Goal: Information Seeking & Learning: Learn about a topic

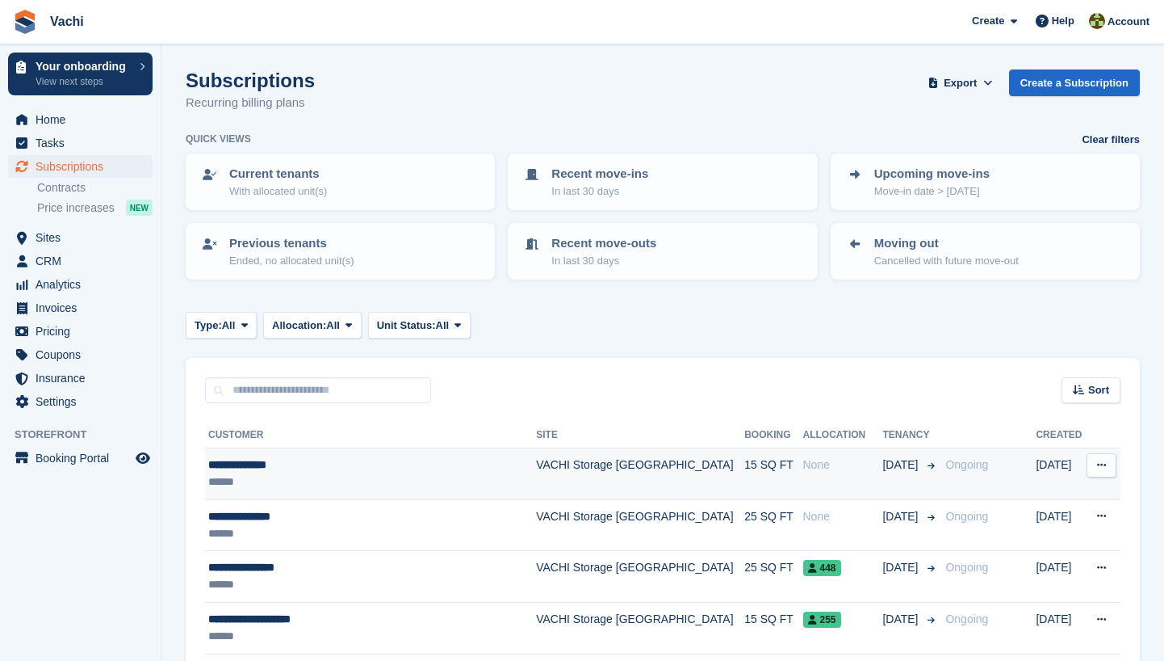
click at [413, 468] on div "**********" at bounding box center [363, 464] width 311 height 17
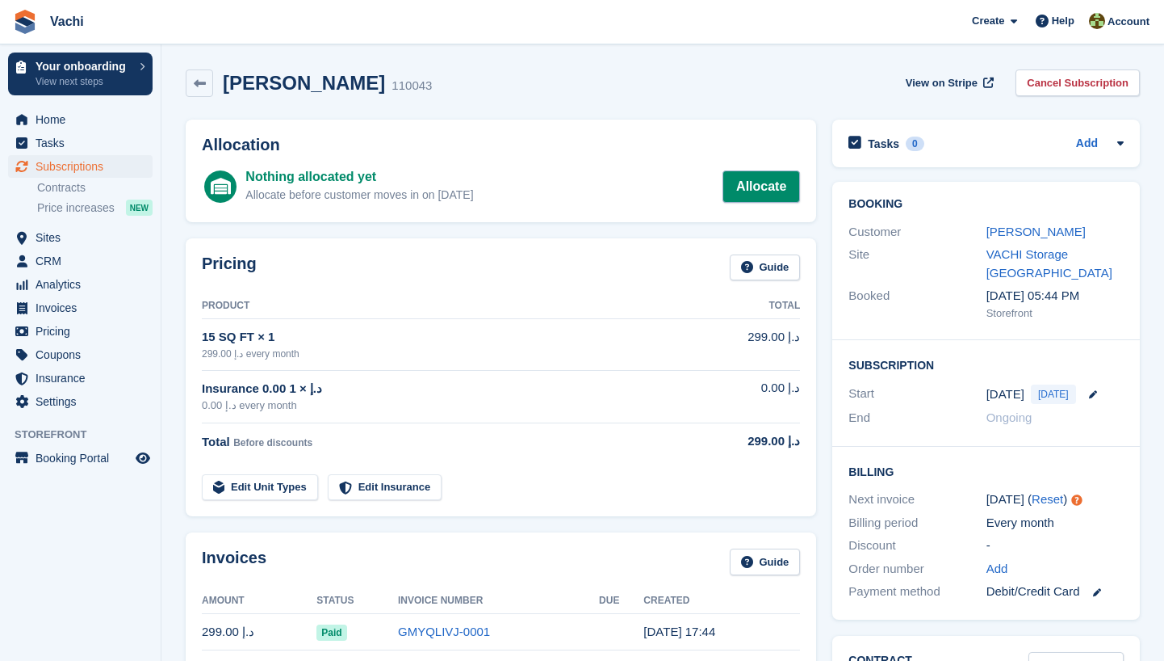
click at [770, 186] on link "Allocate" at bounding box center [762, 186] width 78 height 32
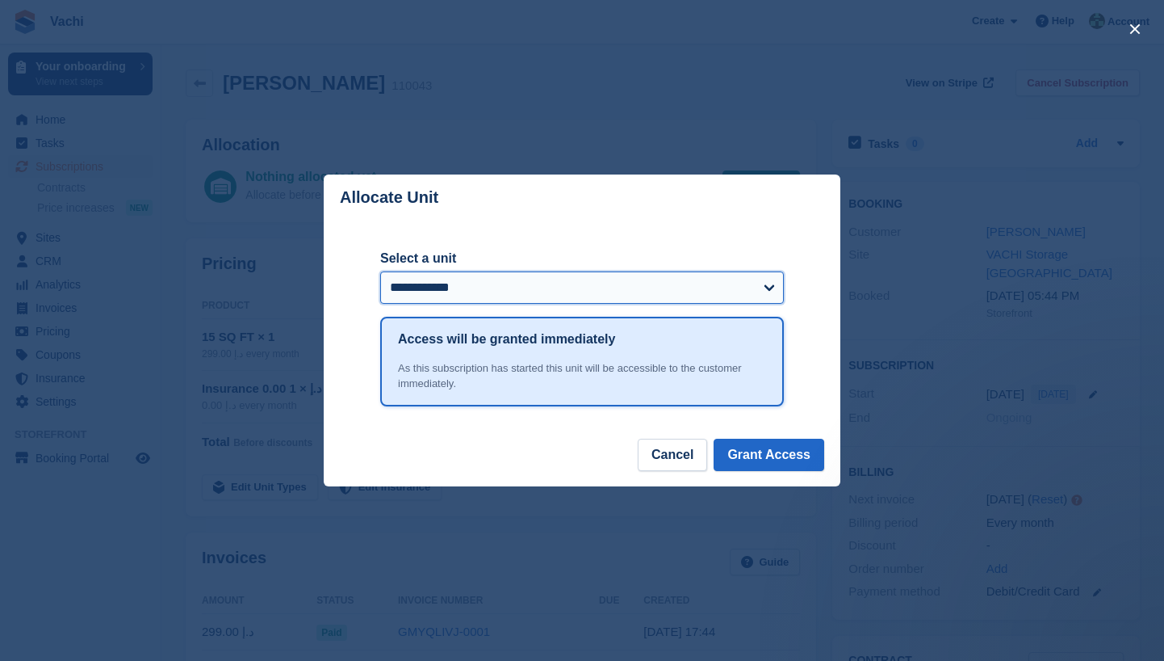
select select "******"
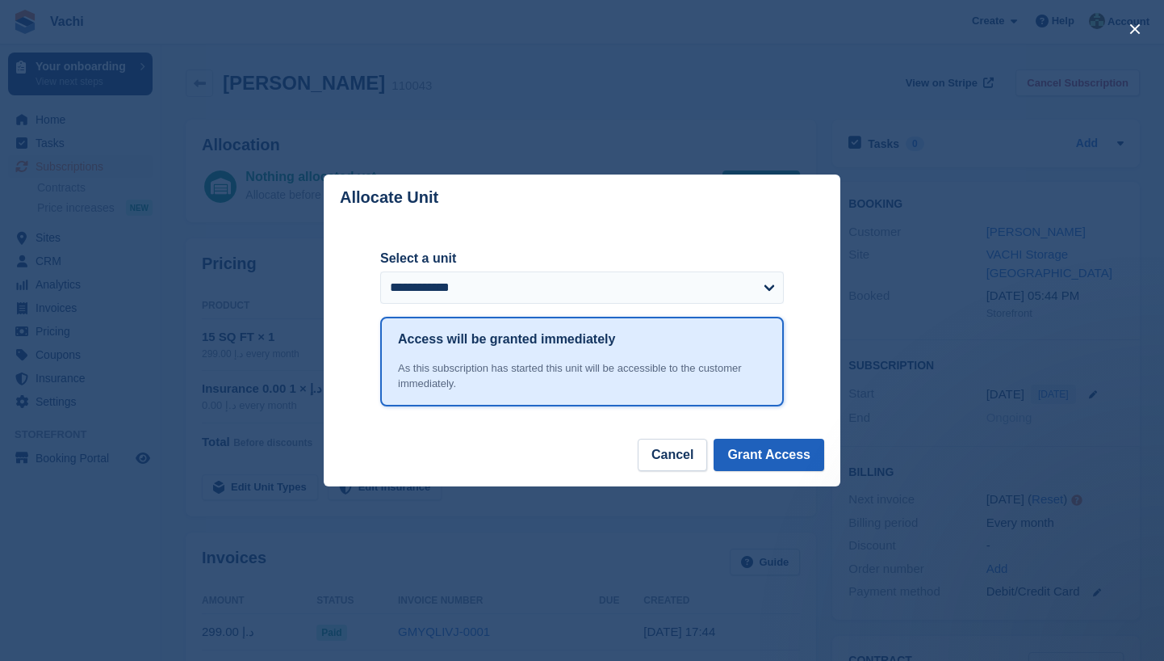
click at [767, 460] on button "Grant Access" at bounding box center [769, 454] width 111 height 32
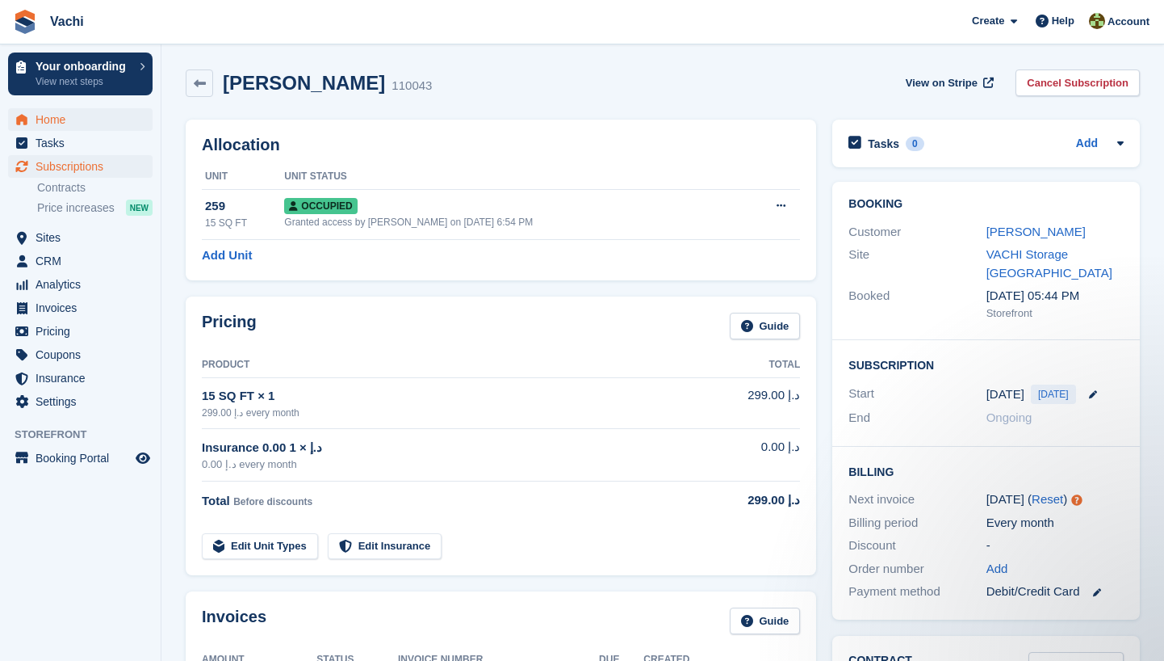
click at [82, 111] on span "Home" at bounding box center [84, 119] width 97 height 23
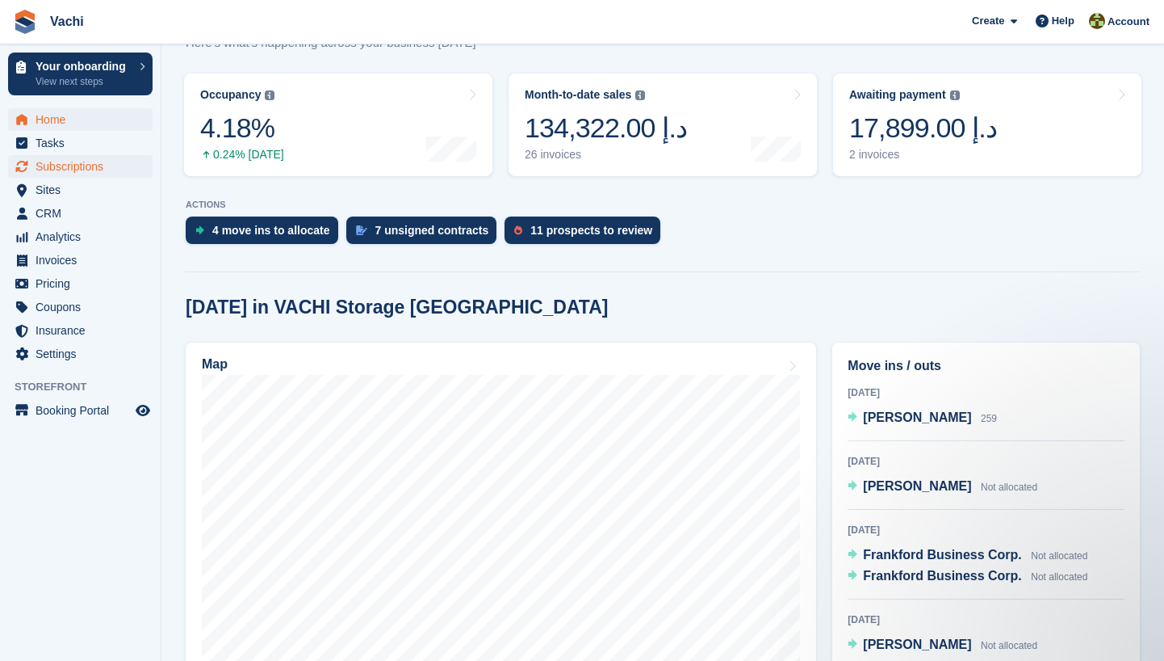
click at [52, 159] on span "Subscriptions" at bounding box center [84, 166] width 97 height 23
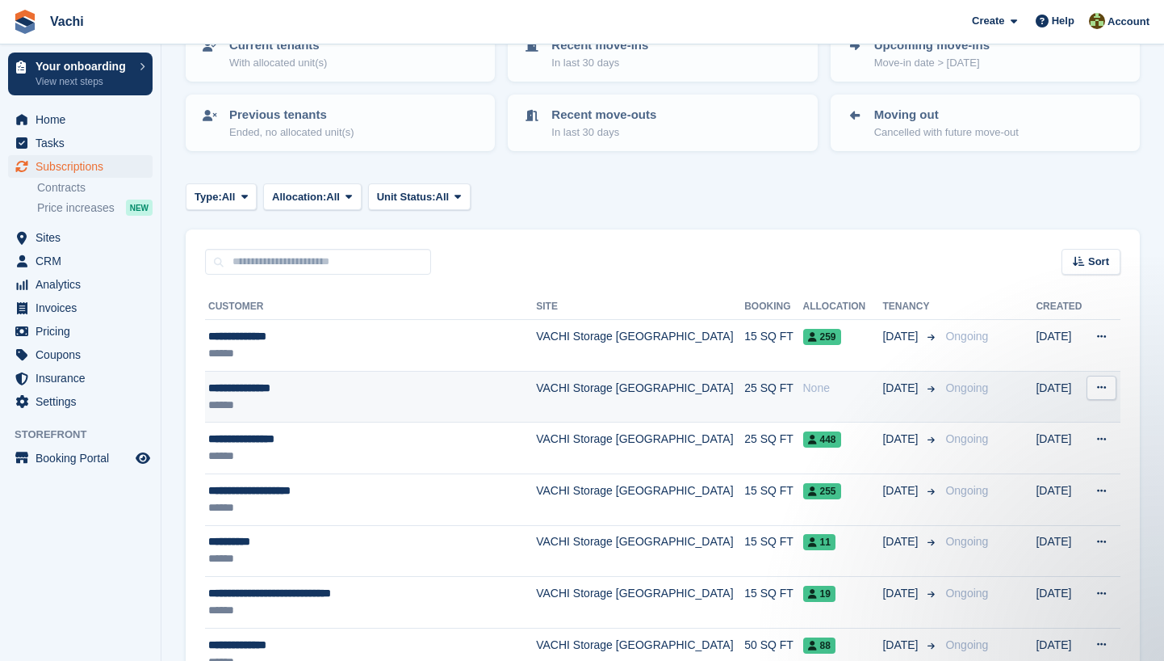
scroll to position [180, 0]
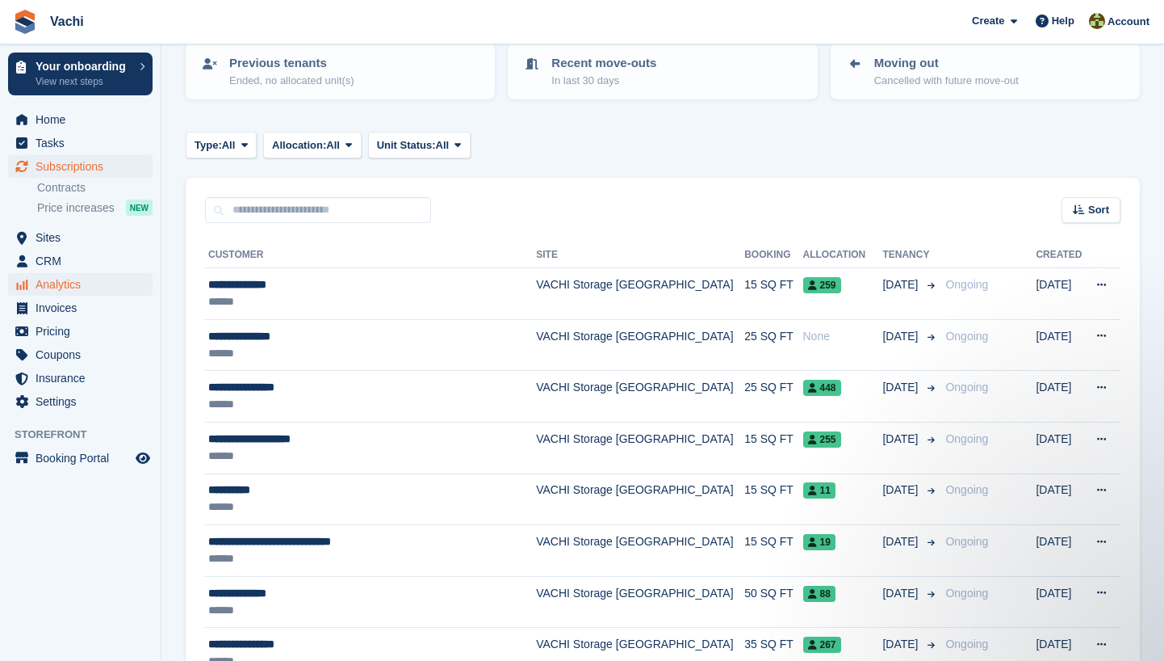
click at [71, 279] on span "Analytics" at bounding box center [84, 284] width 97 height 23
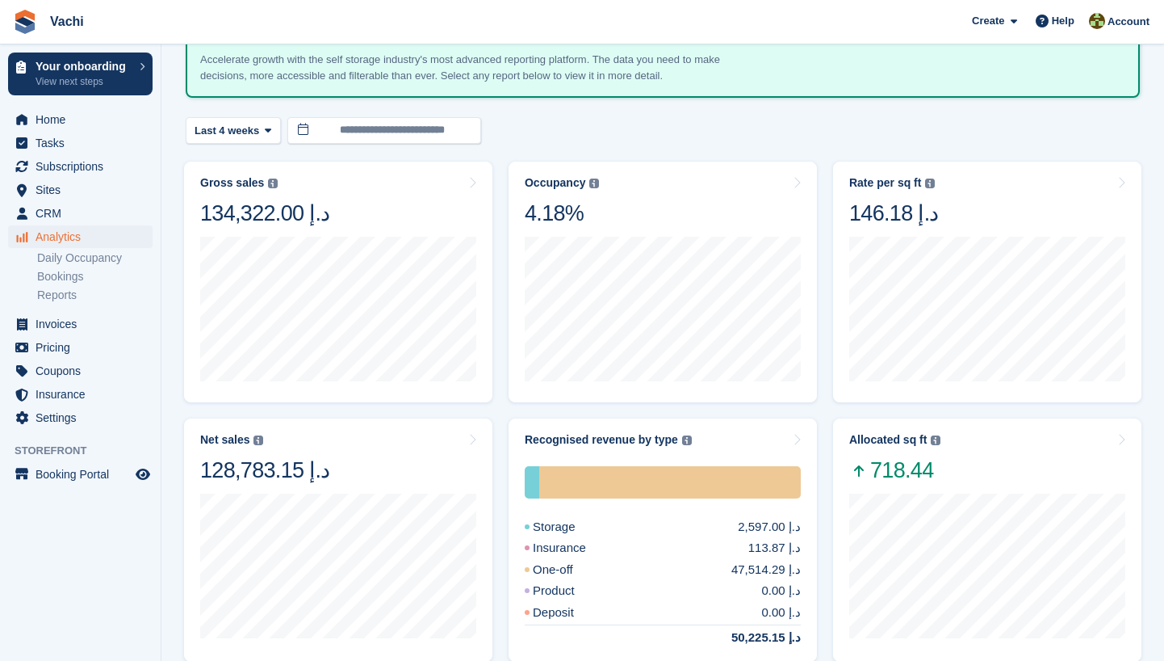
scroll to position [115, 0]
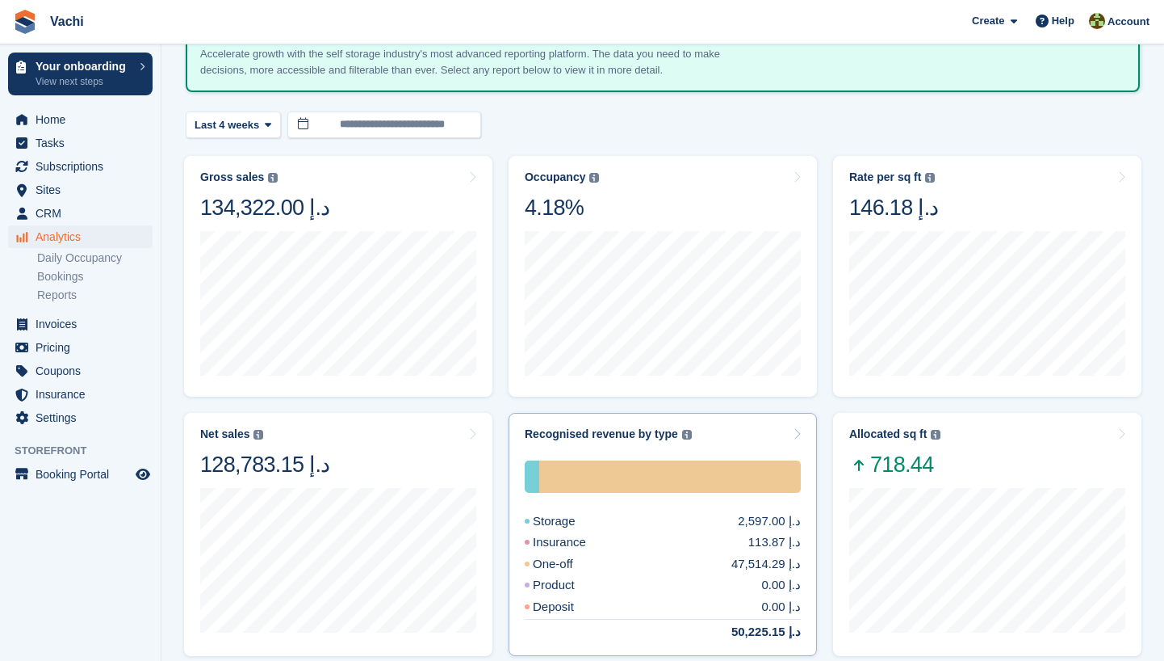
click at [655, 567] on div "One-off 47,514.29 د.إ" at bounding box center [663, 564] width 276 height 19
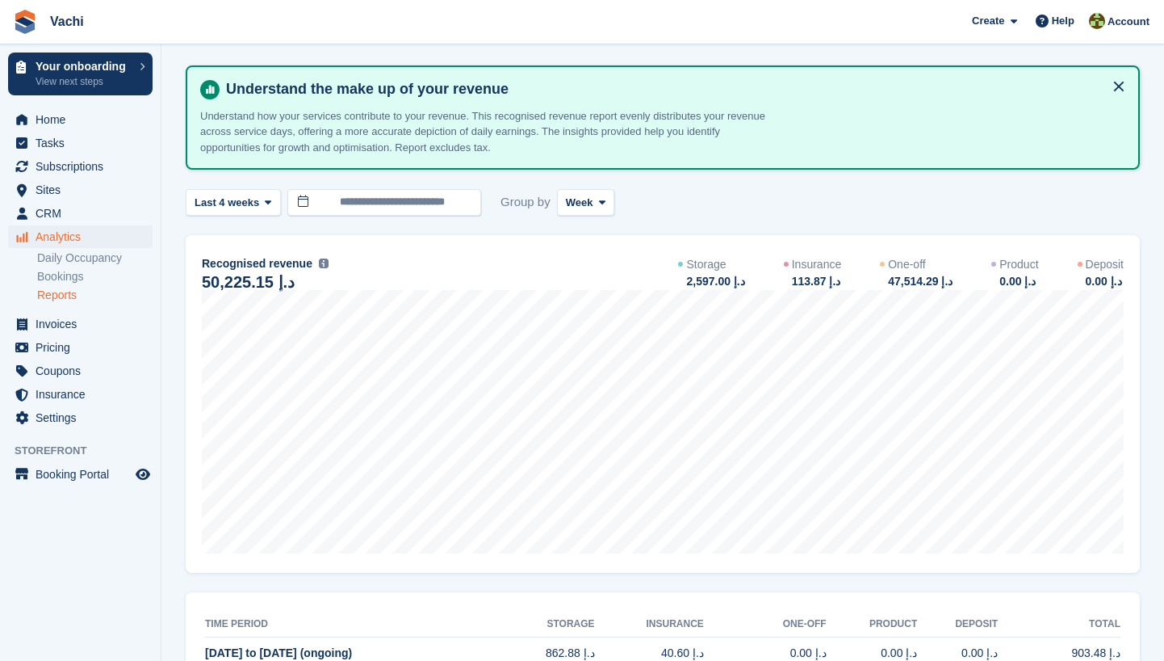
scroll to position [65, 0]
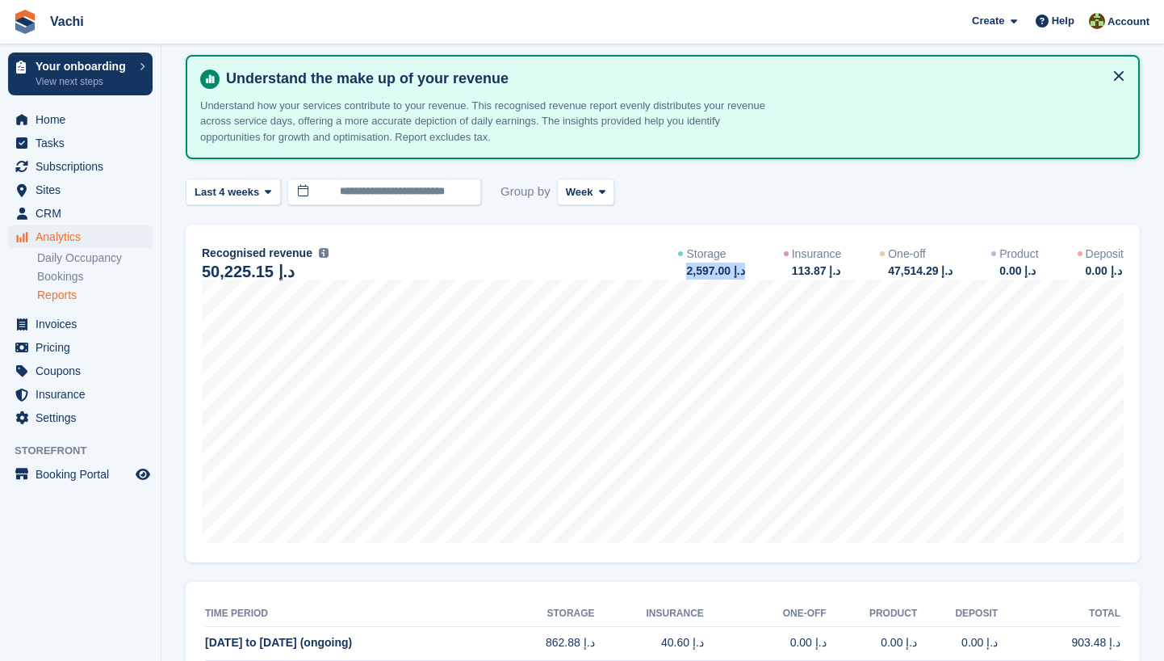
drag, startPoint x: 666, startPoint y: 266, endPoint x: 746, endPoint y: 275, distance: 80.5
click at [746, 275] on div "Storage 2,597.00 د.إ Insurance 113.87 د.إ One-off 47,514.29 د.إ Product 0.00 د.…" at bounding box center [901, 262] width 446 height 34
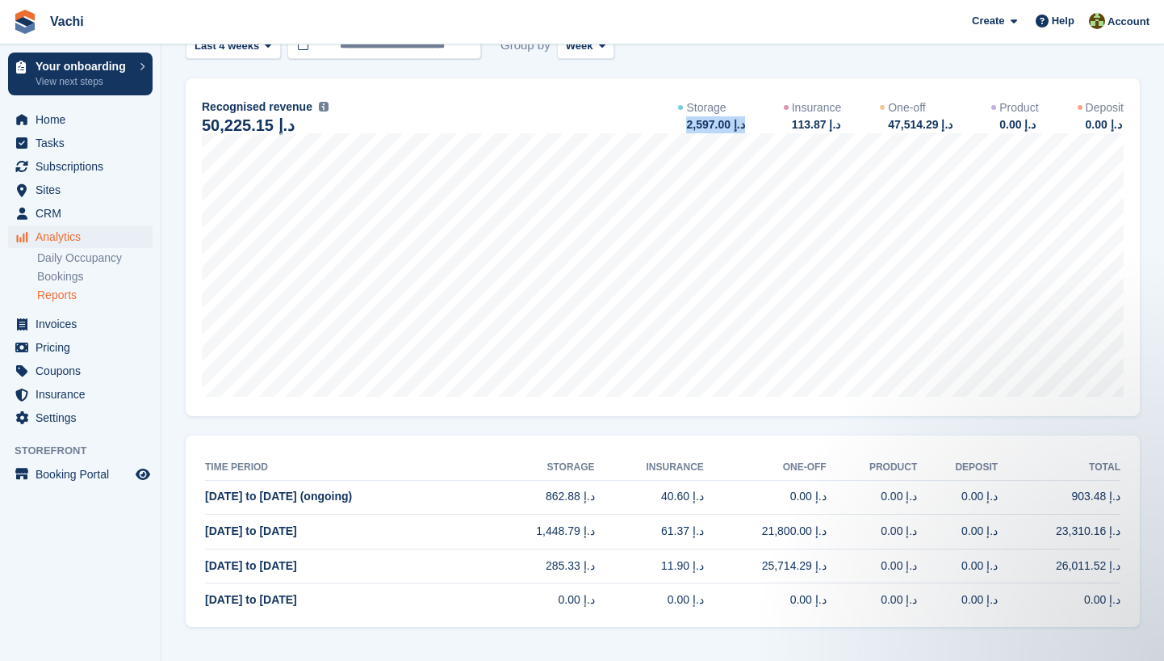
scroll to position [209, 0]
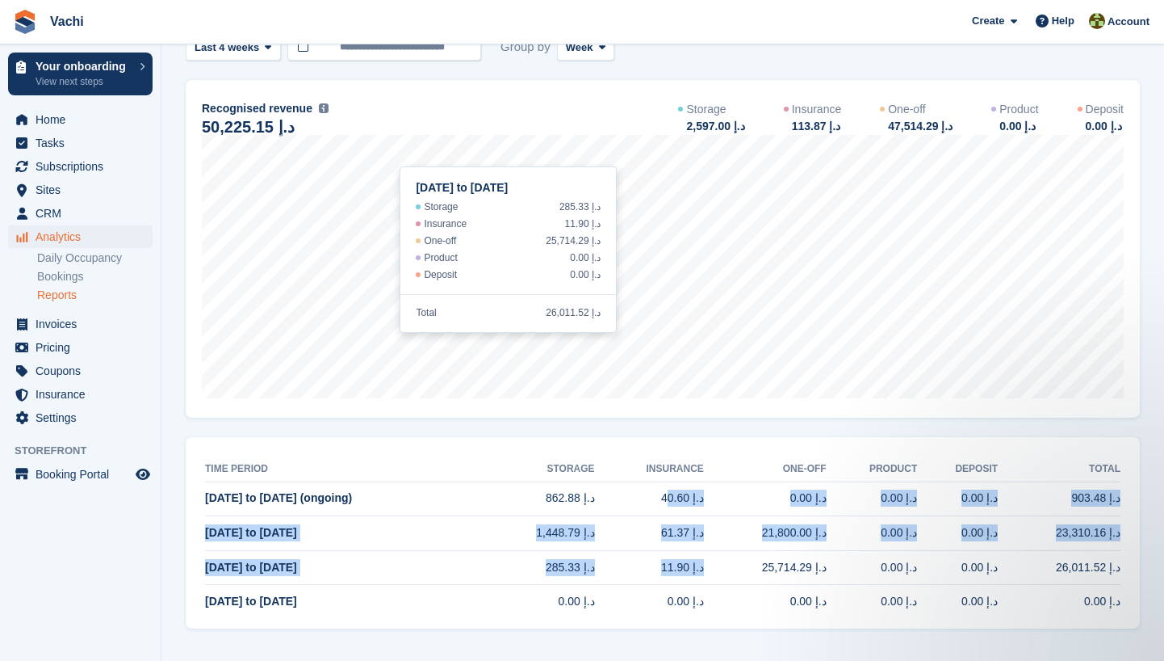
drag, startPoint x: 701, startPoint y: 570, endPoint x: 665, endPoint y: 501, distance: 78.0
click at [665, 501] on tbody "22 Sep to 28 Sep (ongoing) 862.88 د.إ 40.60 د.إ 0.00 د.إ 0.00 د.إ 0.00 د.إ 903.…" at bounding box center [663, 549] width 916 height 137
click at [665, 501] on td "40.60 د.إ" at bounding box center [649, 498] width 109 height 35
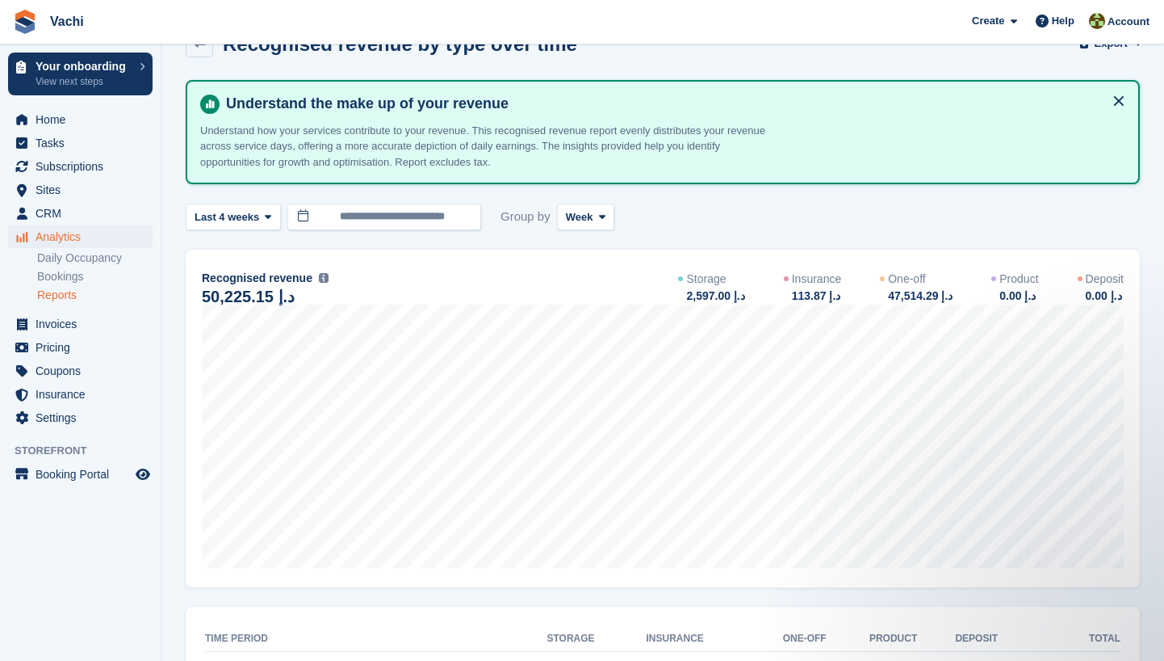
scroll to position [36, 0]
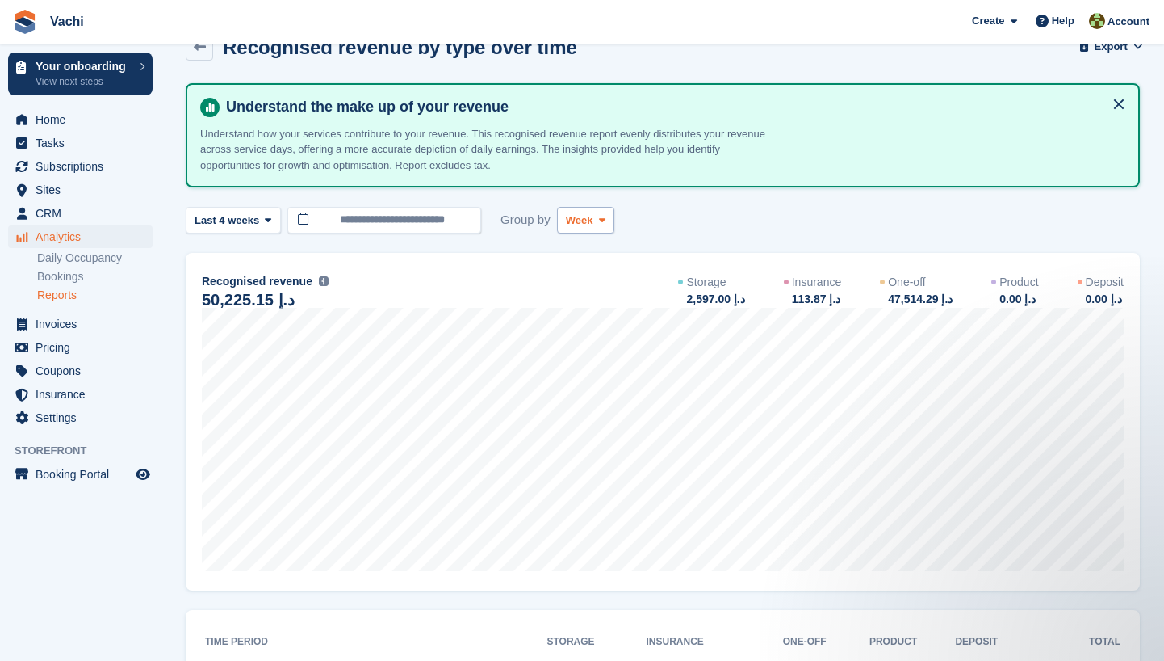
click at [585, 224] on span "Week" at bounding box center [579, 220] width 27 height 16
click at [599, 306] on link "Month" at bounding box center [634, 316] width 141 height 29
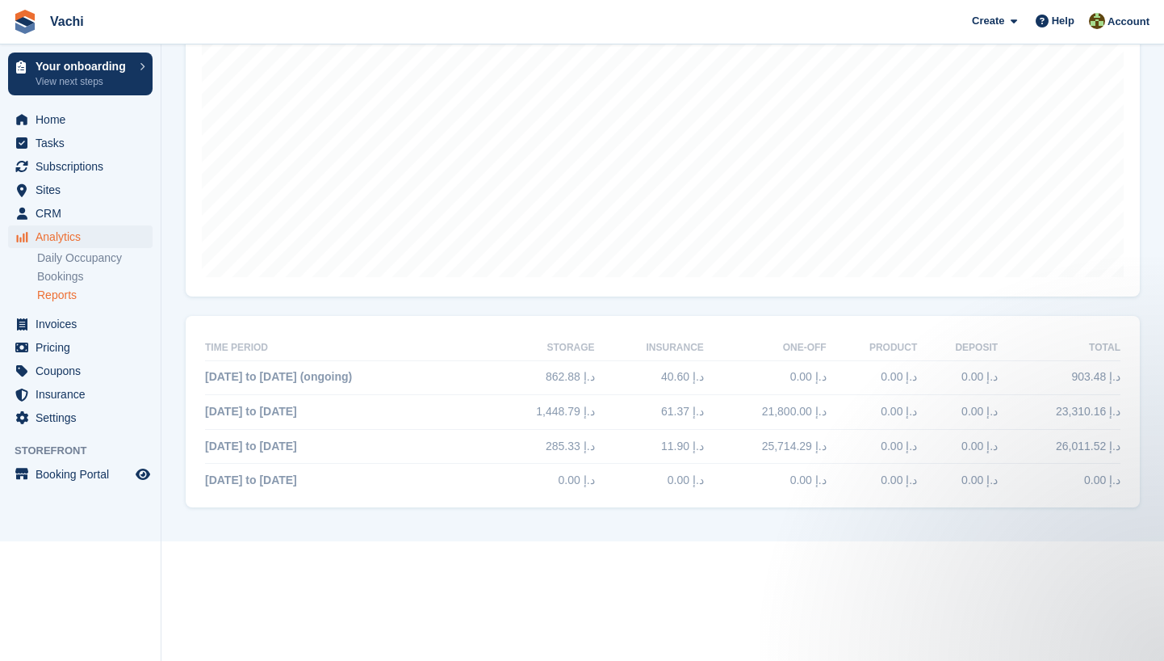
scroll to position [329, 0]
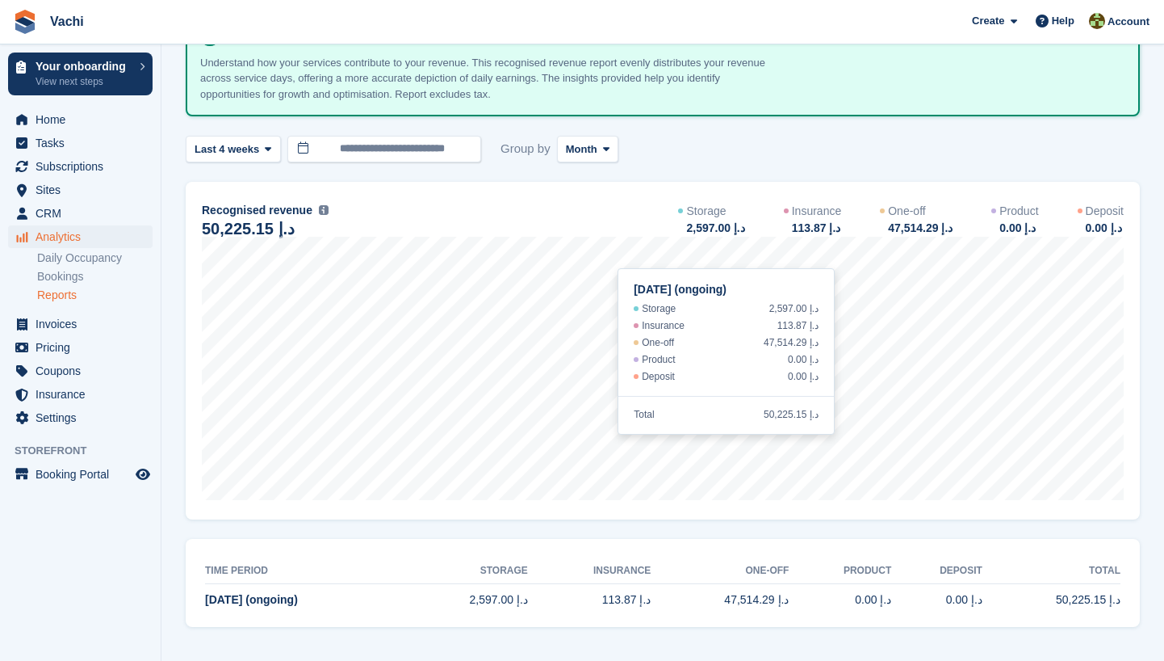
scroll to position [106, 0]
drag, startPoint x: 615, startPoint y: 601, endPoint x: 669, endPoint y: 606, distance: 54.3
click at [669, 606] on tr "Sep 2025 (ongoing) 2,597.00 د.إ 113.87 د.إ 47,514.29 د.إ 0.00 د.إ 0.00 د.إ 50,2…" at bounding box center [663, 602] width 916 height 34
click at [669, 606] on td "47,514.29 د.إ" at bounding box center [720, 602] width 138 height 34
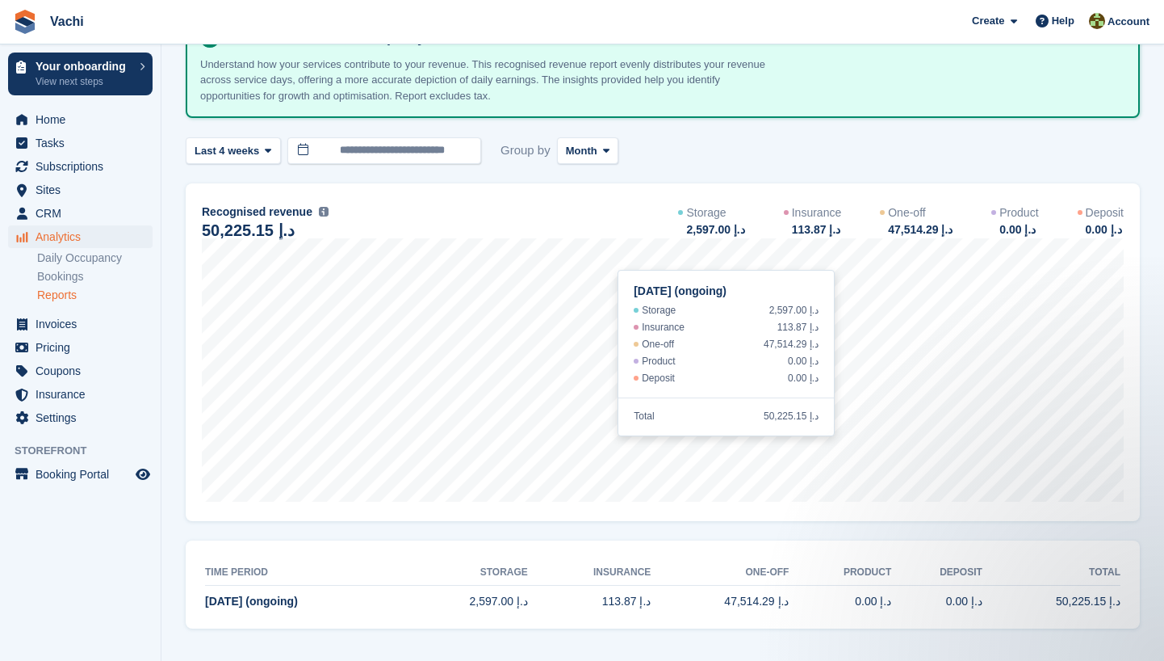
scroll to position [0, 0]
drag, startPoint x: 474, startPoint y: 603, endPoint x: 548, endPoint y: 602, distance: 73.5
click at [527, 602] on td "2,597.00 د.إ" at bounding box center [465, 602] width 124 height 34
click at [73, 299] on link "Reports" at bounding box center [94, 294] width 115 height 15
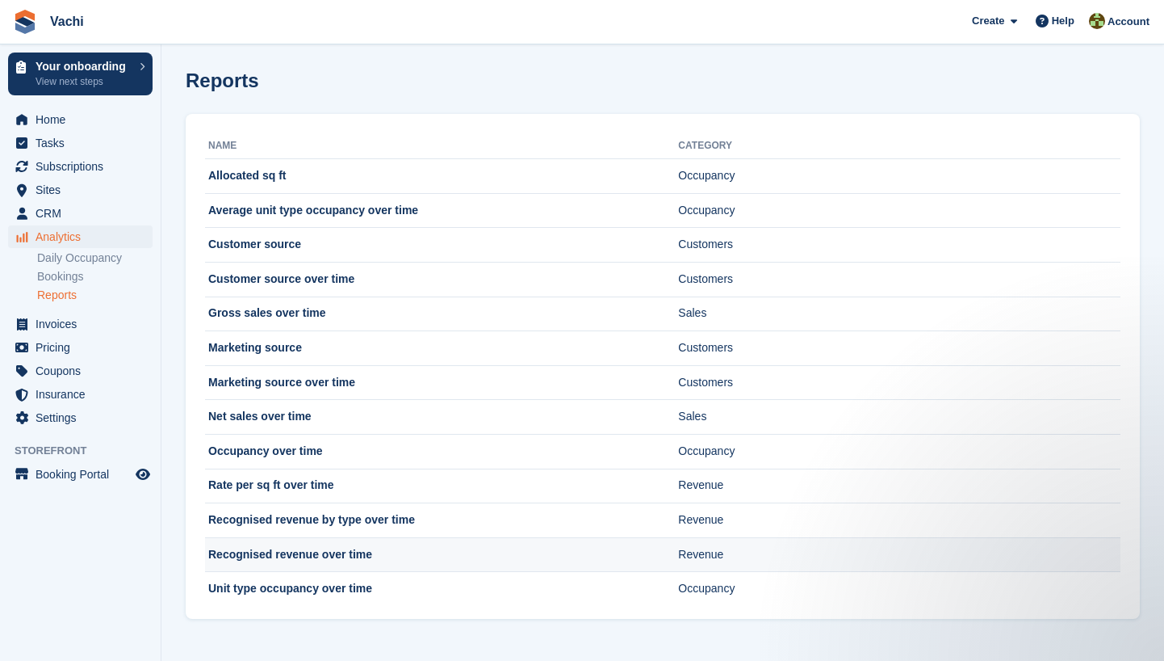
click at [375, 557] on td "Recognised revenue over time" at bounding box center [441, 554] width 473 height 35
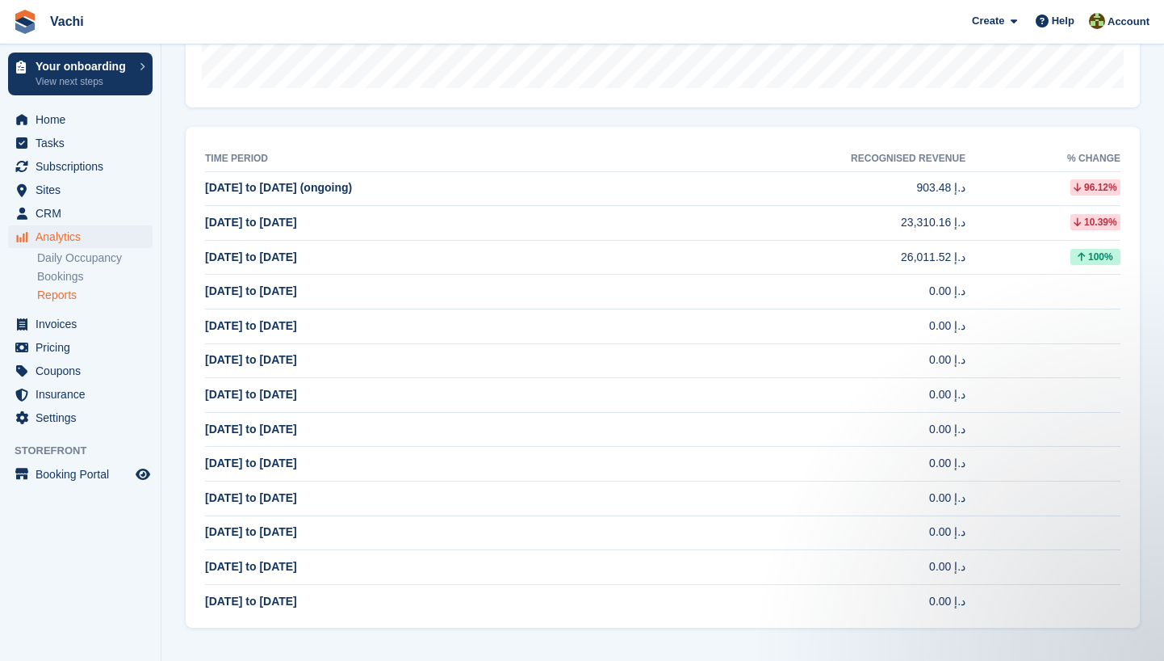
scroll to position [518, 0]
click at [77, 294] on link "Reports" at bounding box center [94, 294] width 115 height 15
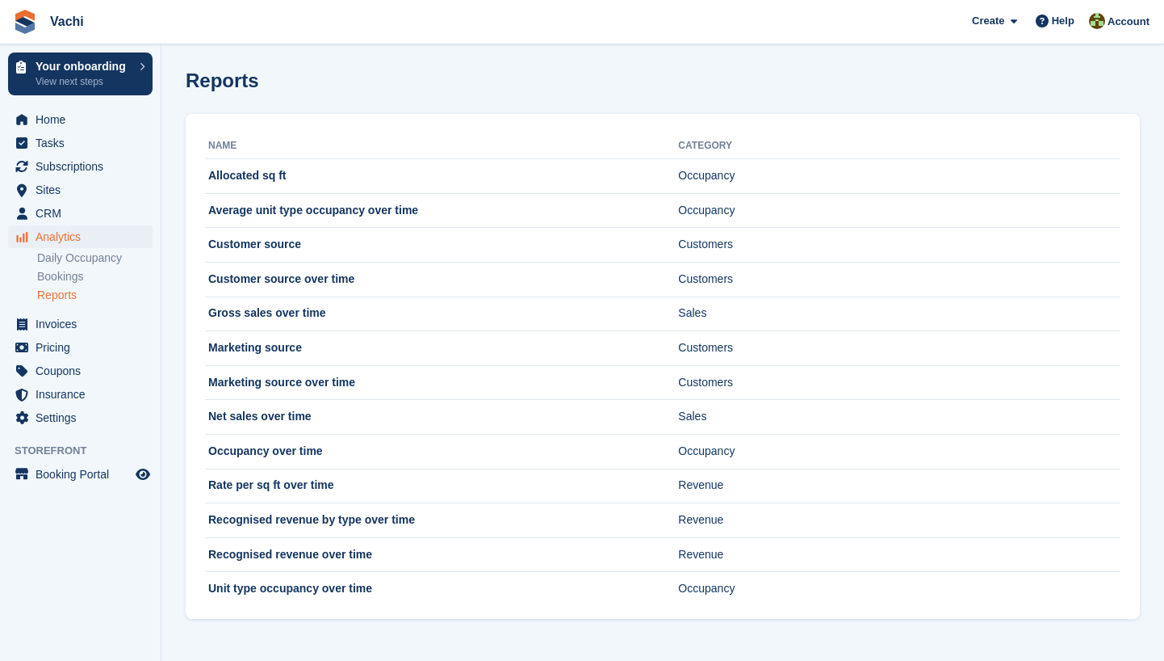
click at [82, 241] on span "Analytics" at bounding box center [84, 236] width 97 height 23
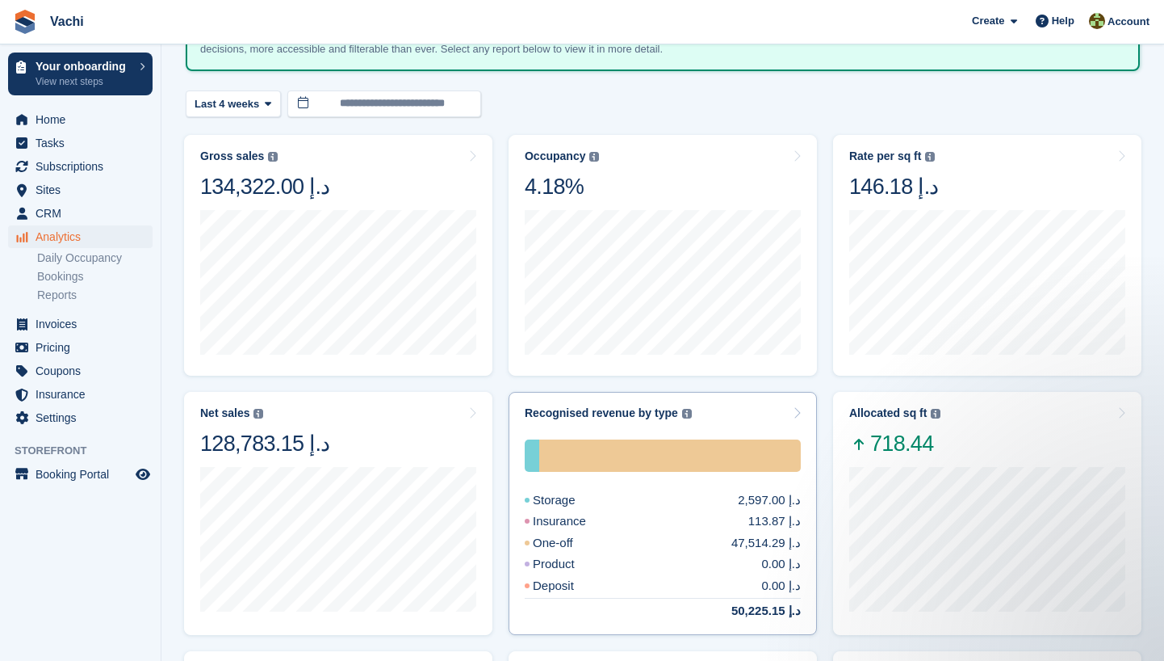
click at [740, 422] on div "Storage 2,597.00 د.إ Insurance 113.87 د.إ One-off 47,514.29 د.إ Product 0.00 د.…" at bounding box center [663, 520] width 276 height 200
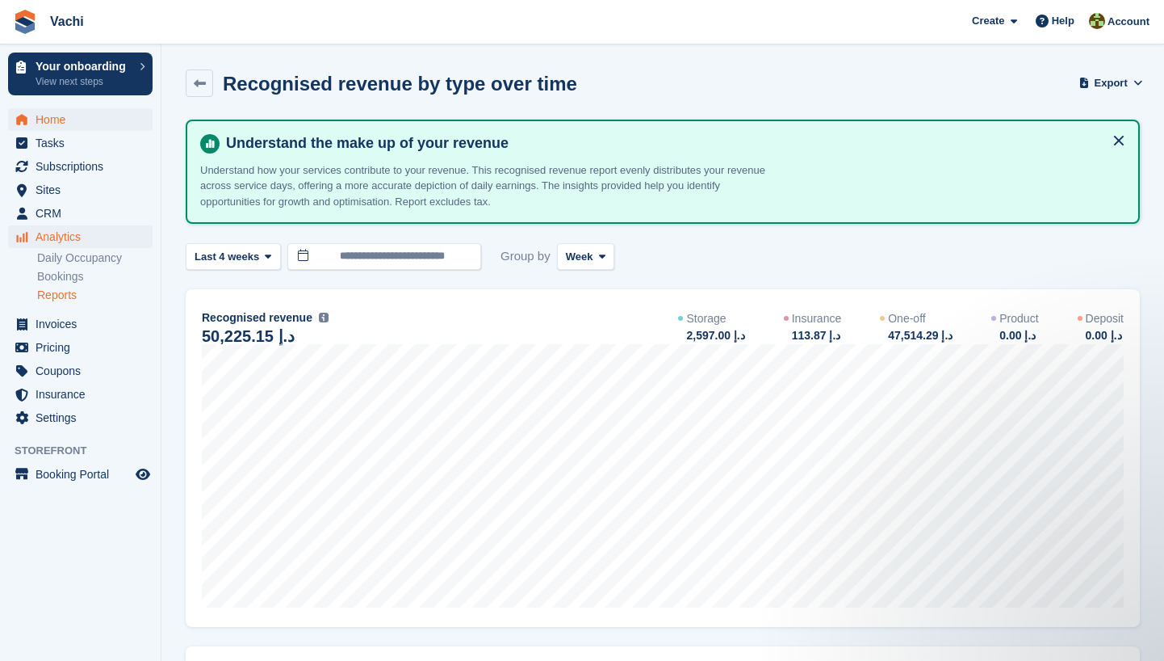
click at [57, 117] on span "Home" at bounding box center [84, 119] width 97 height 23
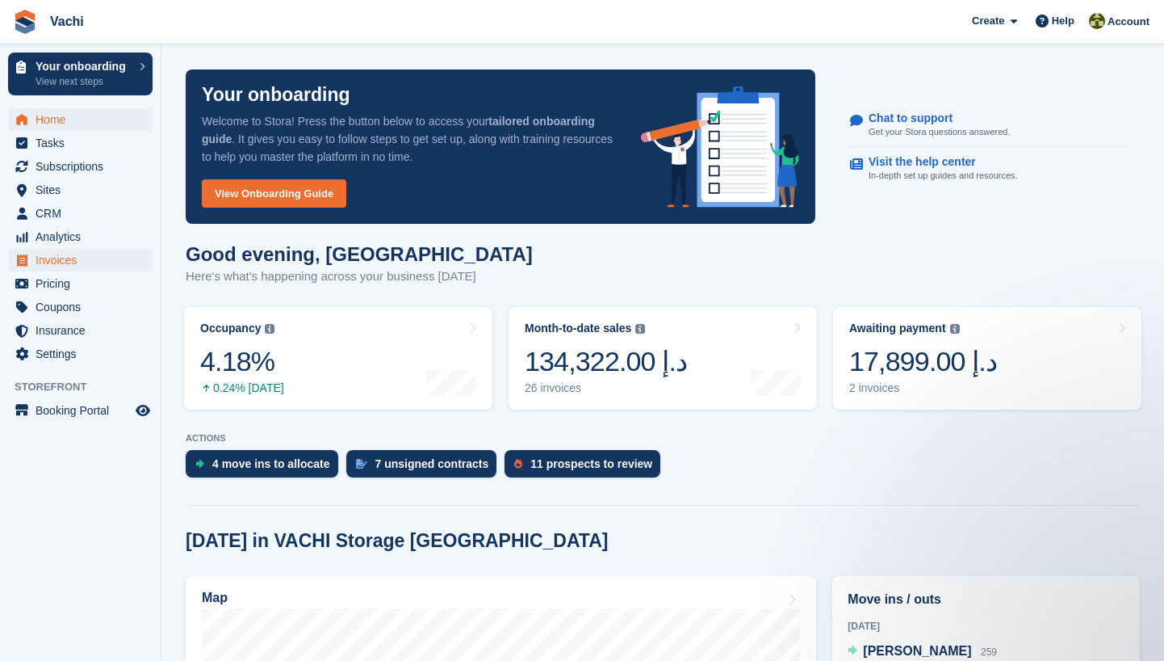
click at [74, 261] on span "Invoices" at bounding box center [84, 260] width 97 height 23
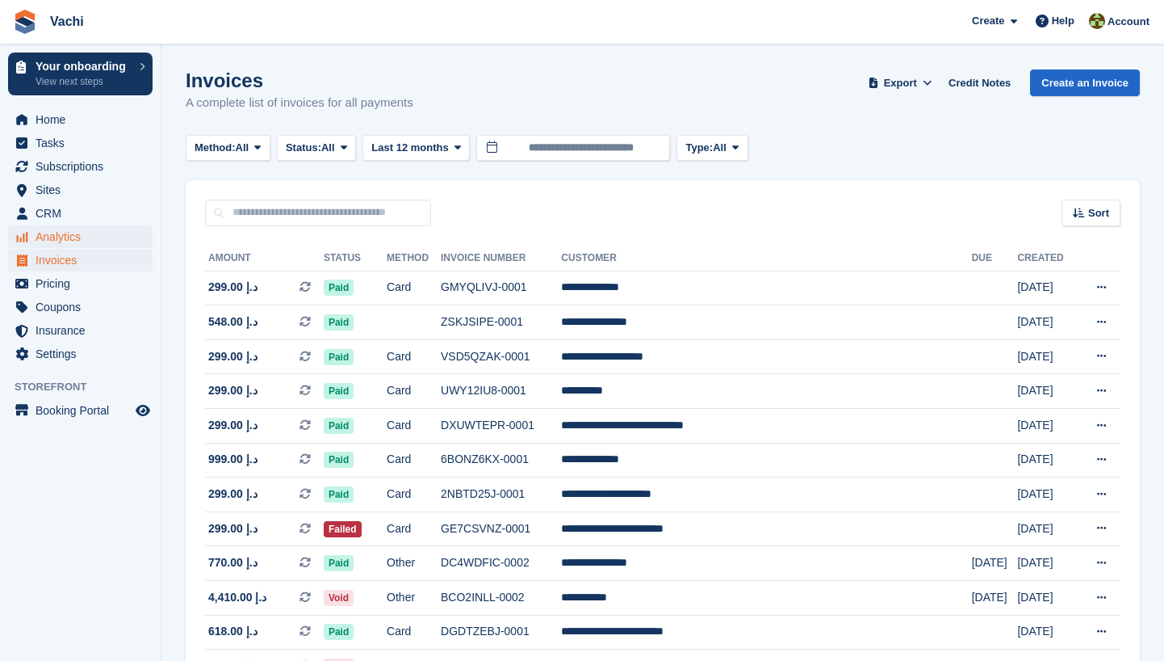
click at [73, 240] on span "Analytics" at bounding box center [84, 236] width 97 height 23
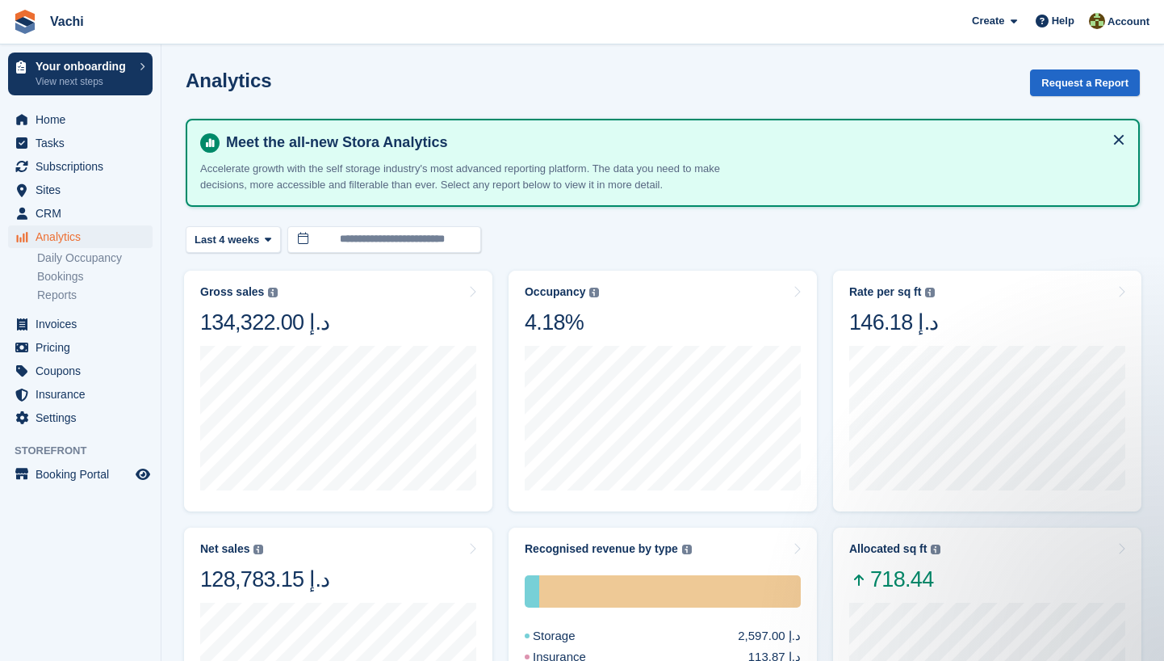
click at [1049, 65] on section "**********" at bounding box center [663, 655] width 1003 height 1310
click at [1049, 77] on button "Request a Report" at bounding box center [1085, 82] width 110 height 27
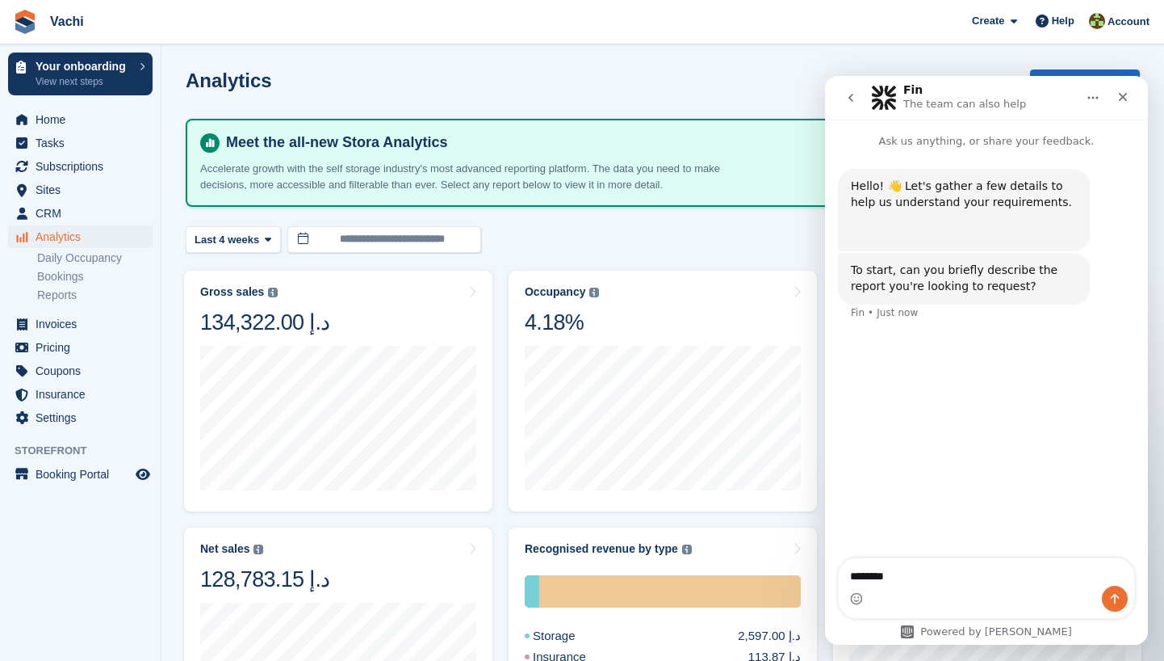
type textarea "*********"
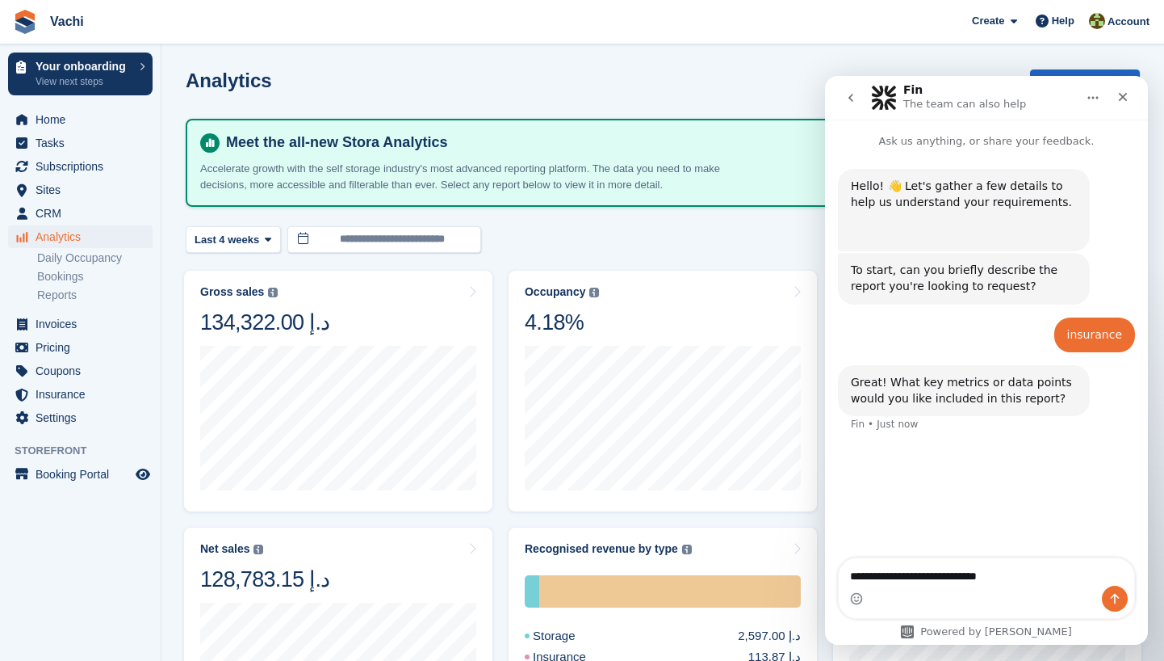
type textarea "**********"
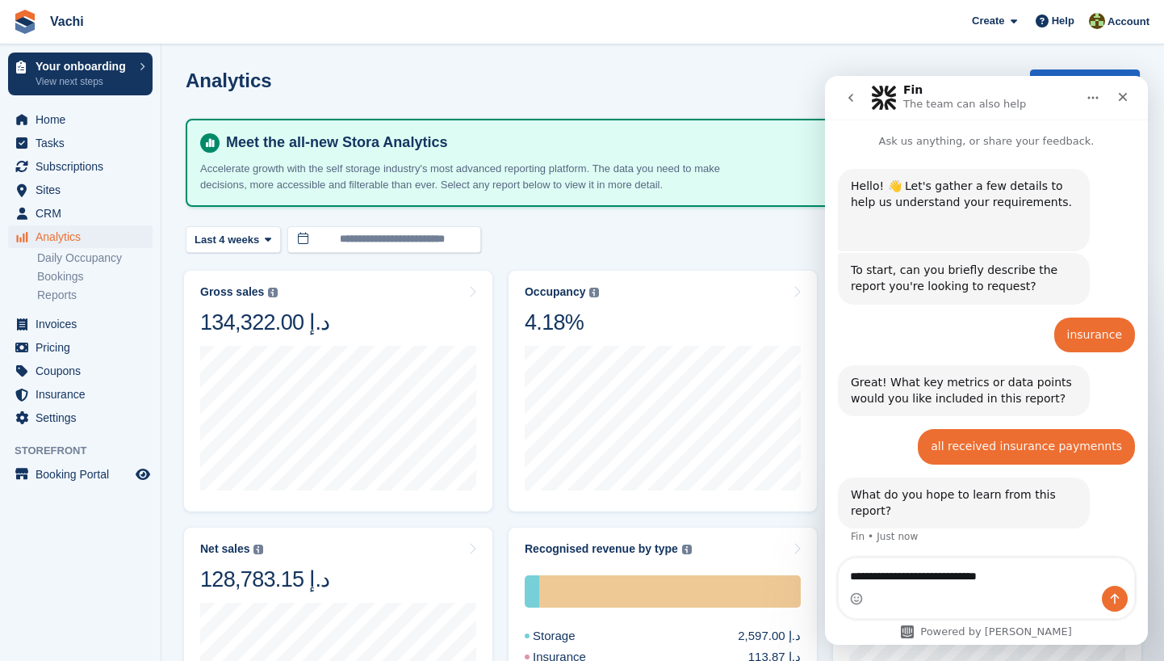
type textarea "**********"
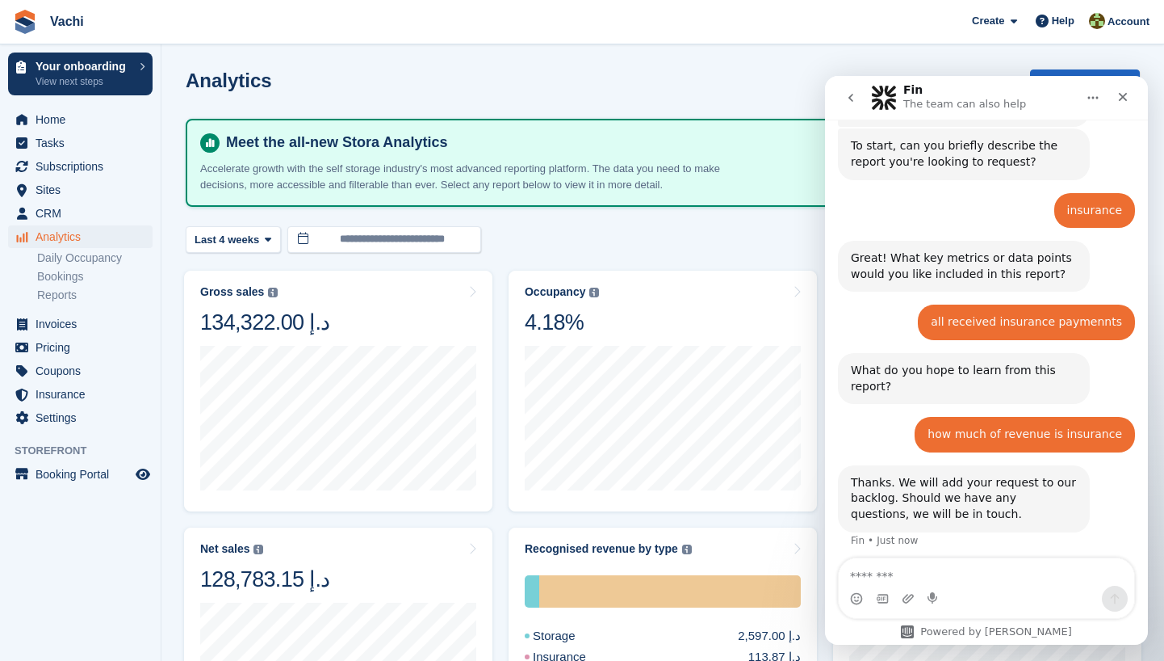
scroll to position [170, 0]
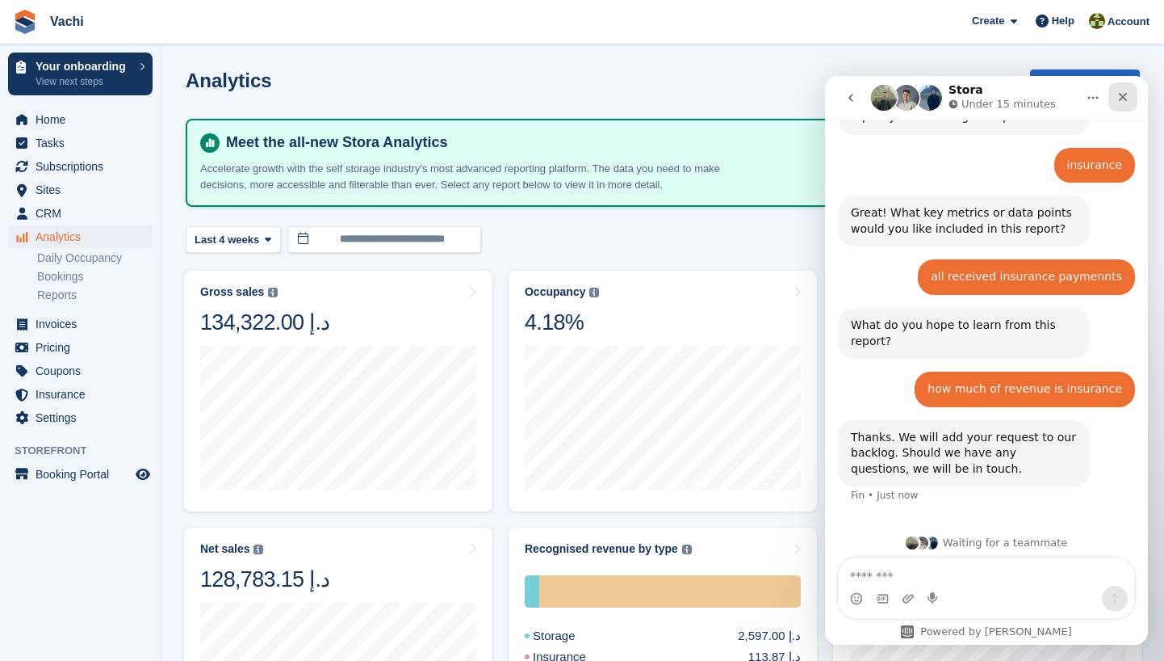
click at [1126, 94] on icon "Close" at bounding box center [1123, 97] width 9 height 9
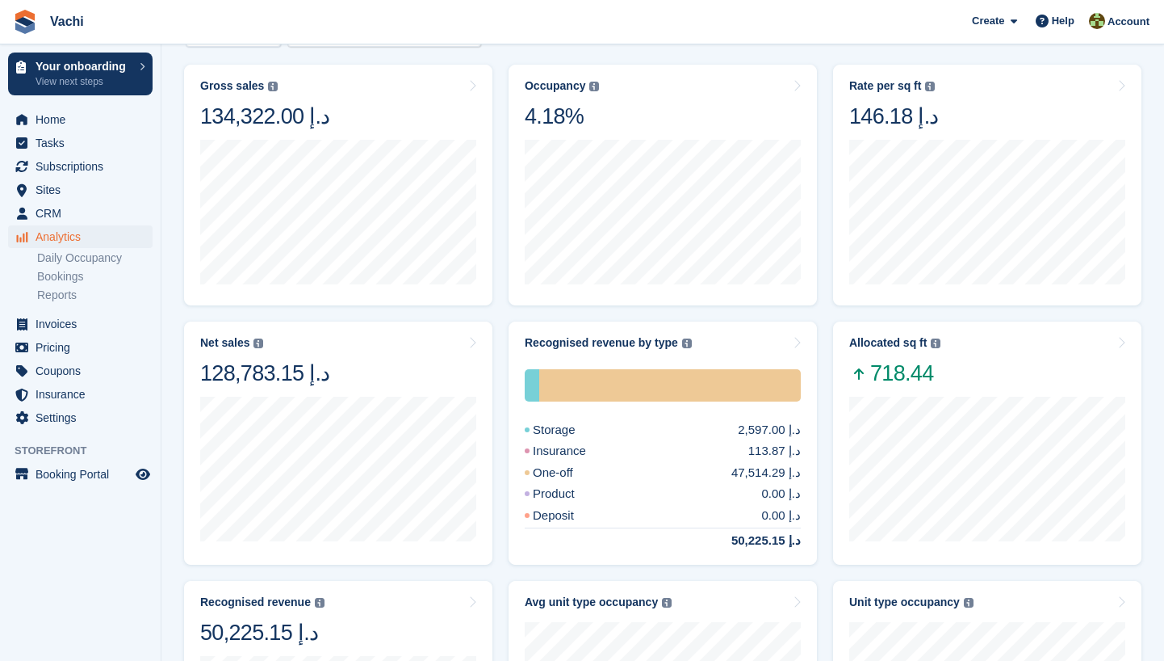
scroll to position [205, 0]
click at [76, 127] on span "Home" at bounding box center [84, 119] width 97 height 23
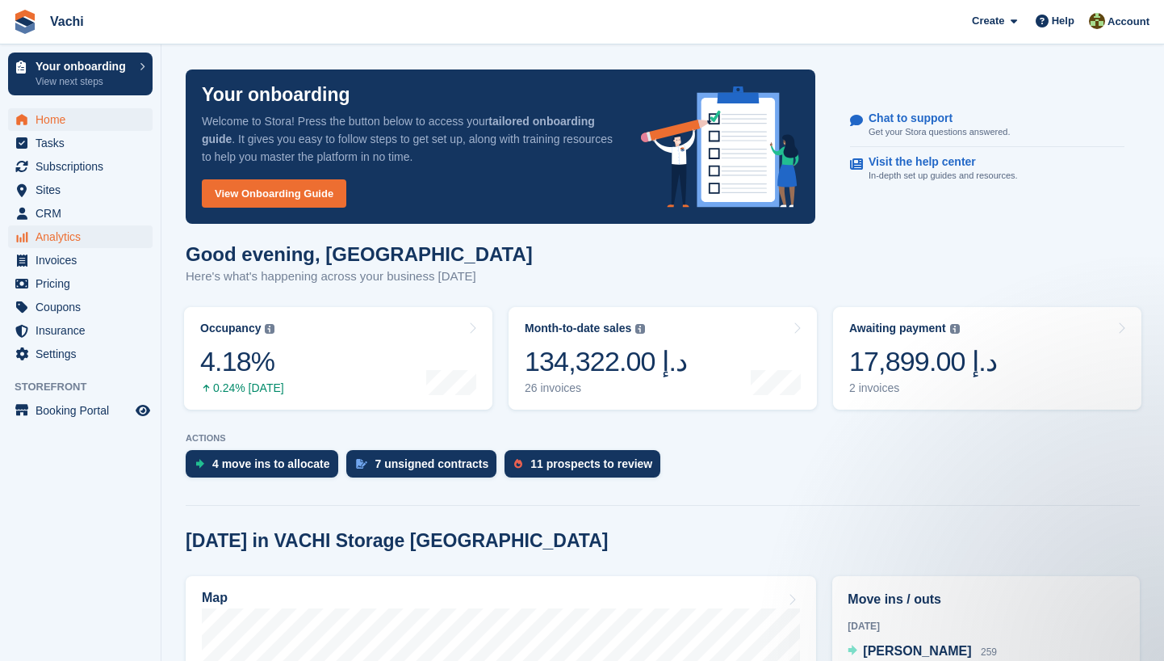
click at [65, 237] on span "Analytics" at bounding box center [84, 236] width 97 height 23
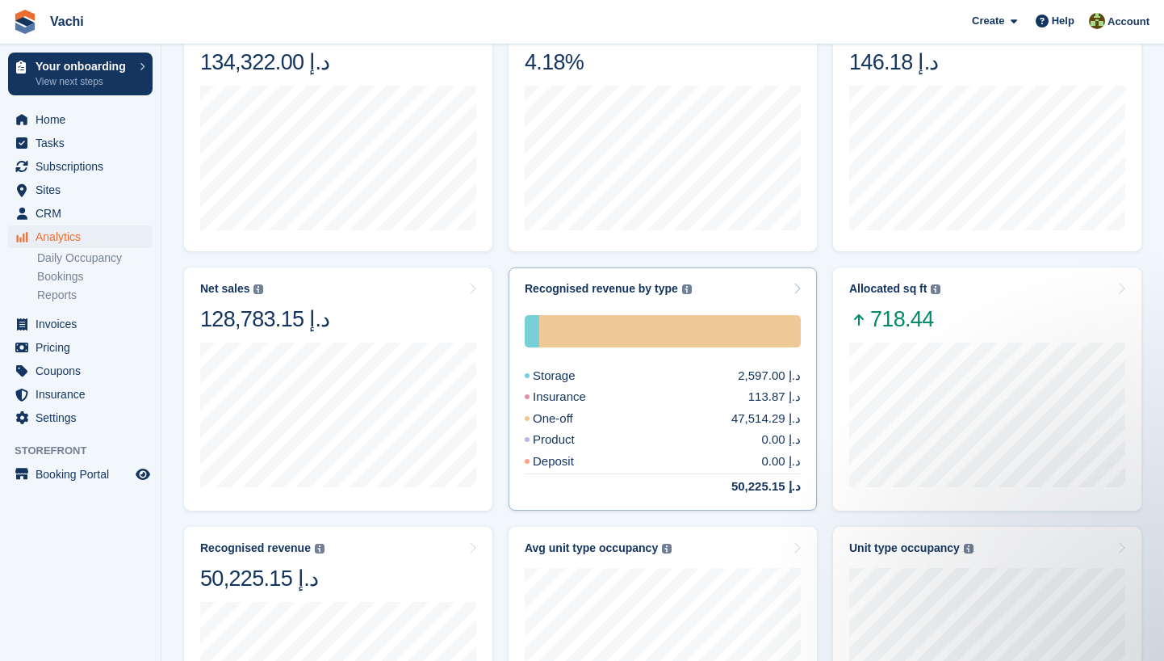
click at [787, 284] on div "Recognised revenue by type The sum of all finalised invoices, after discount an…" at bounding box center [663, 289] width 276 height 14
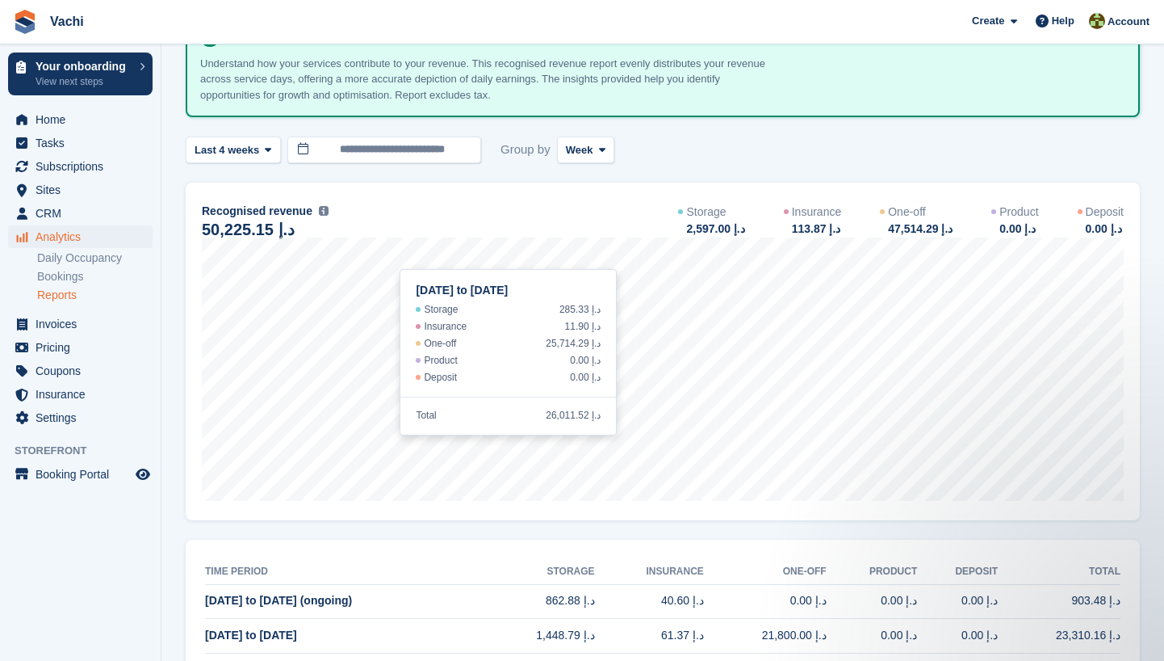
scroll to position [107, 0]
click at [248, 142] on span "Last 4 weeks" at bounding box center [227, 150] width 65 height 16
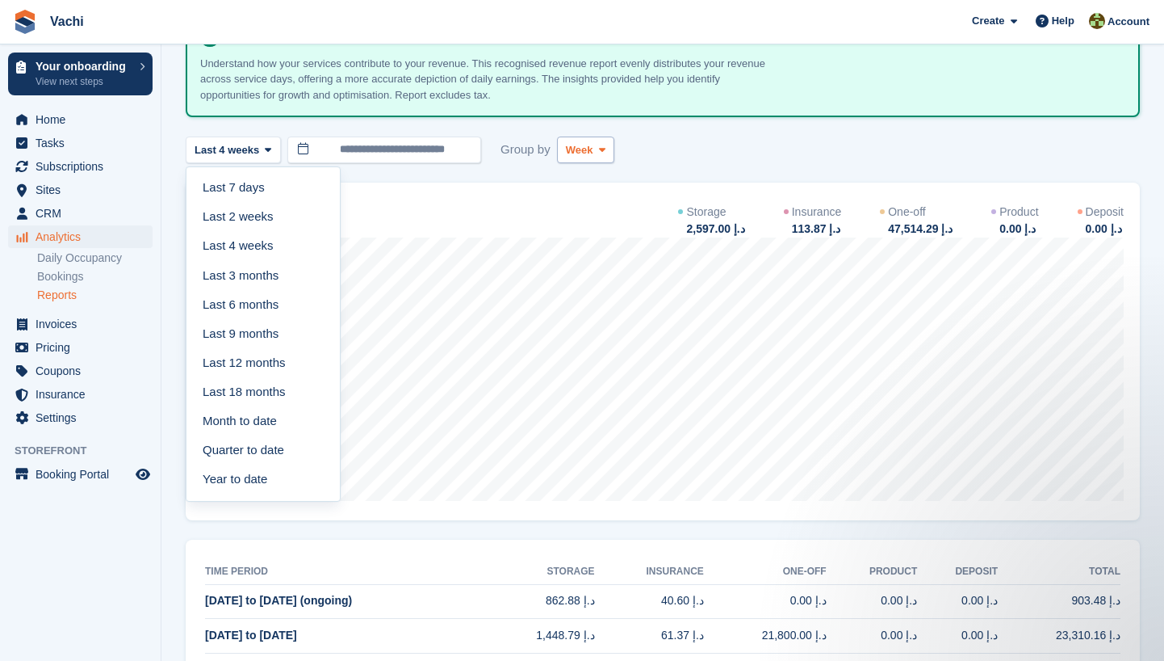
click at [606, 147] on icon at bounding box center [602, 150] width 6 height 10
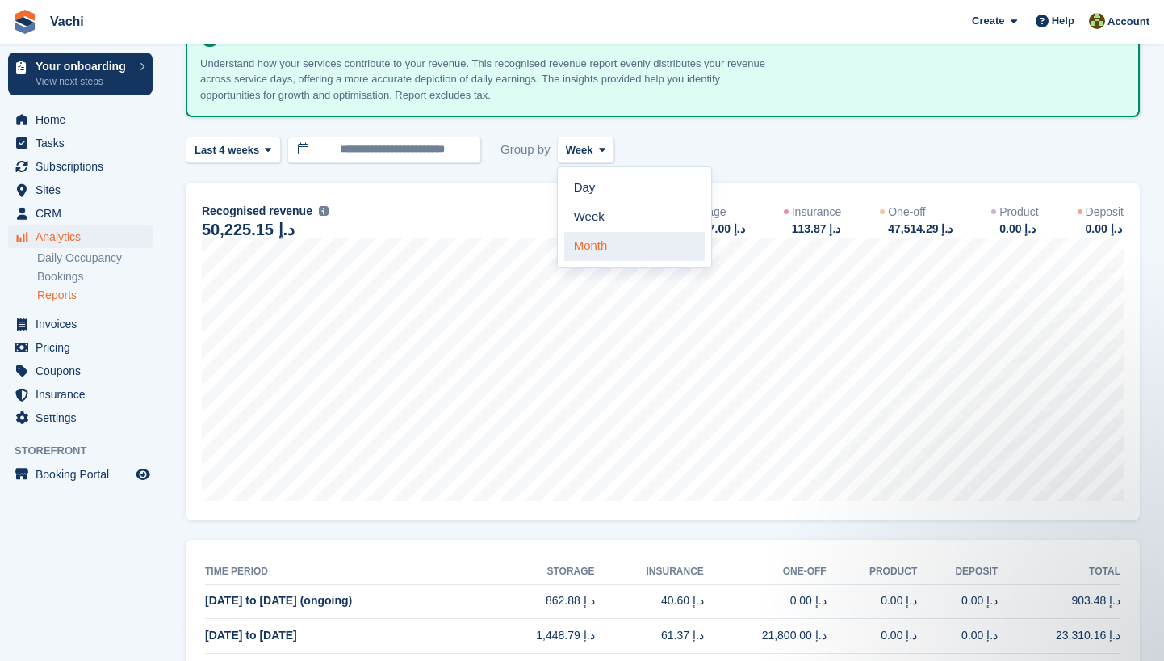
click at [611, 237] on link "Month" at bounding box center [634, 246] width 141 height 29
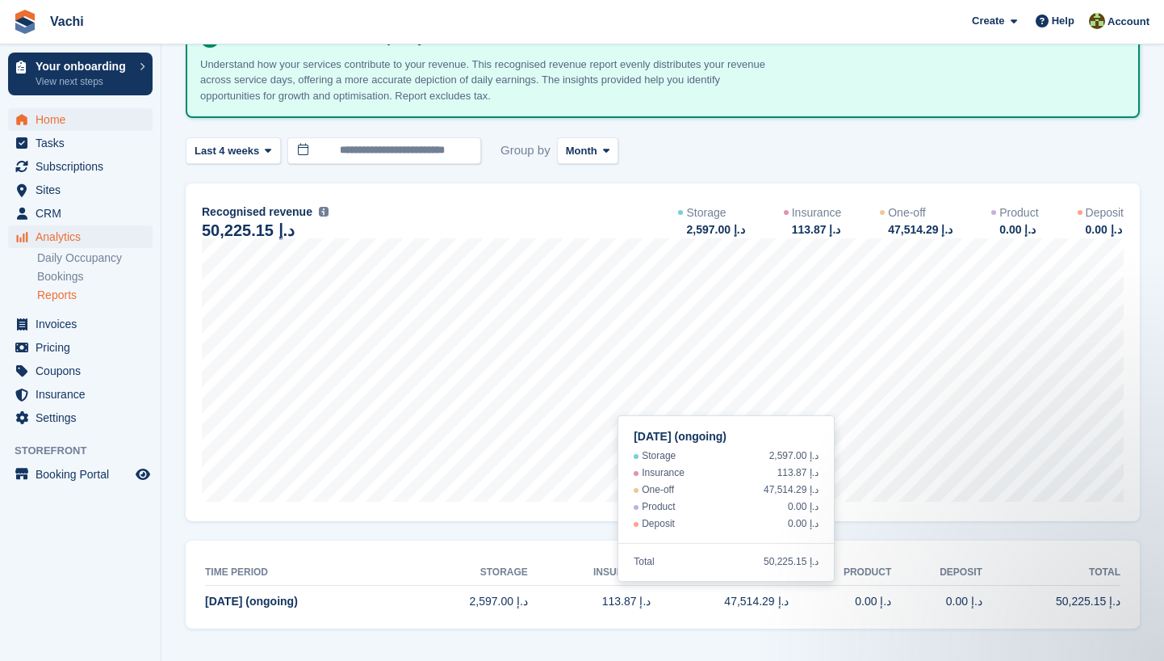
click at [69, 119] on span "Home" at bounding box center [84, 119] width 97 height 23
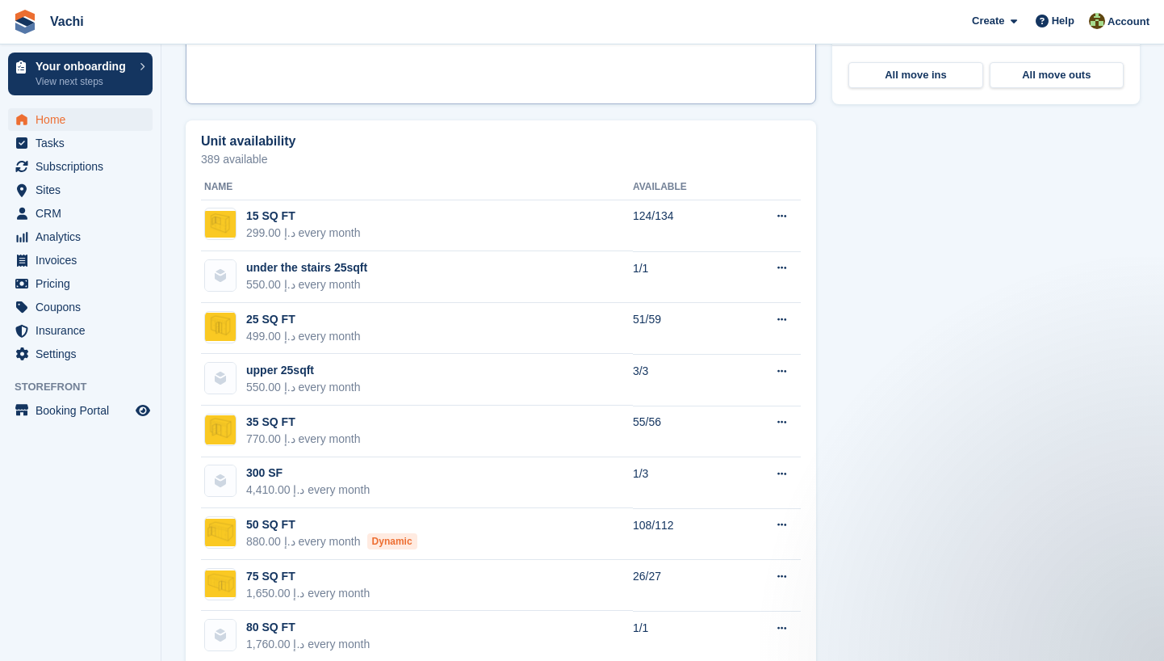
scroll to position [818, 0]
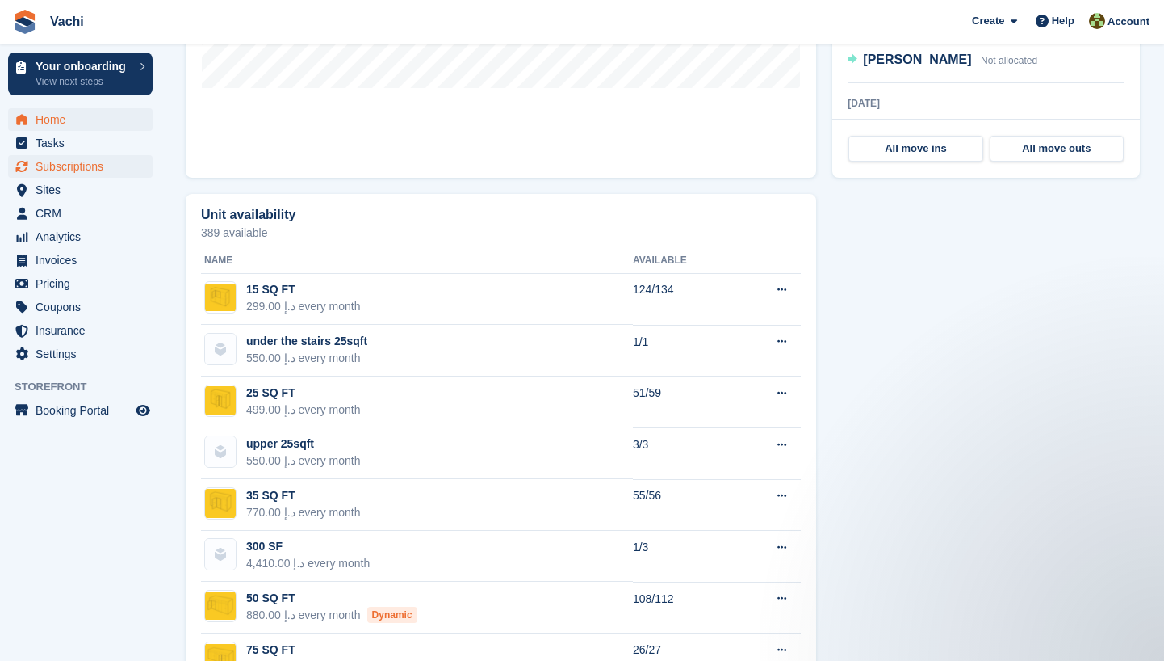
click at [99, 168] on span "Subscriptions" at bounding box center [84, 166] width 97 height 23
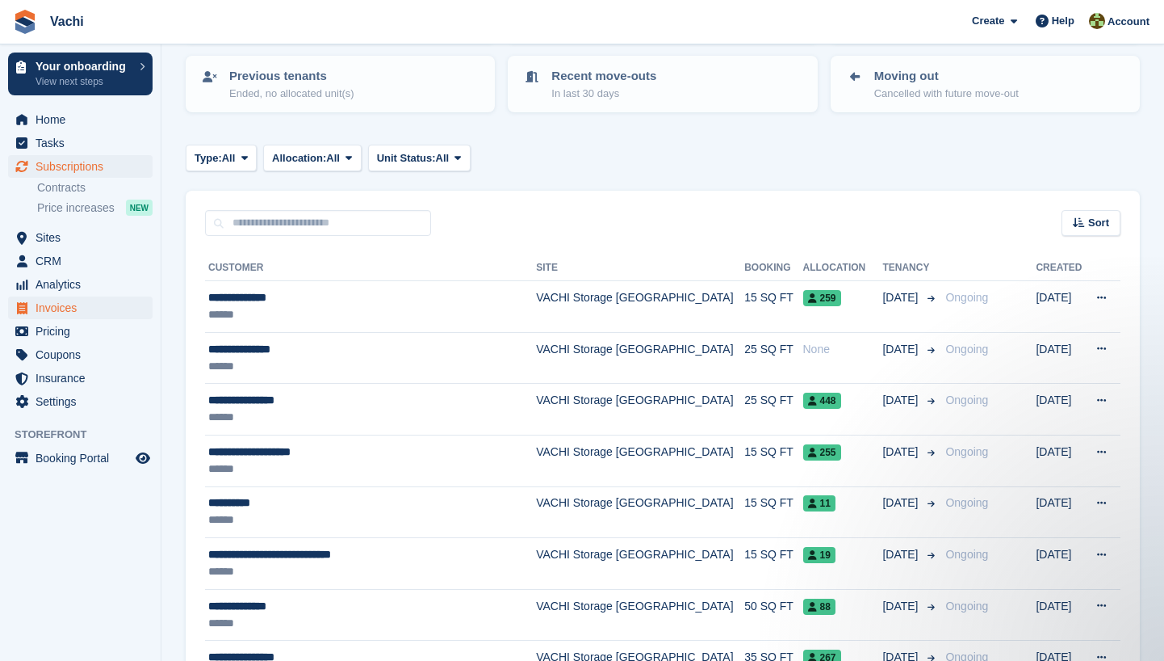
click at [81, 307] on span "Invoices" at bounding box center [84, 307] width 97 height 23
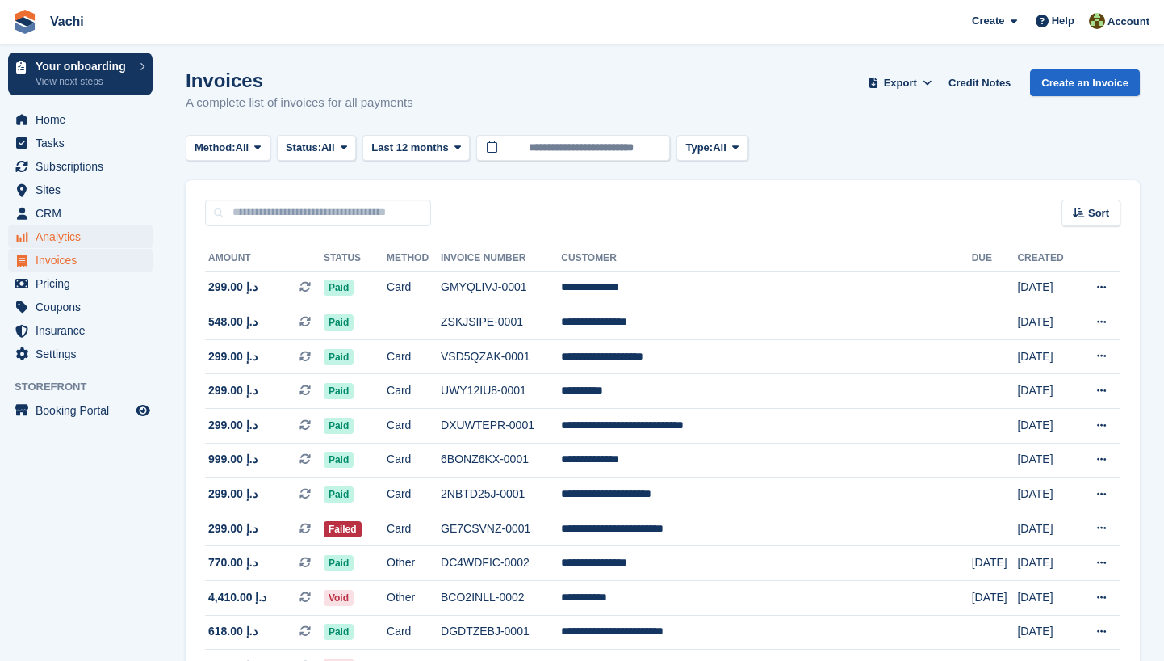
click at [80, 232] on span "Analytics" at bounding box center [84, 236] width 97 height 23
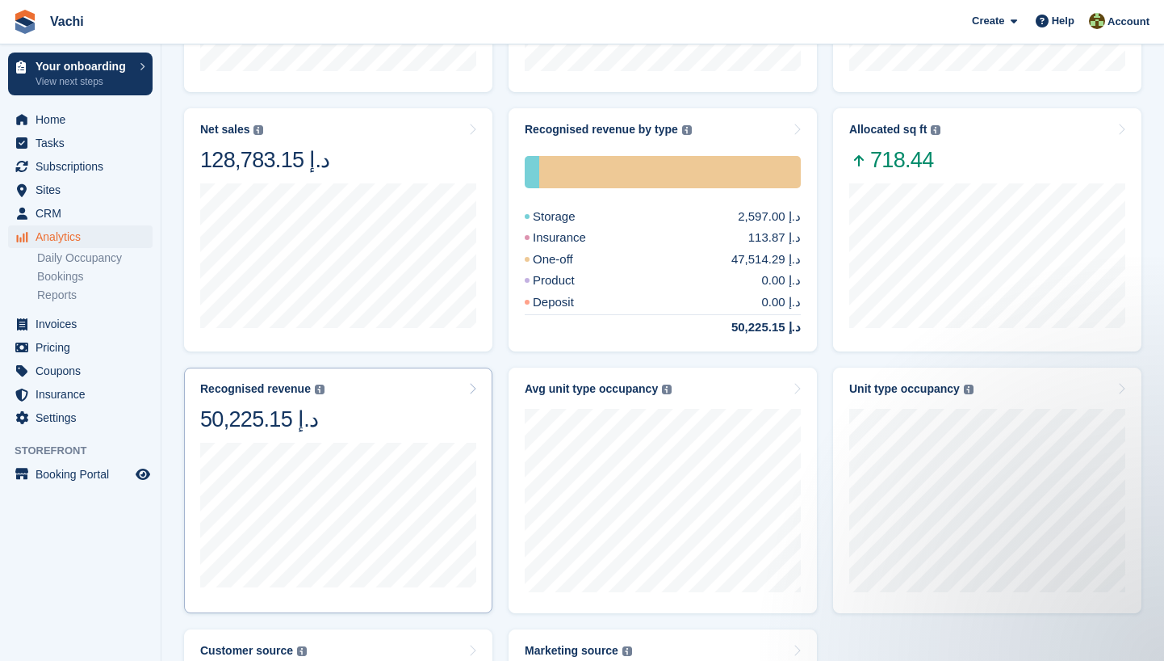
scroll to position [416, 0]
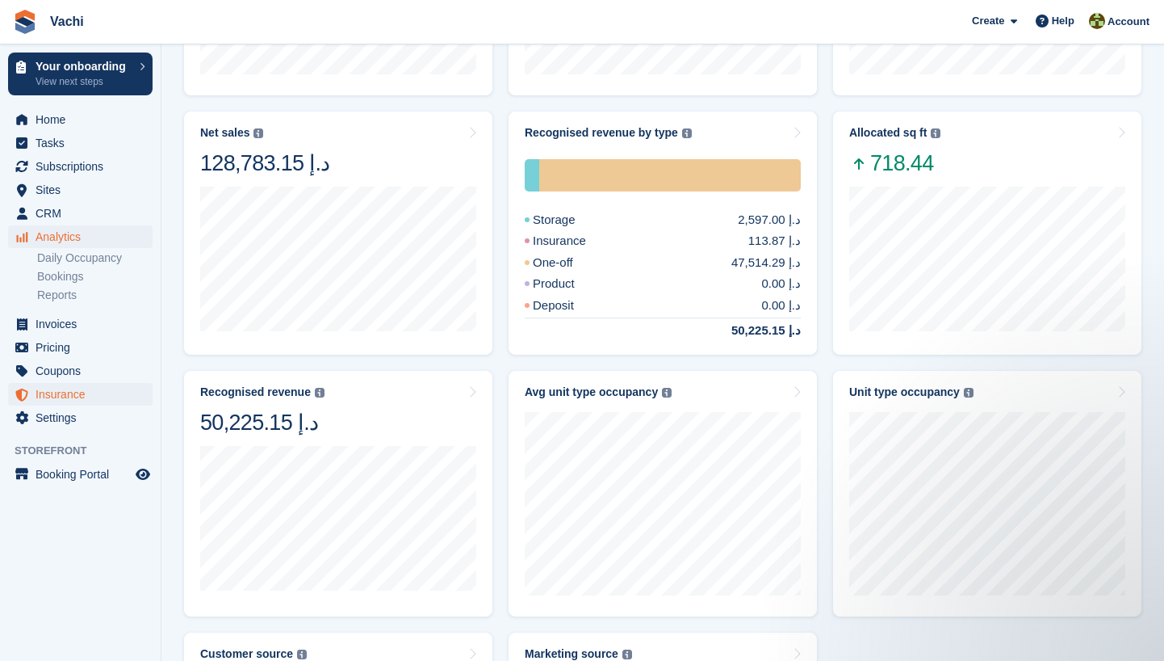
click at [73, 390] on span "Insurance" at bounding box center [84, 394] width 97 height 23
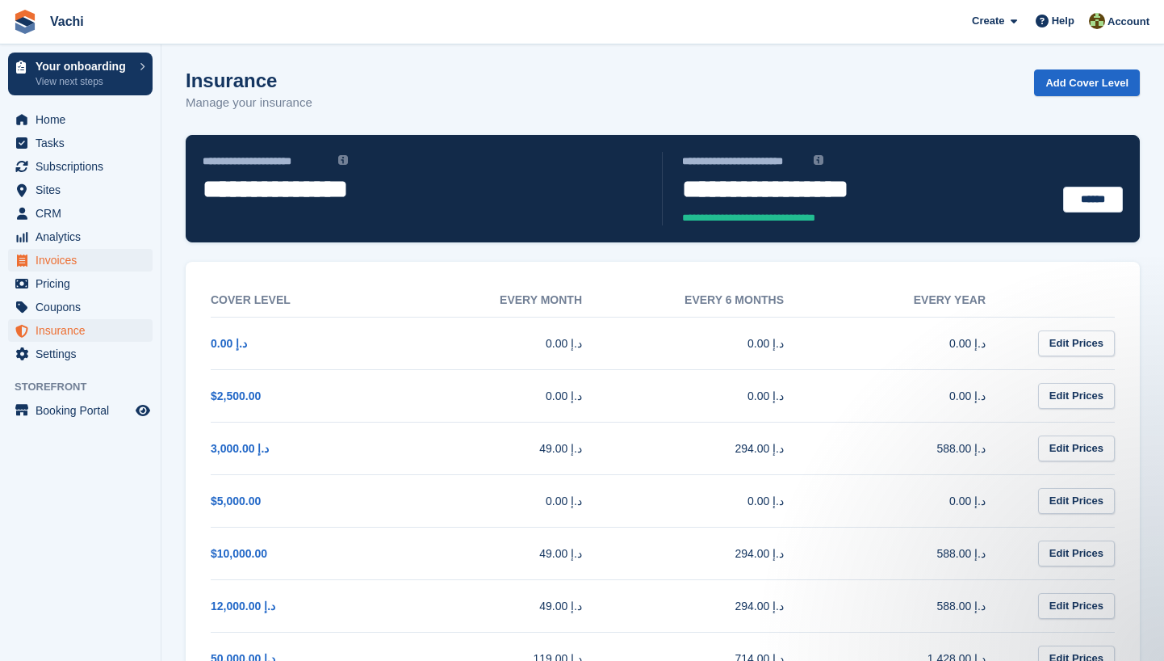
click at [94, 258] on span "Invoices" at bounding box center [84, 260] width 97 height 23
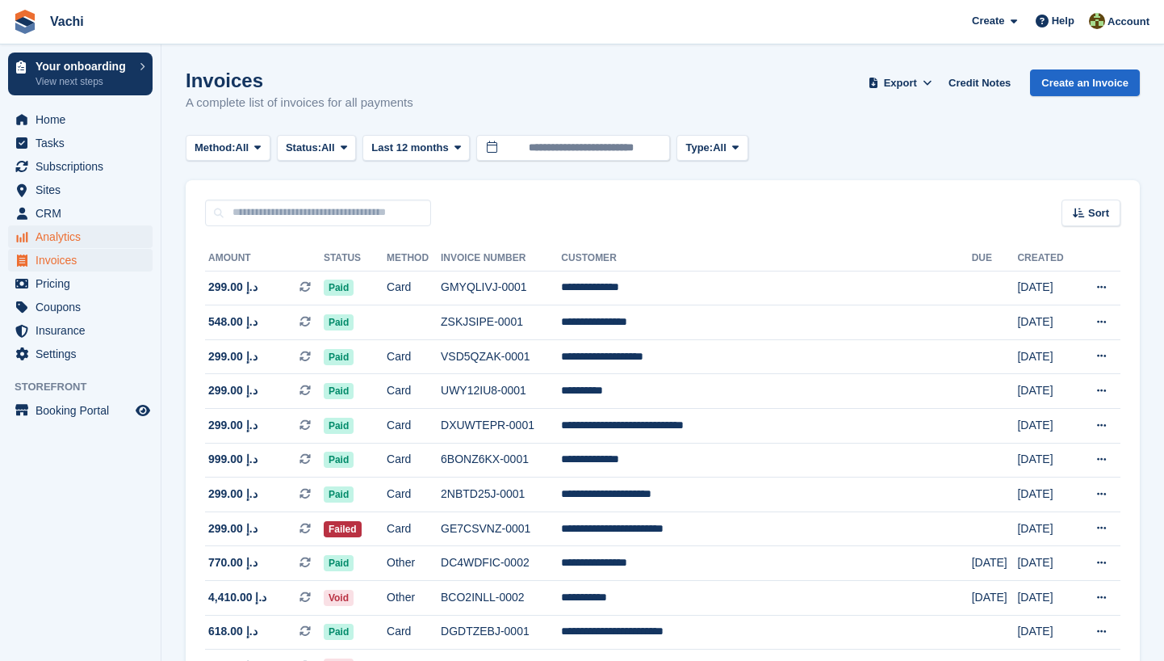
click at [99, 237] on span "Analytics" at bounding box center [84, 236] width 97 height 23
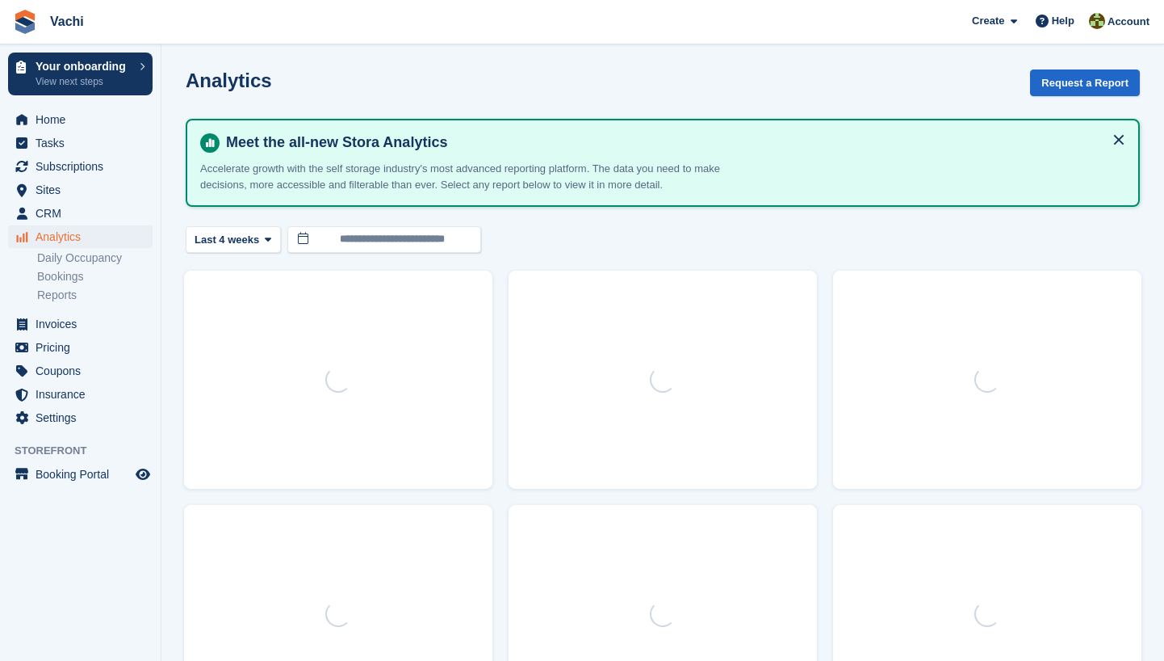
scroll to position [206, 0]
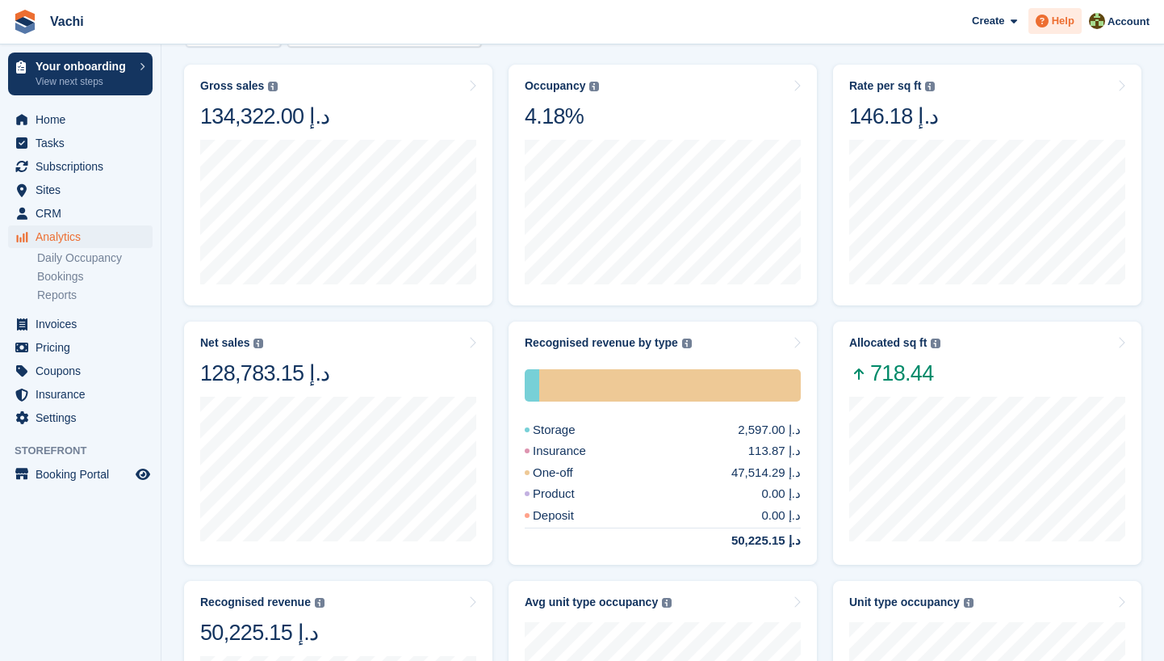
click at [1044, 8] on div "Help" at bounding box center [1055, 21] width 53 height 26
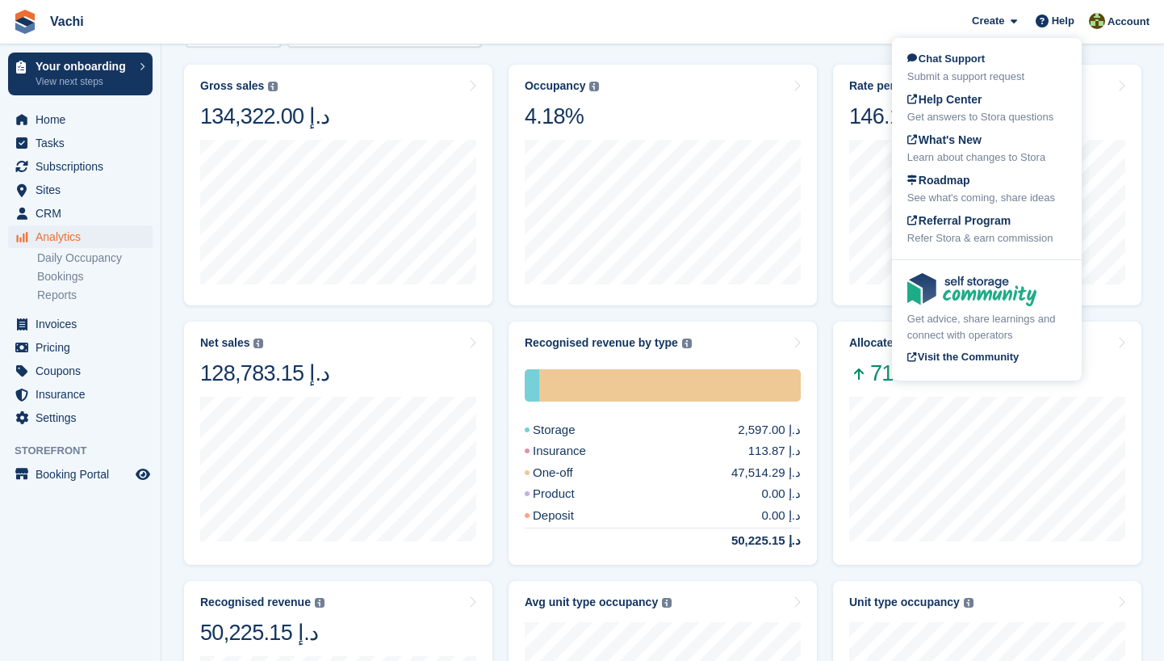
click at [807, 52] on turbo-frame "**********" at bounding box center [663, 466] width 955 height 1205
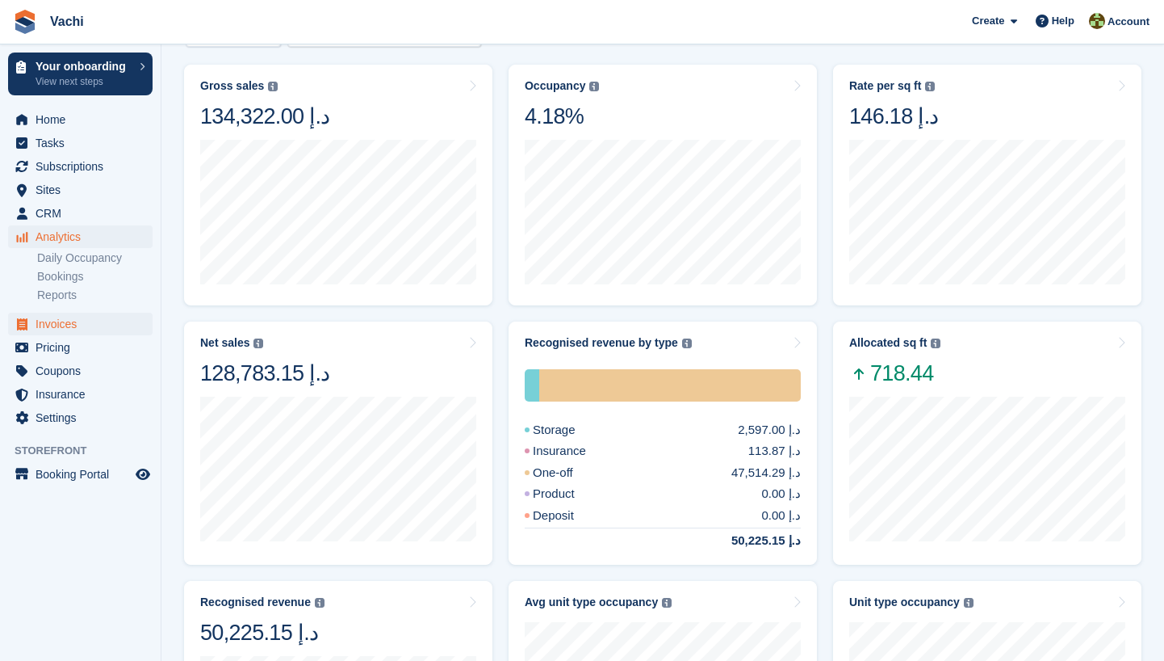
click at [75, 329] on span "Invoices" at bounding box center [84, 324] width 97 height 23
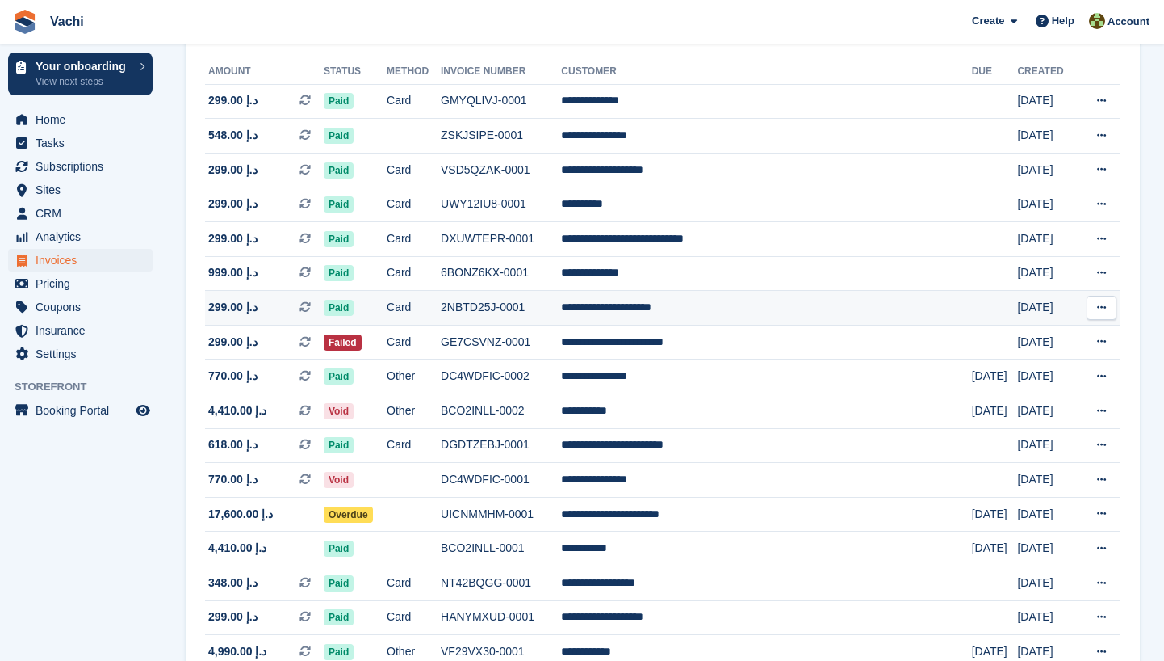
scroll to position [191, 0]
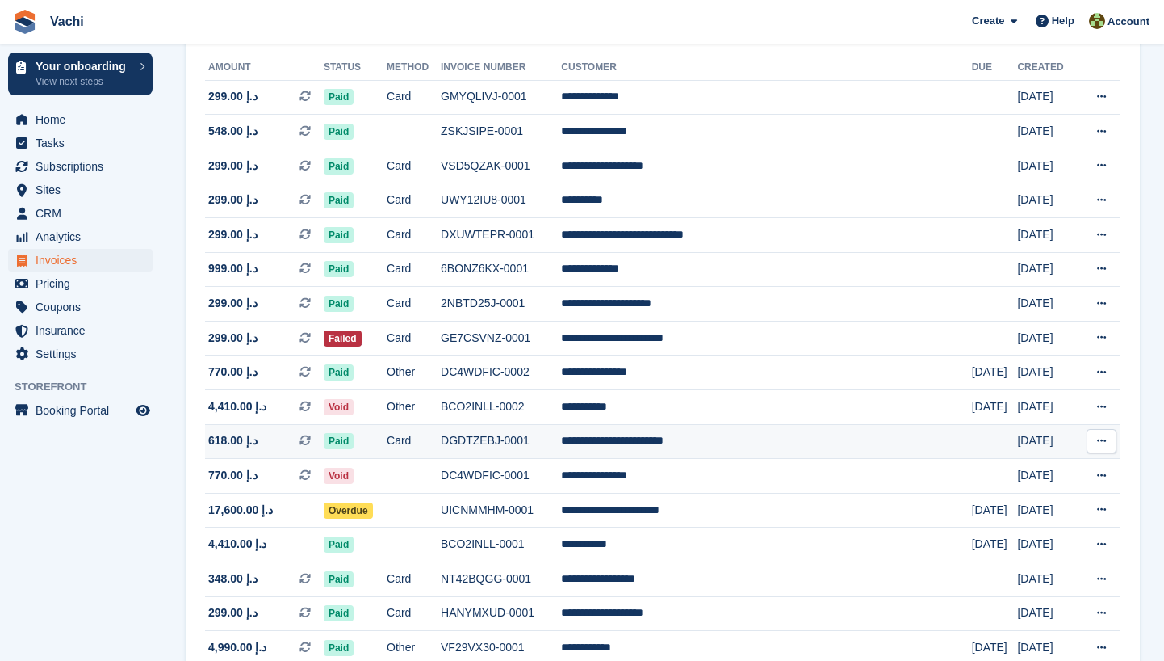
click at [228, 449] on span "618.00 د.إ" at bounding box center [232, 440] width 49 height 17
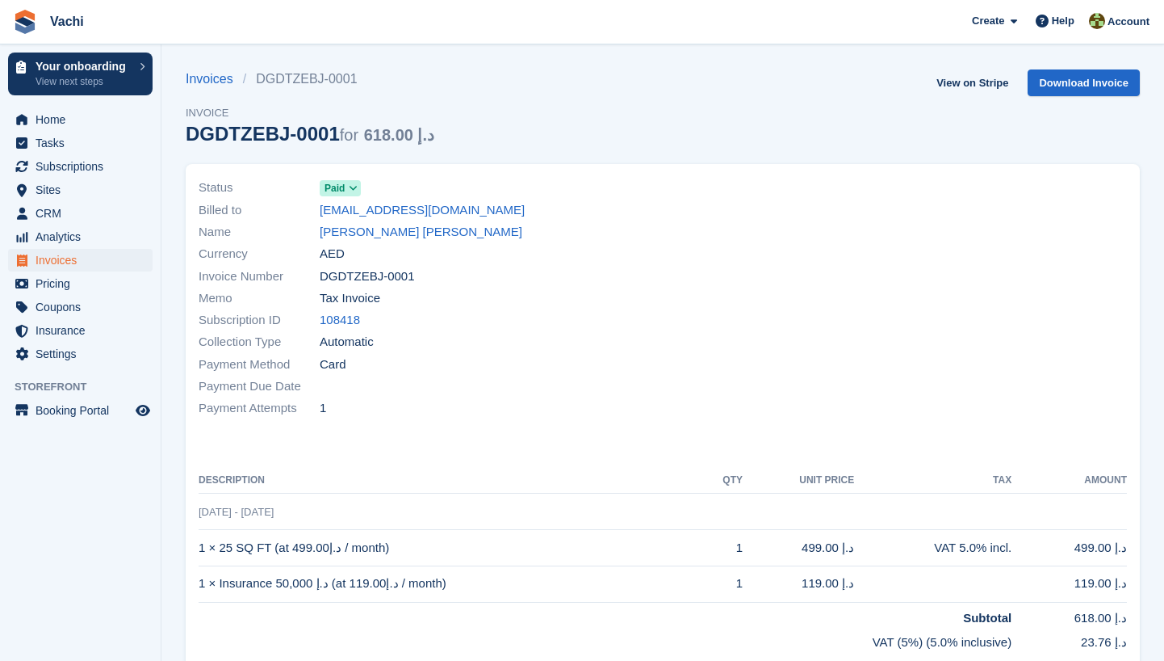
scroll to position [96, 0]
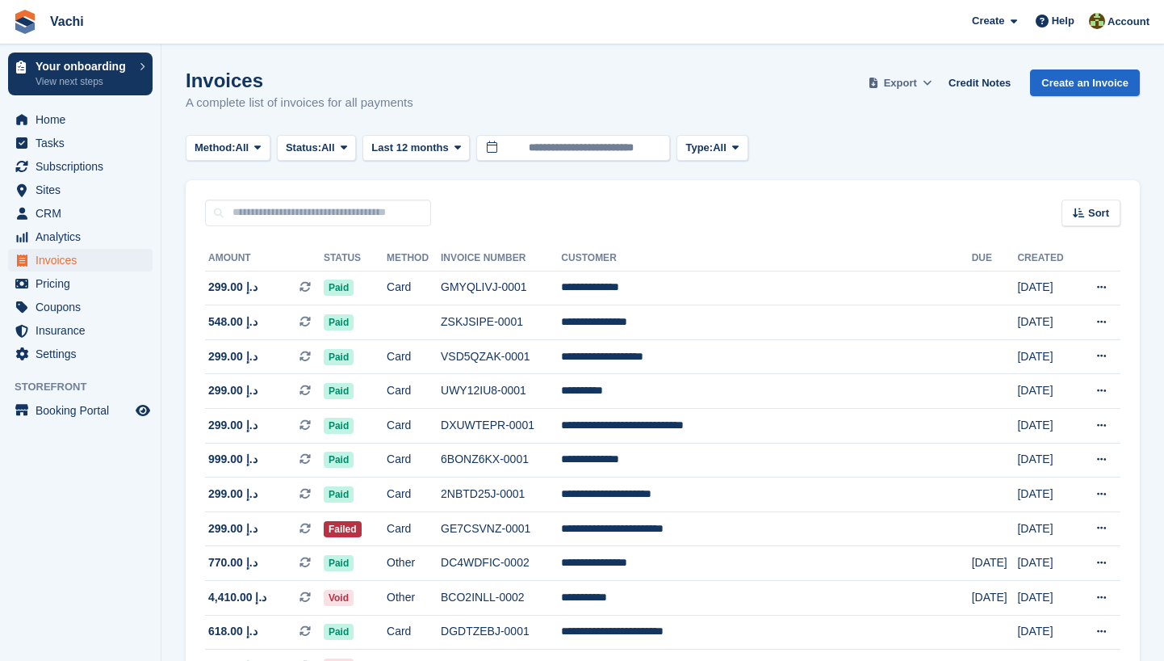
click at [889, 86] on span "Export" at bounding box center [900, 83] width 33 height 16
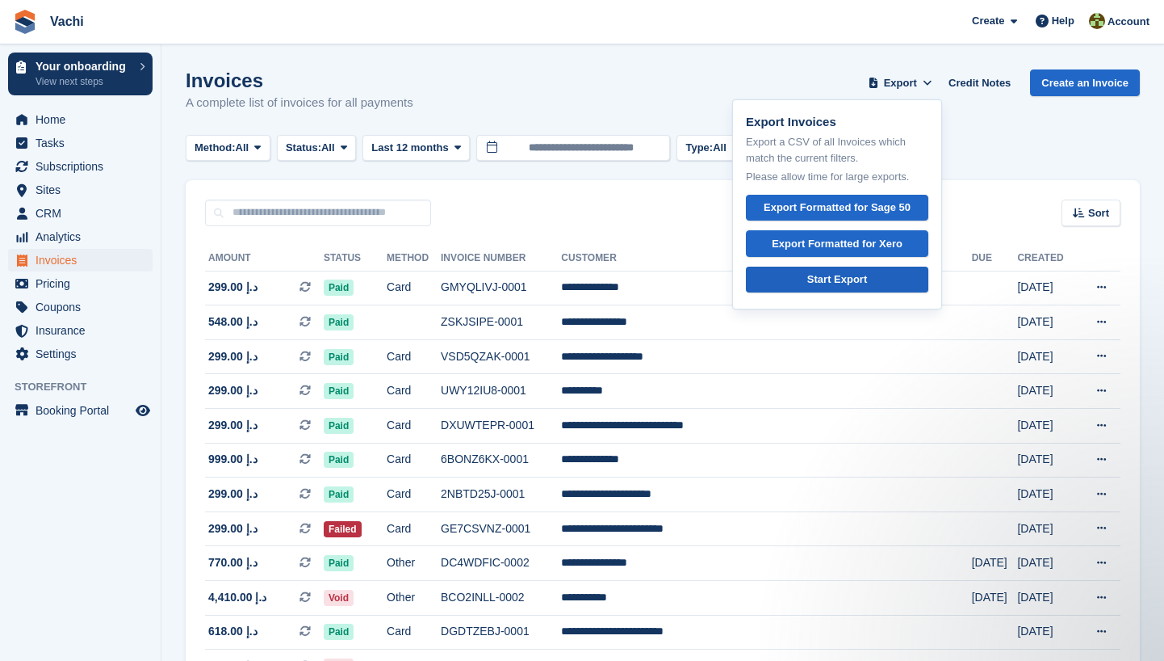
click at [881, 283] on link "Start Export" at bounding box center [837, 279] width 183 height 27
click at [681, 211] on div "Sort Sort by Date created Created (oldest first) Created (newest first)" at bounding box center [663, 203] width 955 height 46
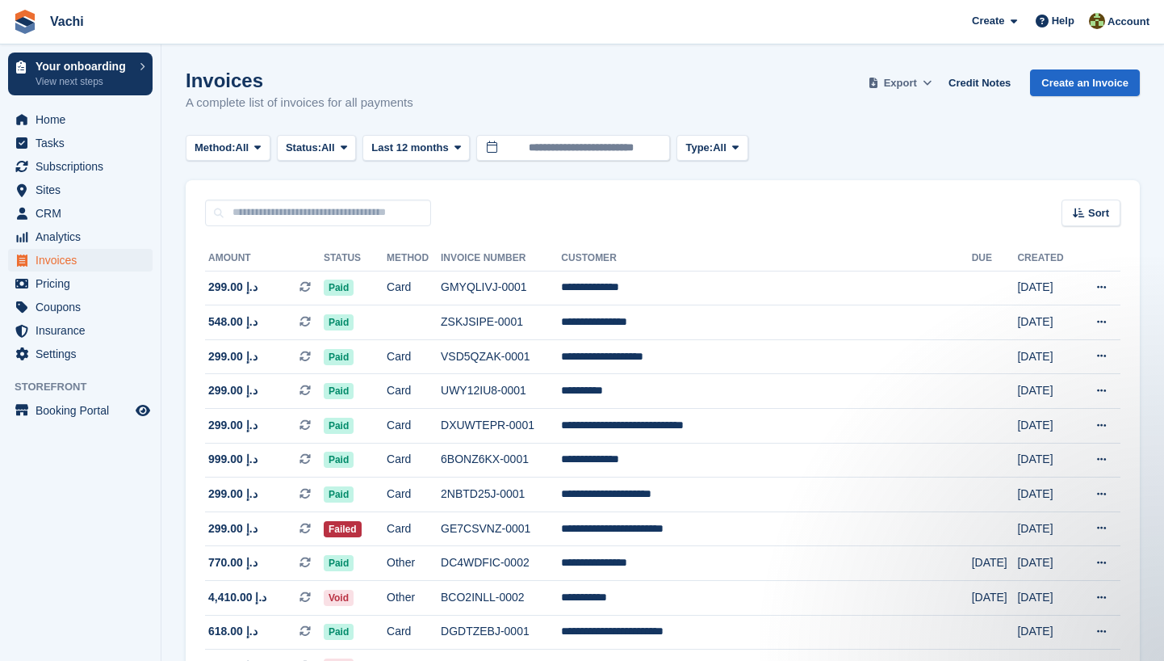
click at [906, 80] on span "Export" at bounding box center [900, 83] width 33 height 16
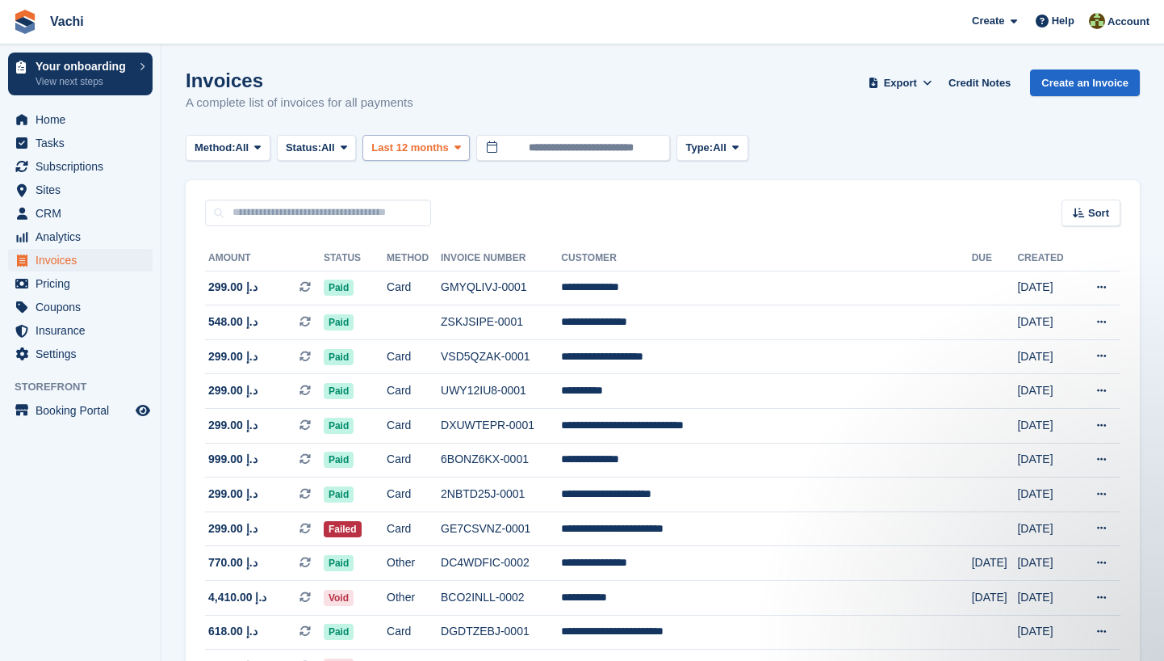
click at [426, 151] on span "Last 12 months" at bounding box center [409, 148] width 77 height 16
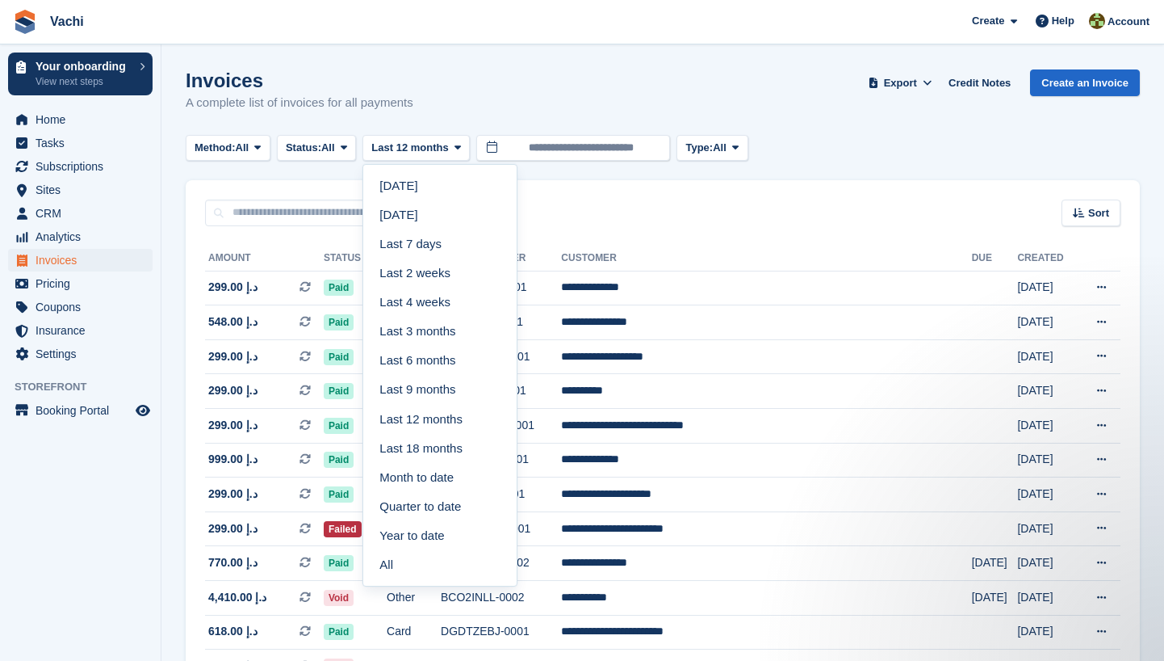
click at [678, 195] on div "Sort Sort by Date created Created (oldest first) Created (newest first)" at bounding box center [663, 203] width 955 height 46
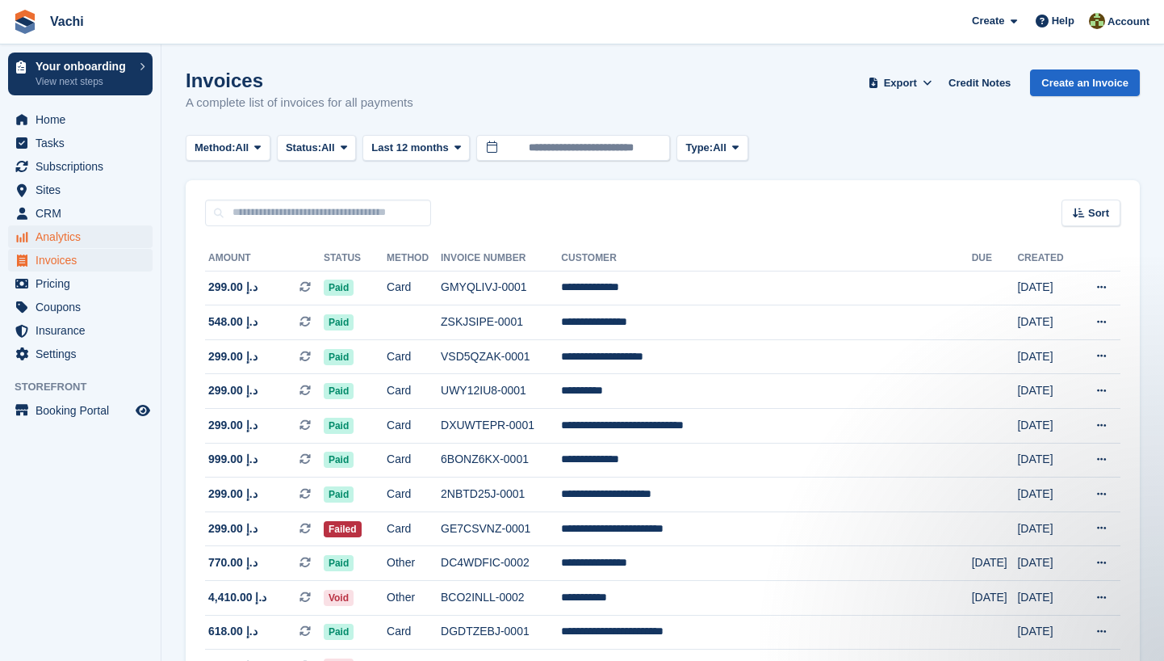
click at [90, 237] on span "Analytics" at bounding box center [84, 236] width 97 height 23
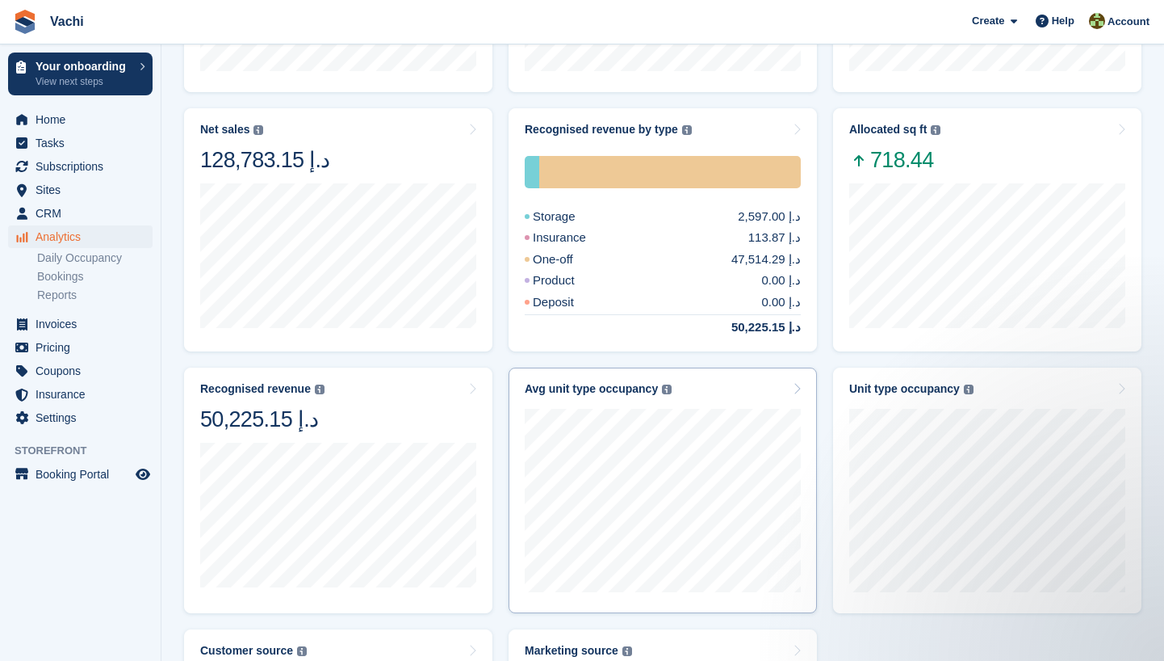
scroll to position [417, 0]
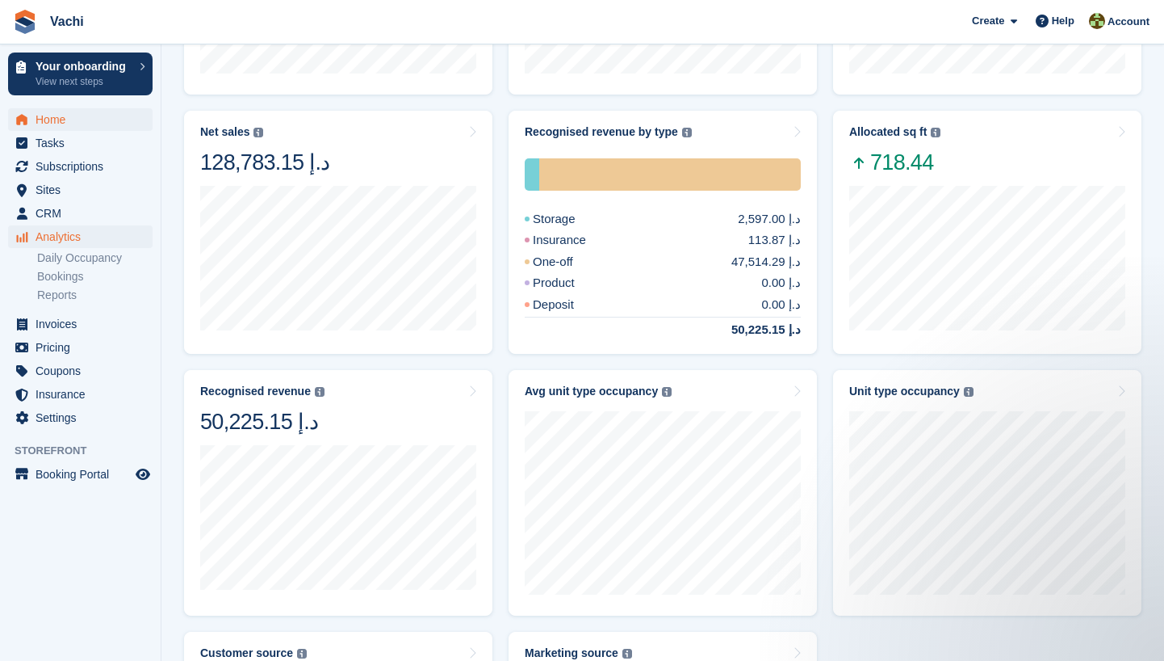
click at [76, 114] on span "Home" at bounding box center [84, 119] width 97 height 23
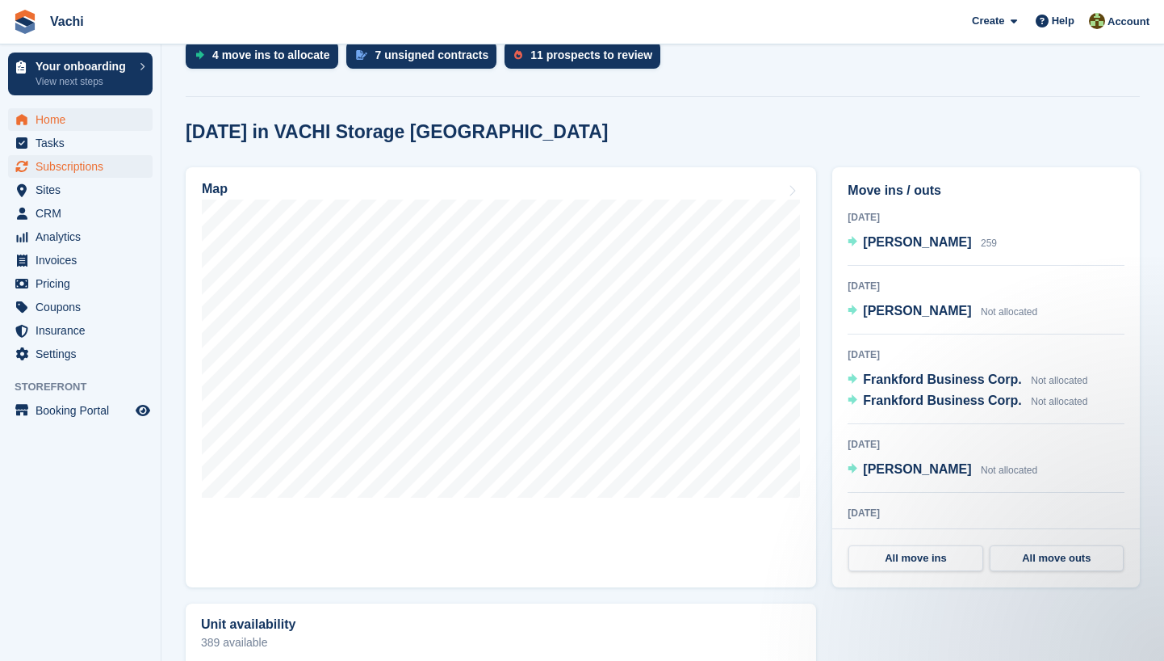
click at [75, 165] on span "Subscriptions" at bounding box center [84, 166] width 97 height 23
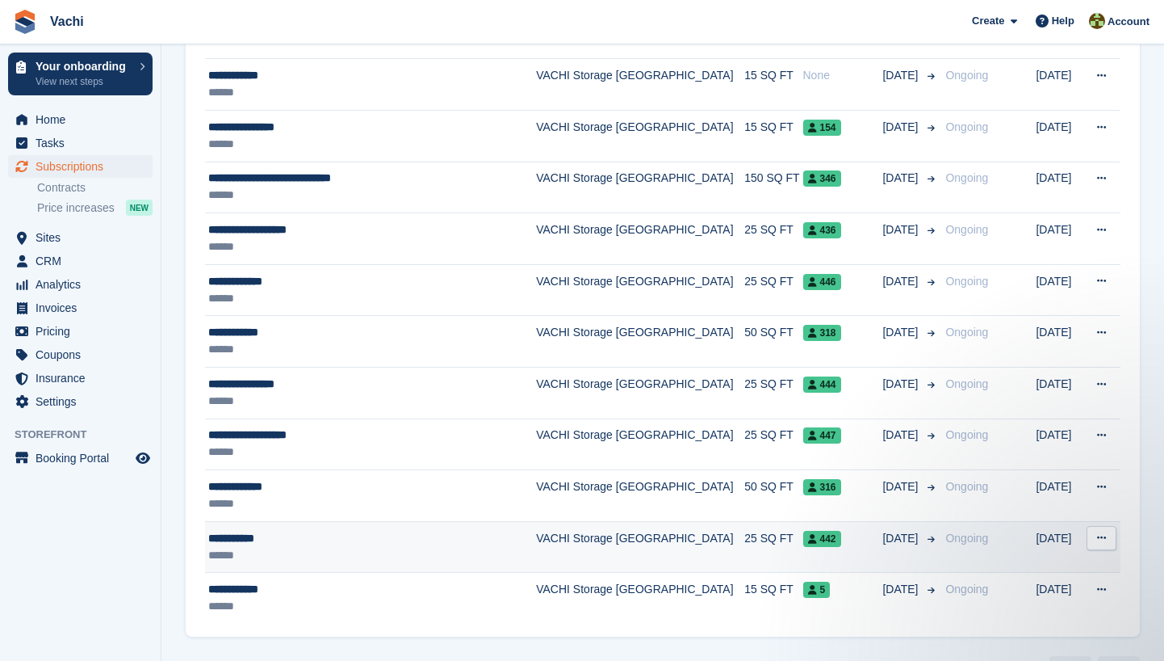
scroll to position [1355, 0]
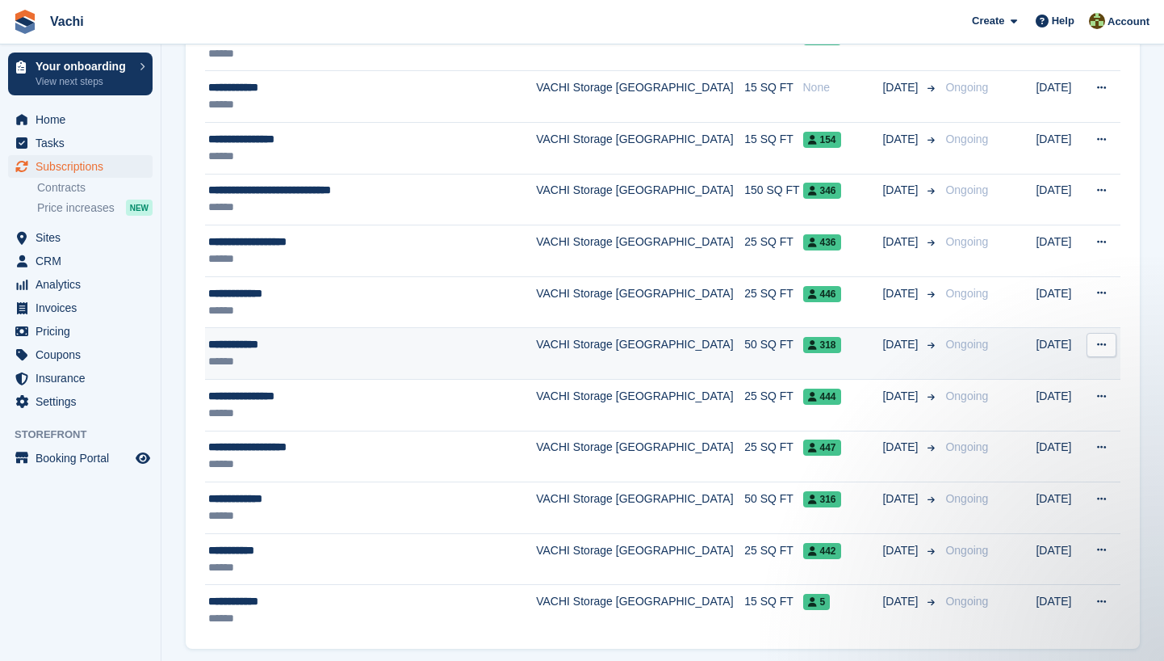
click at [278, 340] on div "**********" at bounding box center [363, 344] width 311 height 17
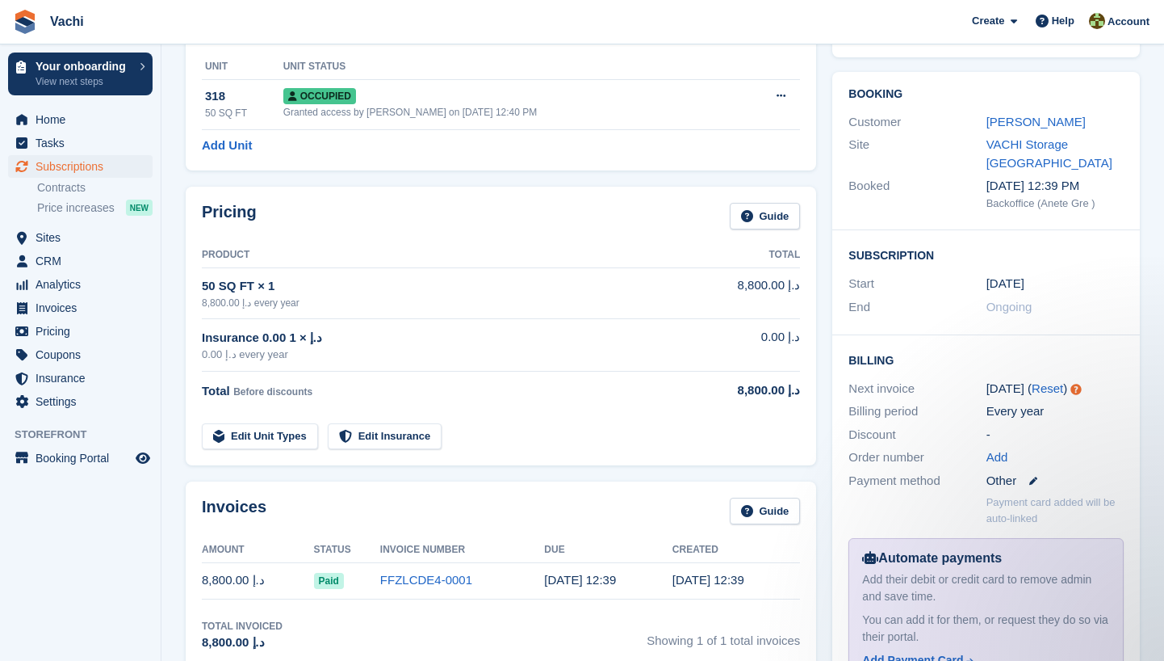
scroll to position [55, 0]
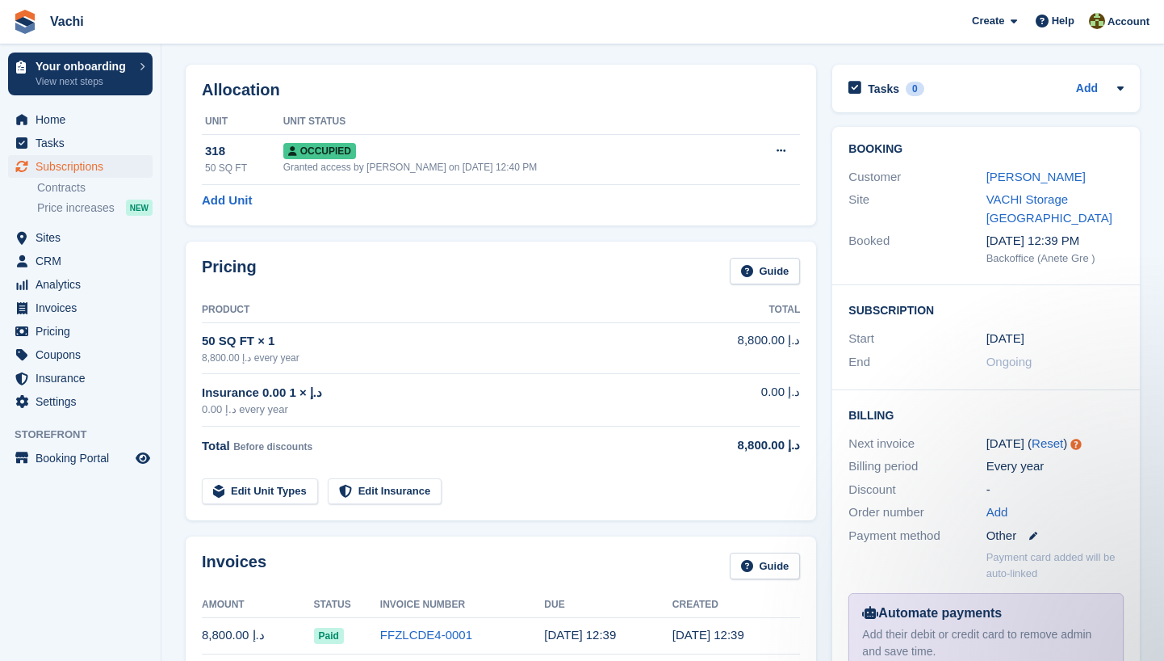
drag, startPoint x: 321, startPoint y: 352, endPoint x: 204, endPoint y: 350, distance: 117.9
click at [204, 350] on div "8,800.00 د.إ every year" at bounding box center [439, 357] width 475 height 15
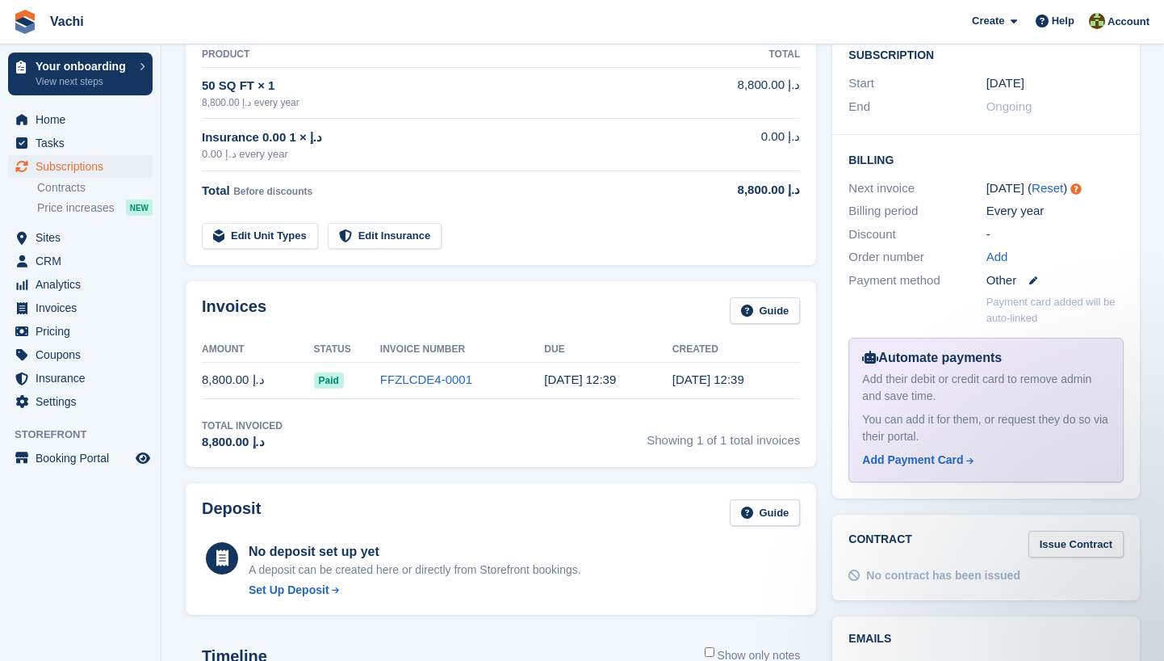
scroll to position [316, 0]
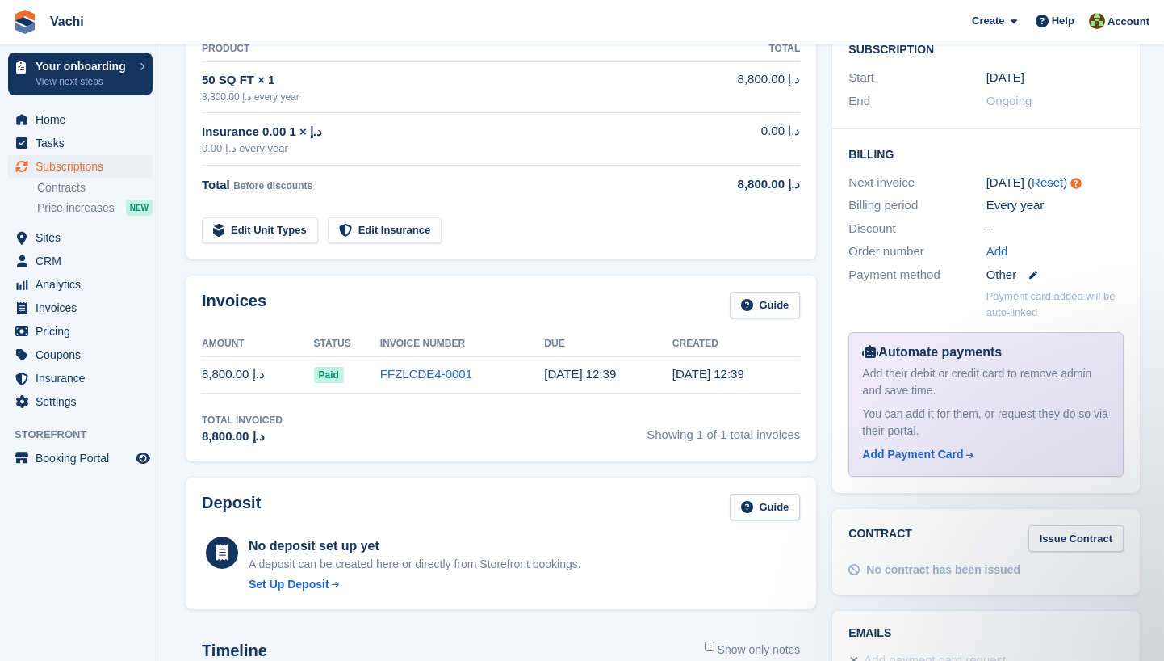
drag, startPoint x: 272, startPoint y: 377, endPoint x: 204, endPoint y: 377, distance: 68.6
click at [204, 377] on td "8,800.00 د.إ" at bounding box center [258, 374] width 112 height 36
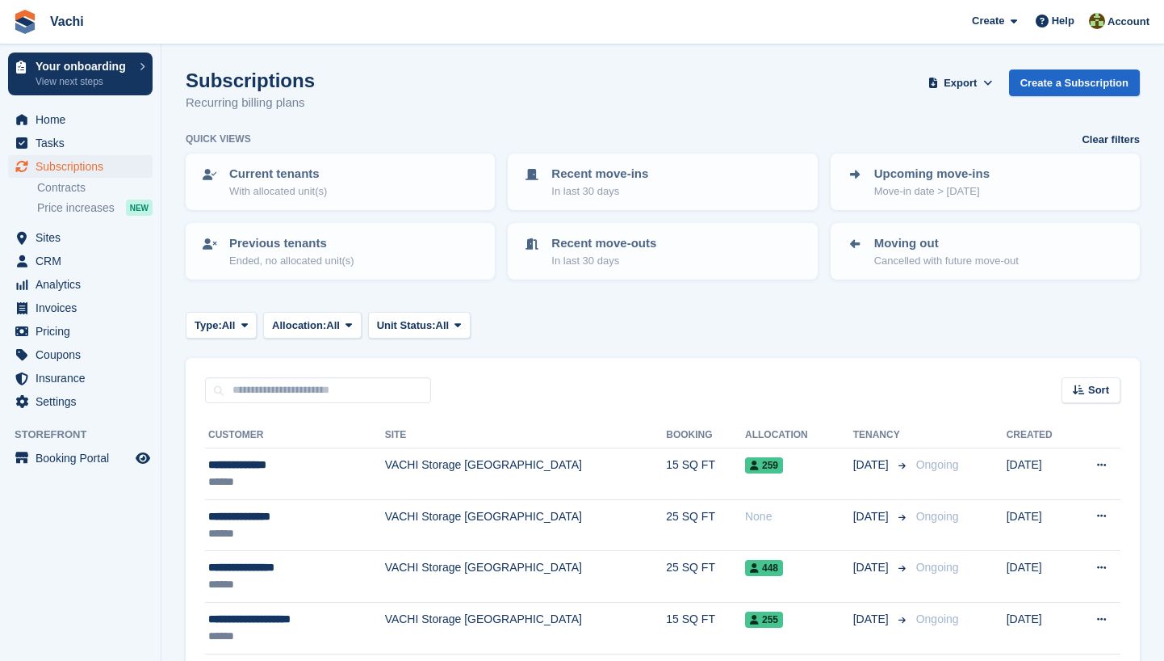
scroll to position [1299, 0]
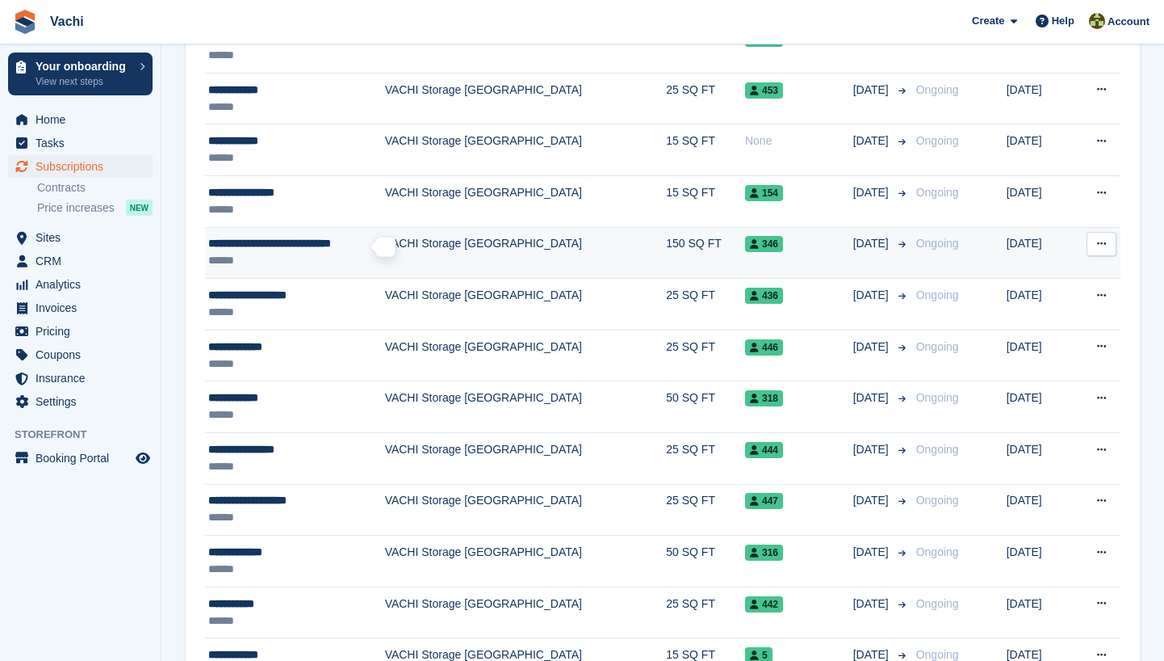
click at [331, 245] on span "**********" at bounding box center [269, 242] width 123 height 11
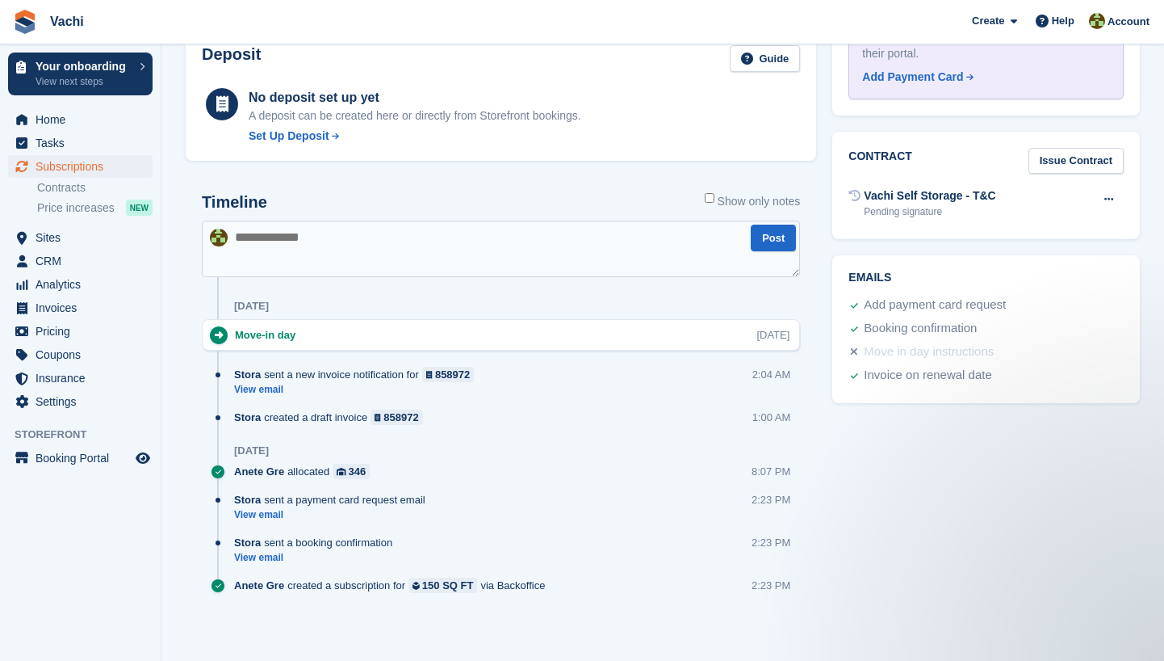
scroll to position [66, 0]
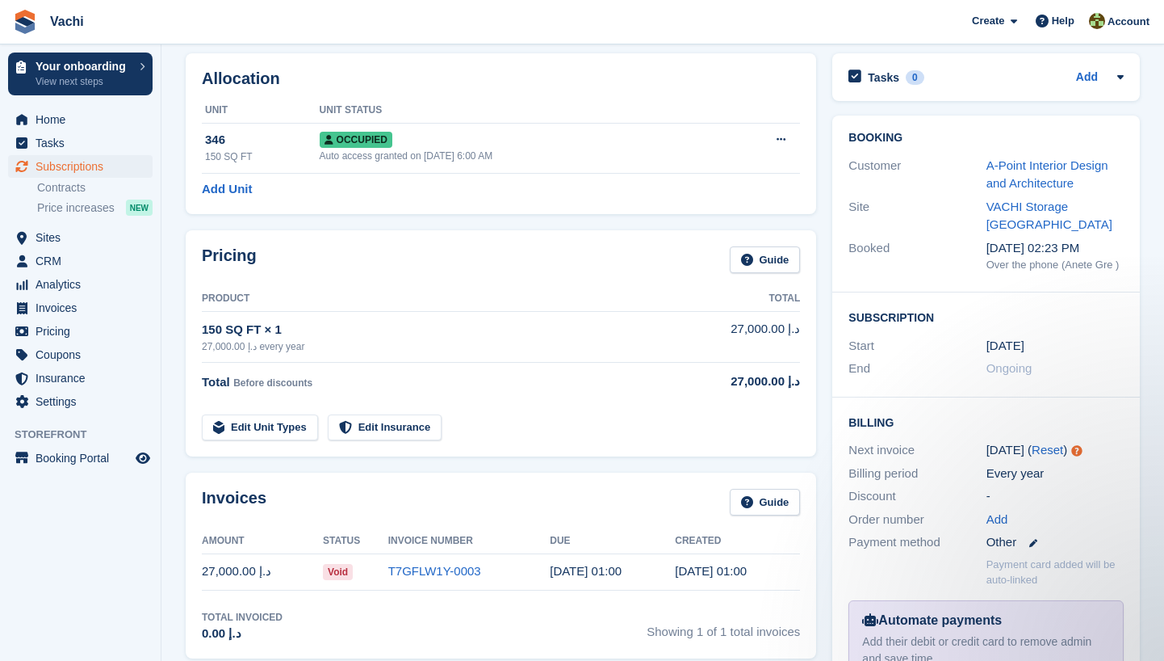
drag, startPoint x: 201, startPoint y: 343, endPoint x: 253, endPoint y: 343, distance: 51.7
click at [253, 343] on div "Pricing Guide Product Total 150 SQ FT × 1 27,000.00 د.إ every year 27,000.00 د.…" at bounding box center [501, 343] width 631 height 226
click at [213, 343] on div "27,000.00 د.إ every year" at bounding box center [434, 346] width 464 height 15
drag, startPoint x: 198, startPoint y: 339, endPoint x: 284, endPoint y: 350, distance: 87.1
click at [284, 350] on div "Pricing Guide Product Total 150 SQ FT × 1 27,000.00 د.إ every year 27,000.00 د.…" at bounding box center [501, 343] width 631 height 226
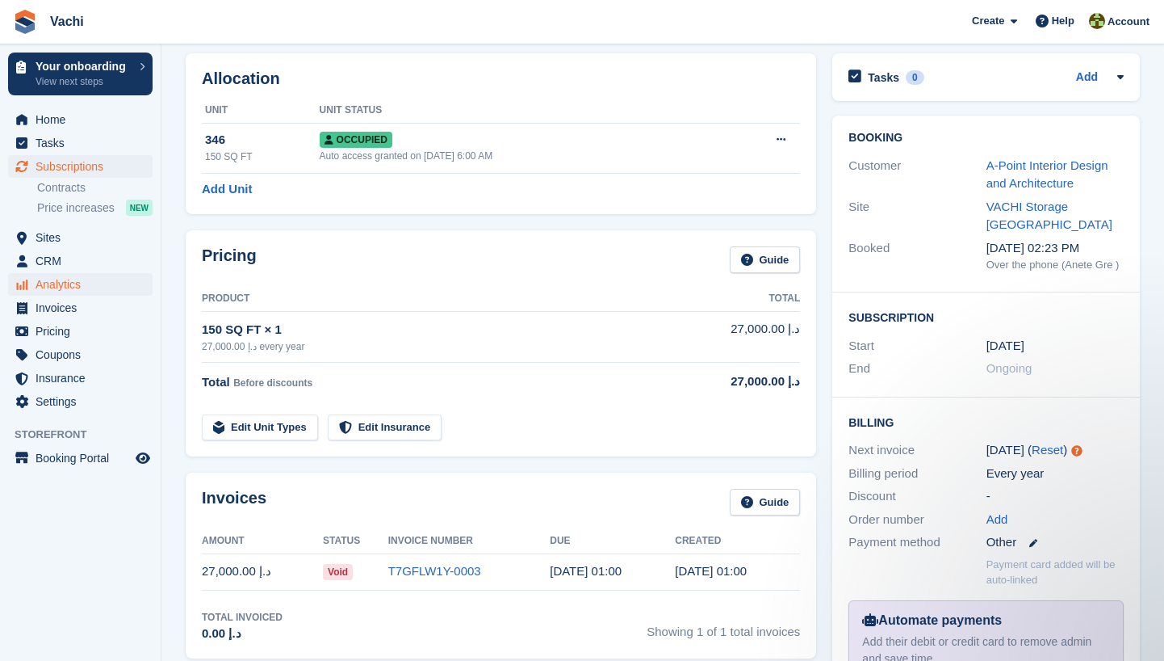
click at [80, 282] on span "Analytics" at bounding box center [84, 284] width 97 height 23
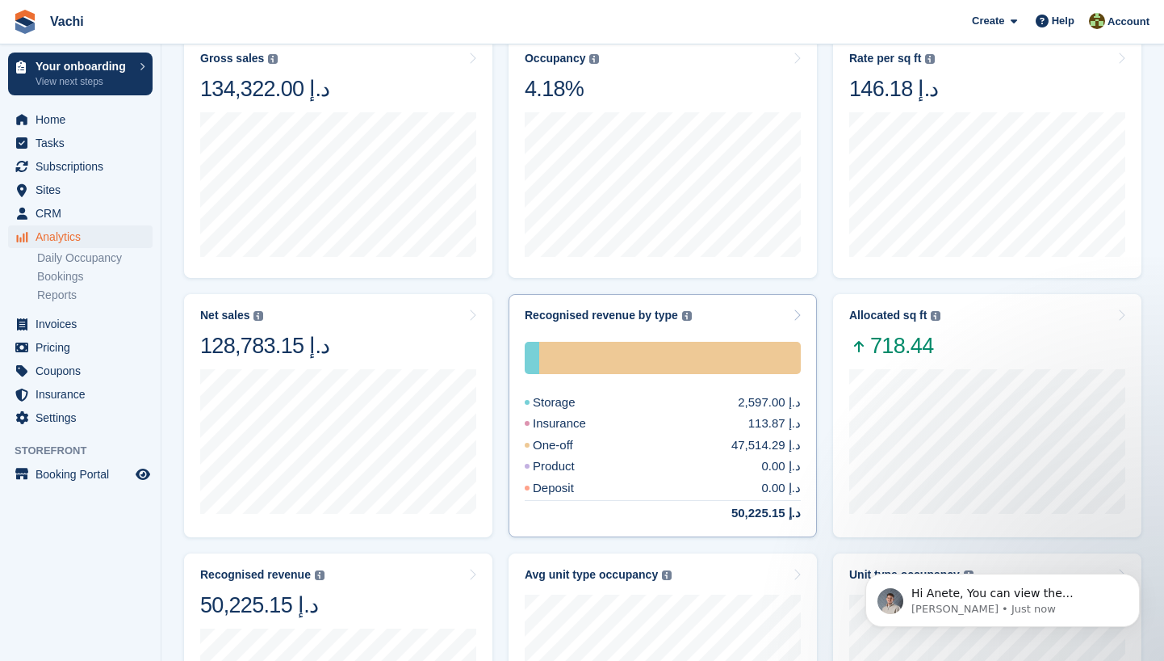
scroll to position [237, 0]
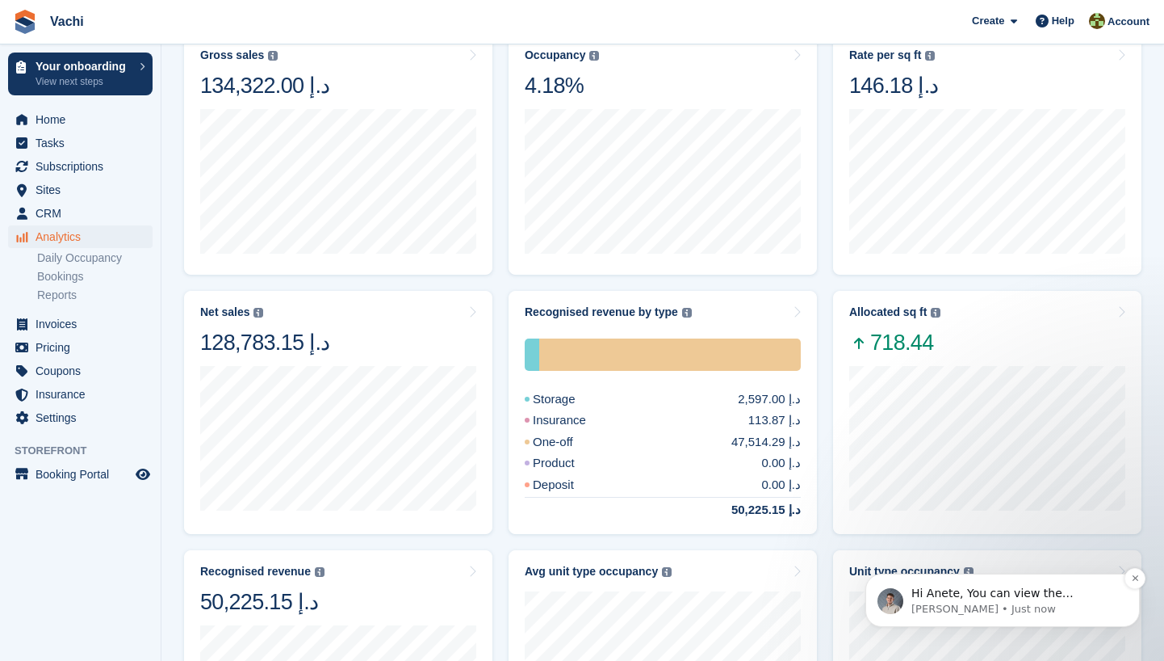
click at [996, 594] on span "Hi Anete, You can view the "Revenue by type" below [URL][DOMAIN_NAME][DATE][DAT…" at bounding box center [1001, 608] width 178 height 45
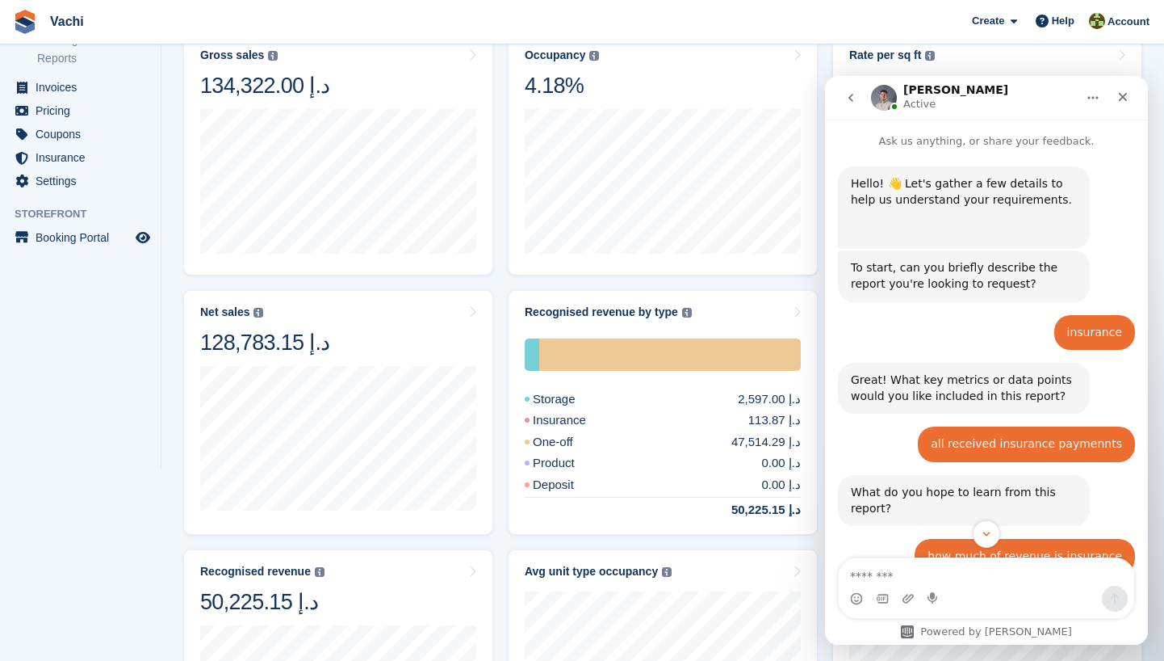
scroll to position [0, 0]
click at [1062, 0] on div "Create Subscription Invoice Contact Deal Discount Page Help Chat Support Submit…" at bounding box center [1061, 22] width 193 height 44
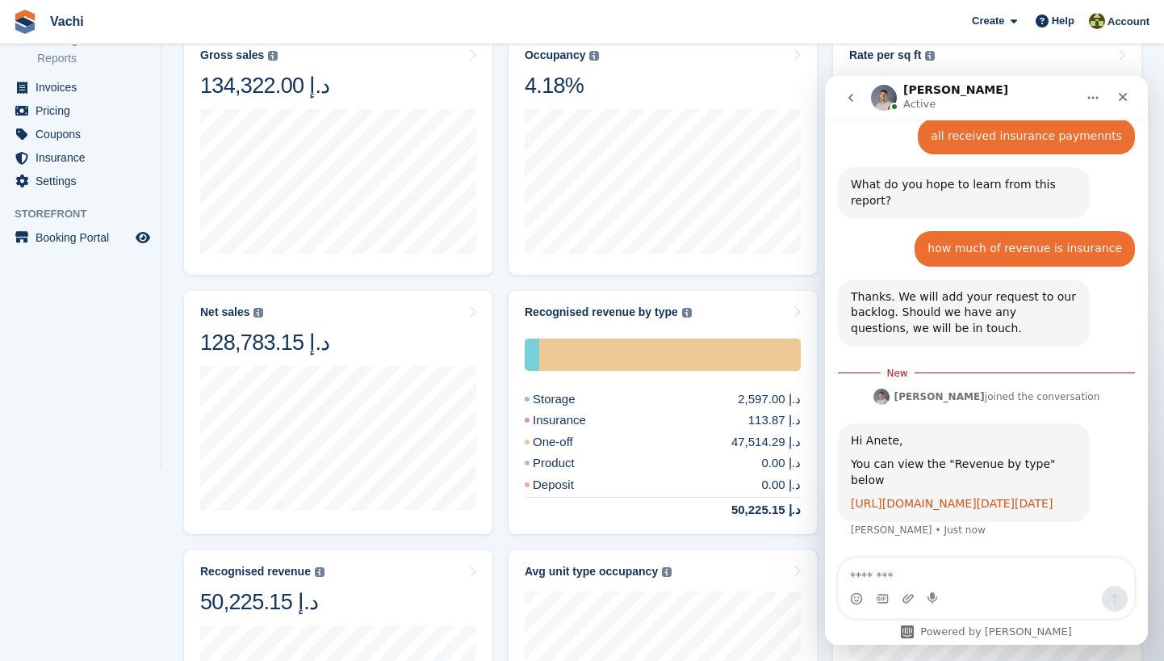
scroll to position [359, 0]
click at [911, 497] on link "[URL][DOMAIN_NAME][DATE][DATE]" at bounding box center [952, 503] width 202 height 13
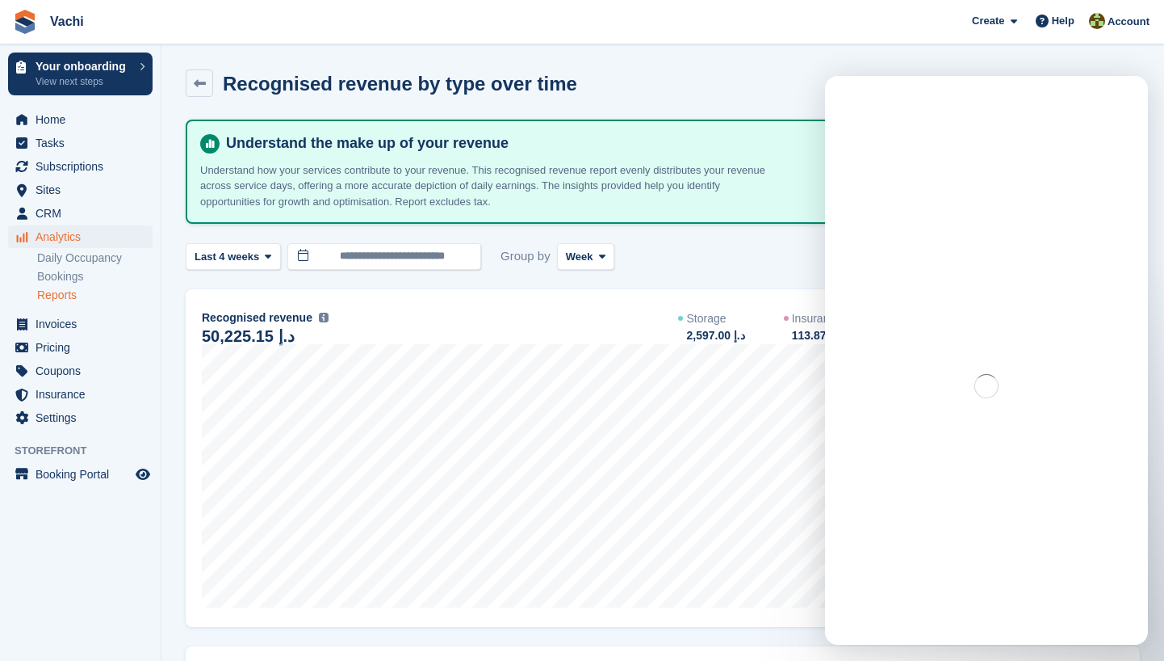
click at [681, 265] on div "**********" at bounding box center [663, 256] width 955 height 27
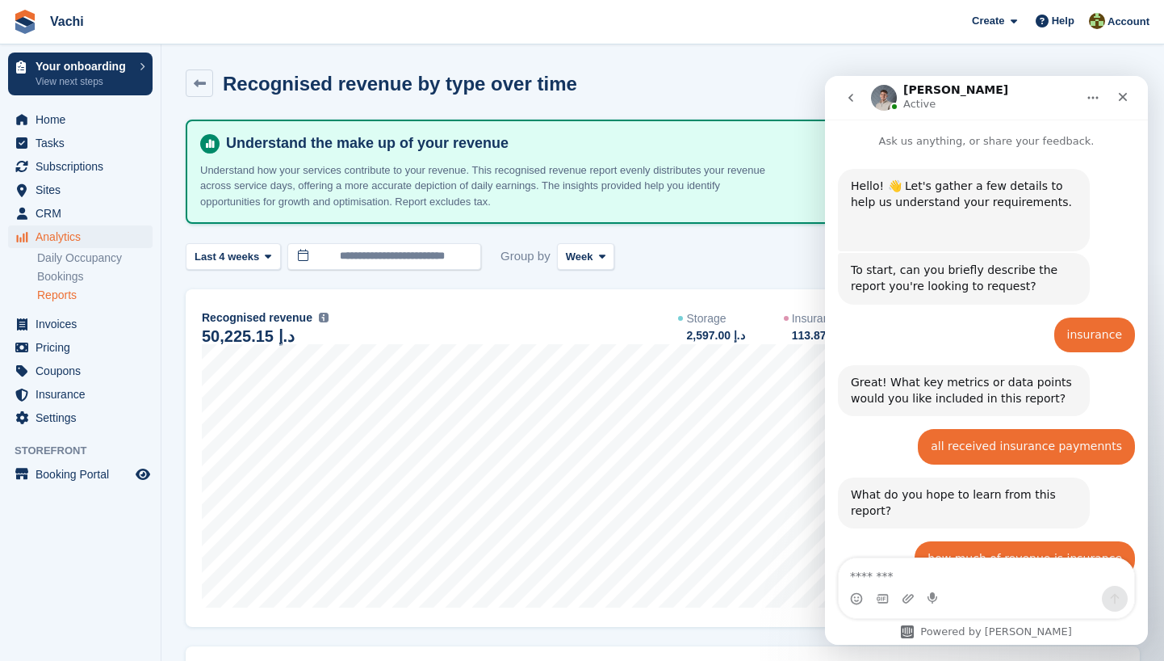
click at [722, 267] on div "**********" at bounding box center [663, 256] width 955 height 27
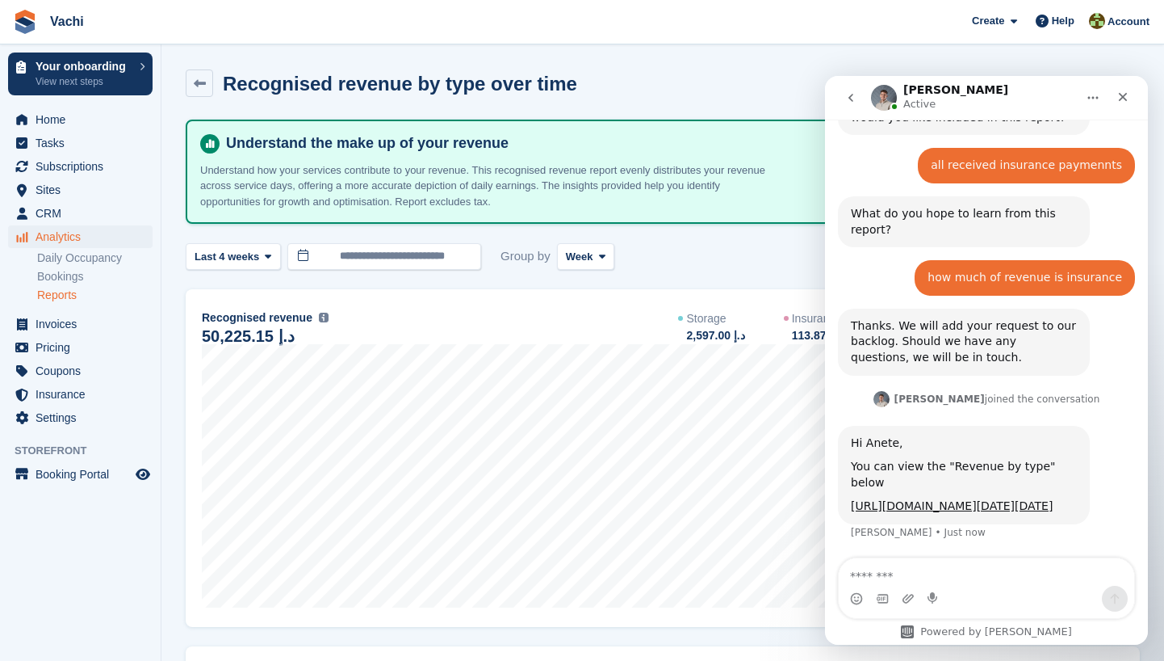
scroll to position [333, 0]
drag, startPoint x: 844, startPoint y: 96, endPoint x: 1632, endPoint y: 266, distance: 806.2
click at [844, 96] on button "go back" at bounding box center [851, 97] width 31 height 31
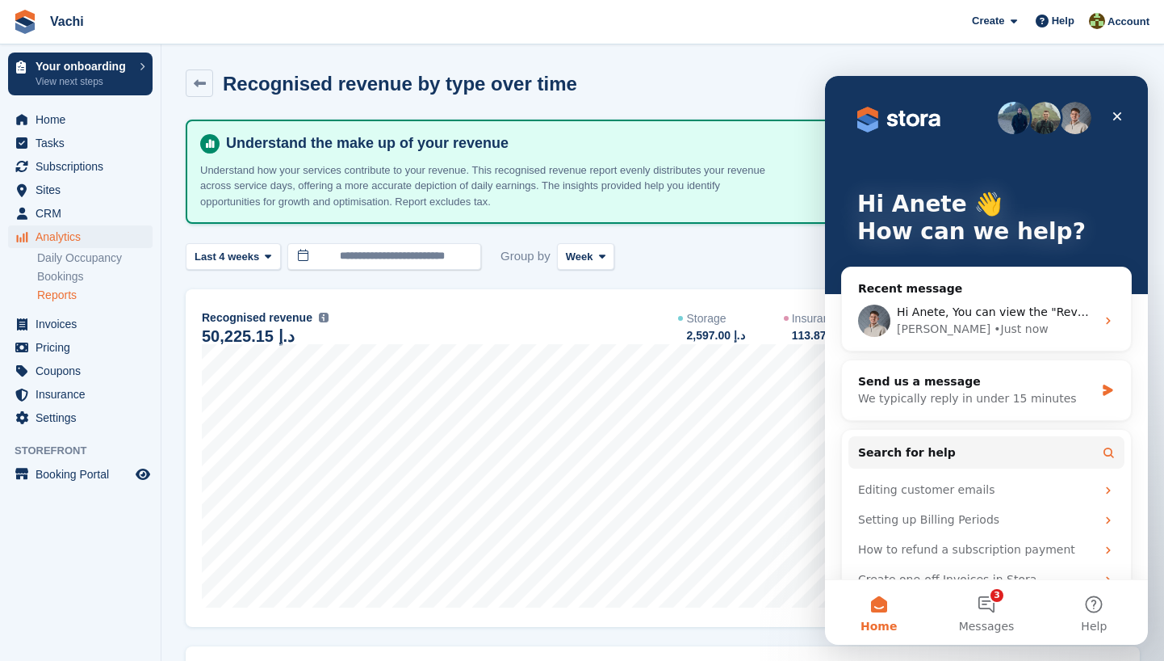
scroll to position [0, 0]
click at [987, 591] on button "3 Messages" at bounding box center [986, 612] width 107 height 65
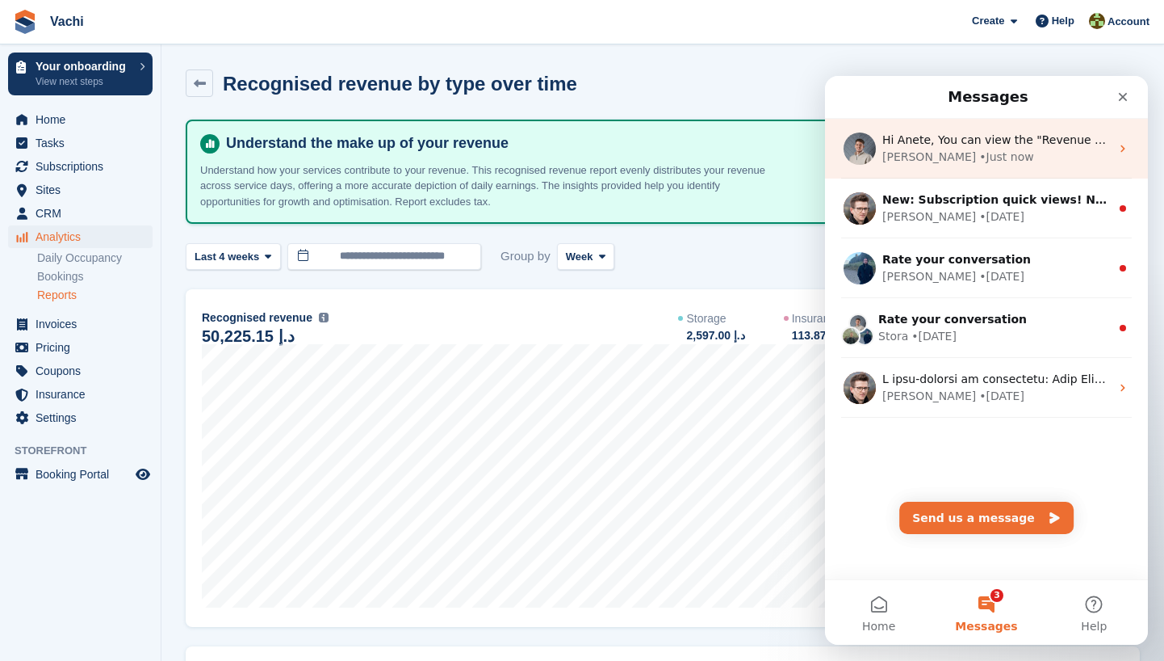
click at [1050, 146] on span "Hi Anete, You can view the "Revenue by type" below https://app.stora.co/metrics…" at bounding box center [1134, 139] width 503 height 13
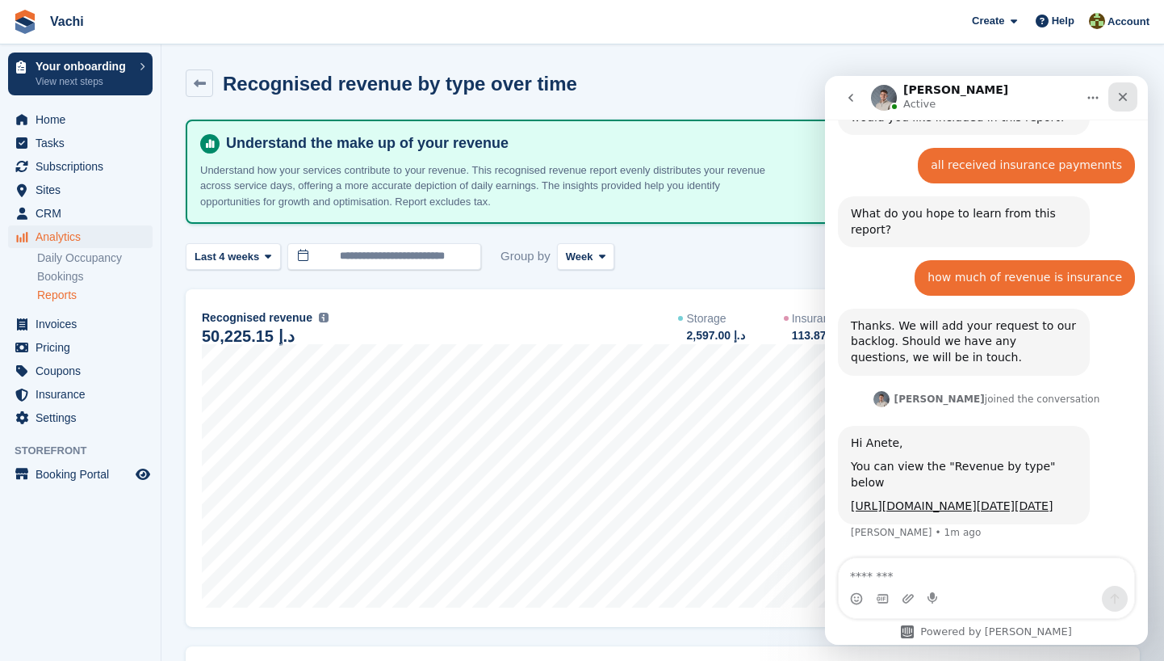
click at [1129, 90] on icon "Close" at bounding box center [1123, 96] width 13 height 13
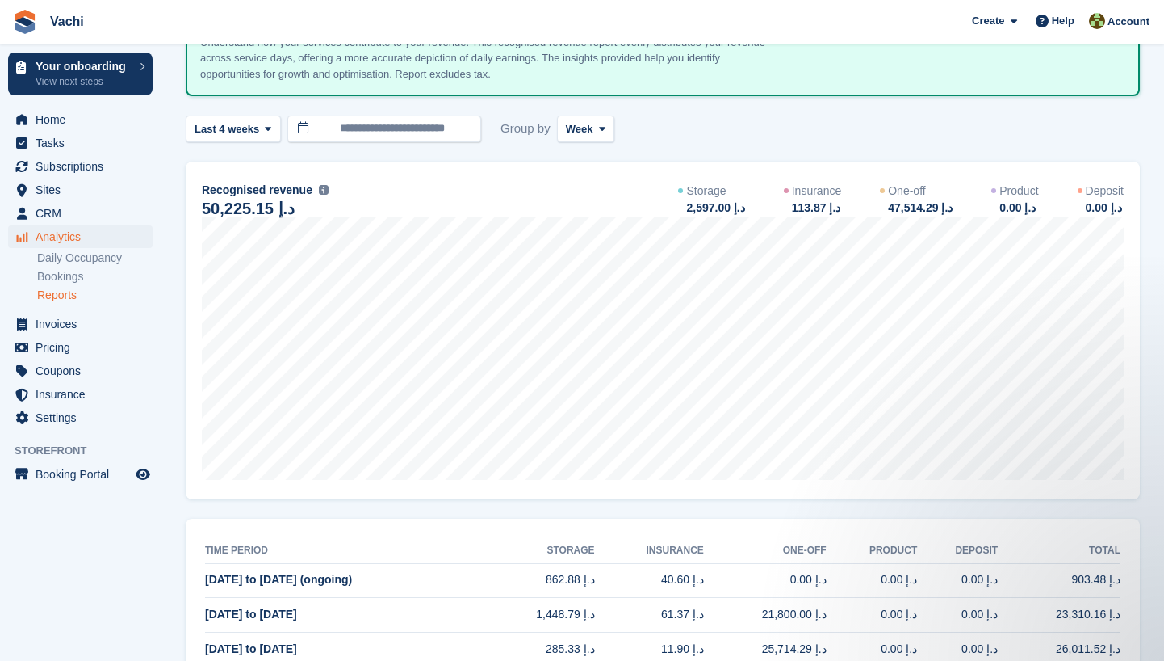
scroll to position [126, 0]
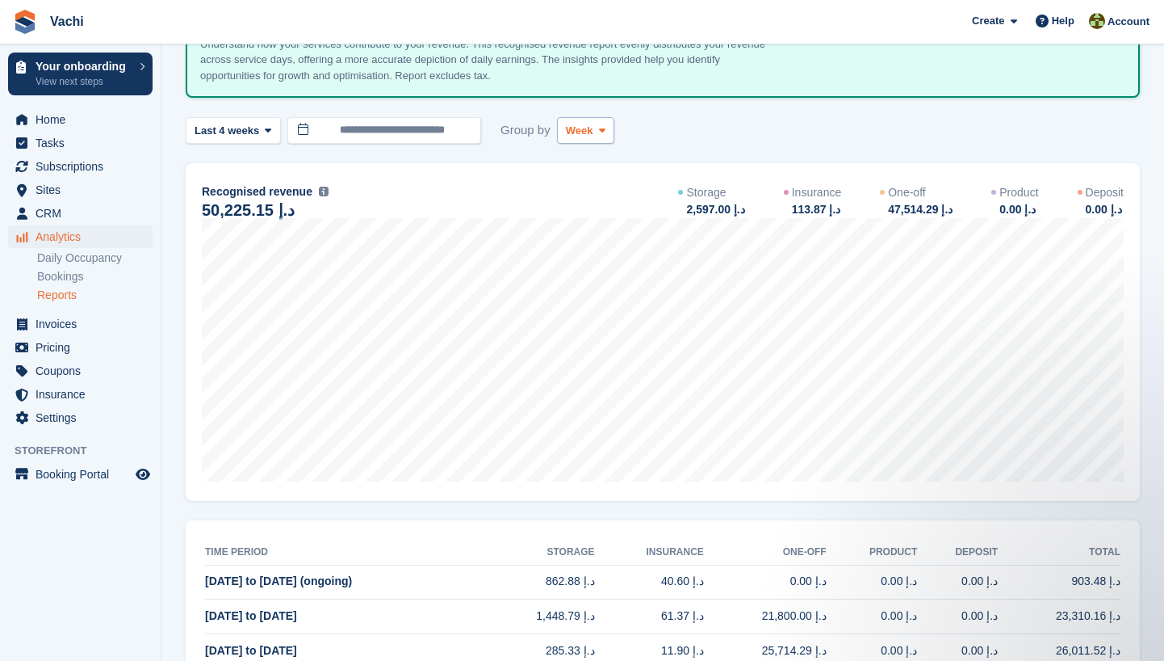
click at [605, 131] on icon at bounding box center [602, 130] width 6 height 10
click at [606, 174] on link "Day" at bounding box center [634, 168] width 141 height 29
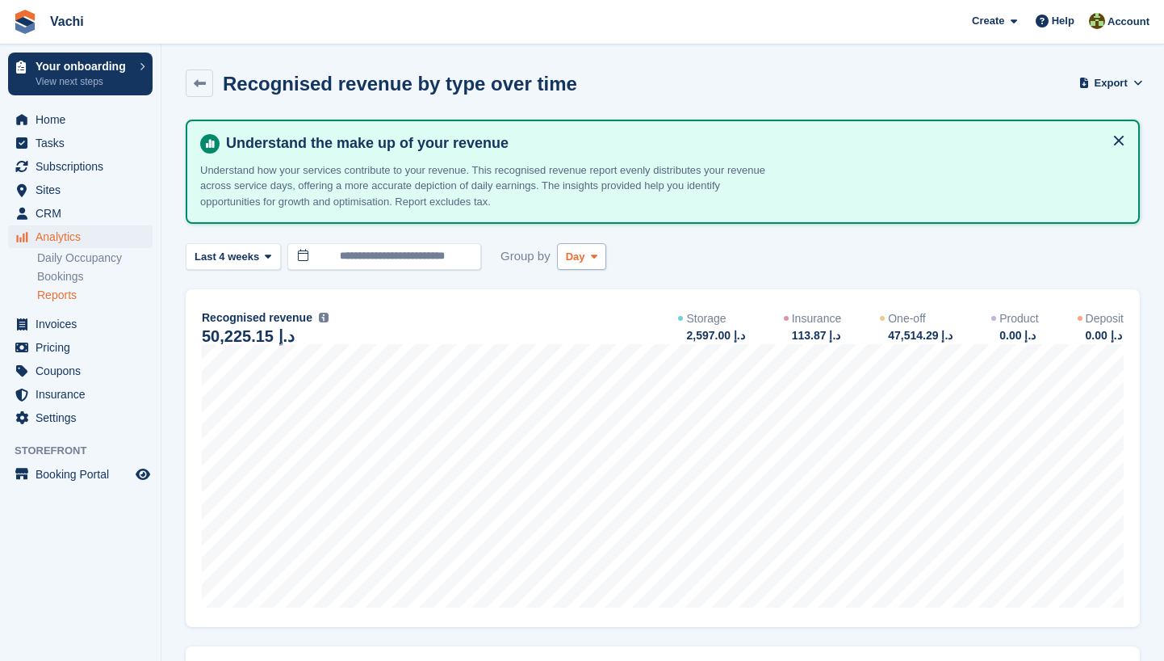
click at [584, 258] on span "Day" at bounding box center [575, 257] width 19 height 16
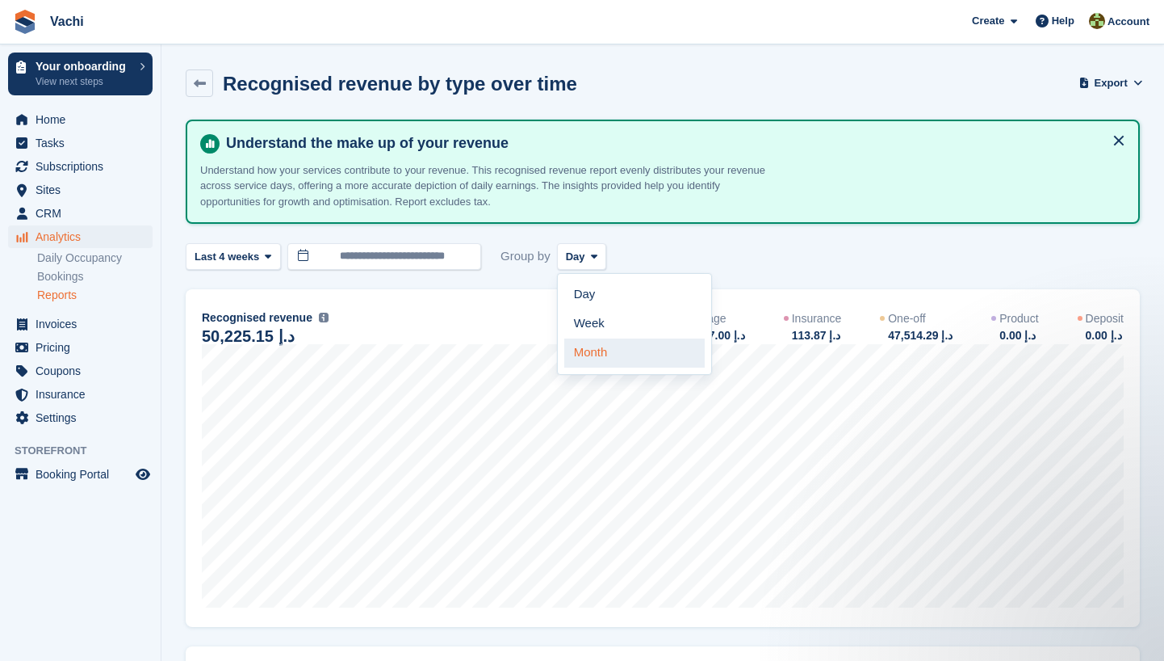
click at [610, 350] on link "Month" at bounding box center [634, 352] width 141 height 29
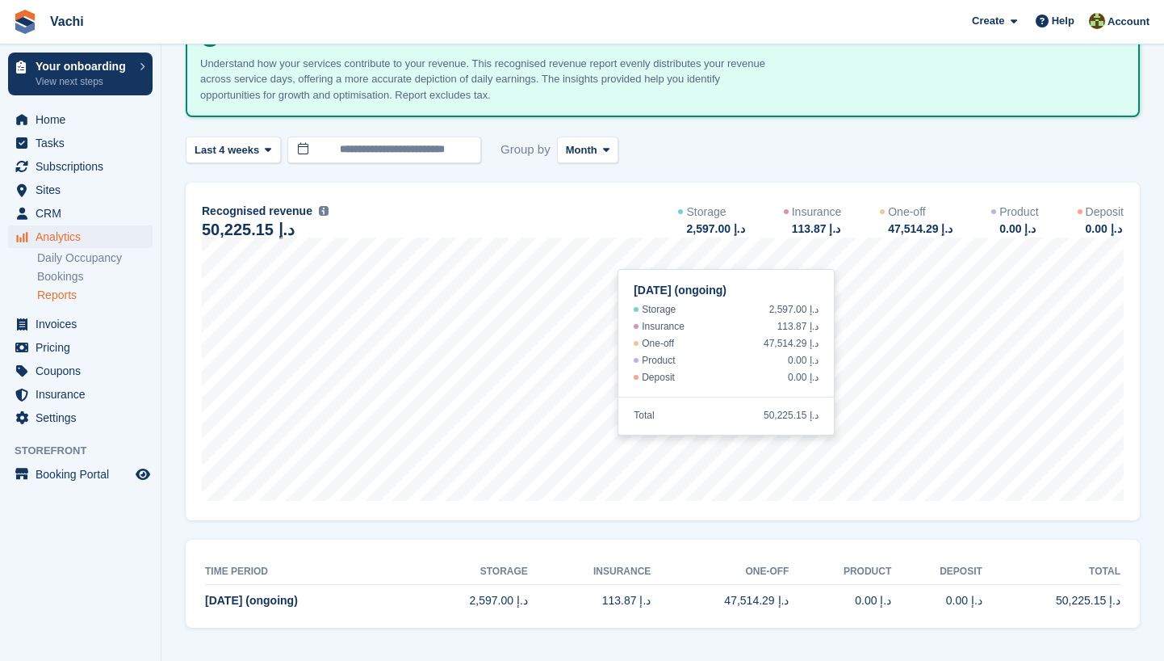
scroll to position [106, 0]
drag, startPoint x: 731, startPoint y: 602, endPoint x: 823, endPoint y: 603, distance: 92.1
click at [824, 603] on tr "Sep 2025 (ongoing) 2,597.00 د.إ 113.87 د.إ 47,514.29 د.إ 0.00 د.إ 0.00 د.إ 50,2…" at bounding box center [663, 602] width 916 height 34
click at [763, 629] on section "Recognised revenue by type over time Export Export recognised revenue by type o…" at bounding box center [663, 278] width 1003 height 768
drag, startPoint x: 732, startPoint y: 598, endPoint x: 791, endPoint y: 613, distance: 60.1
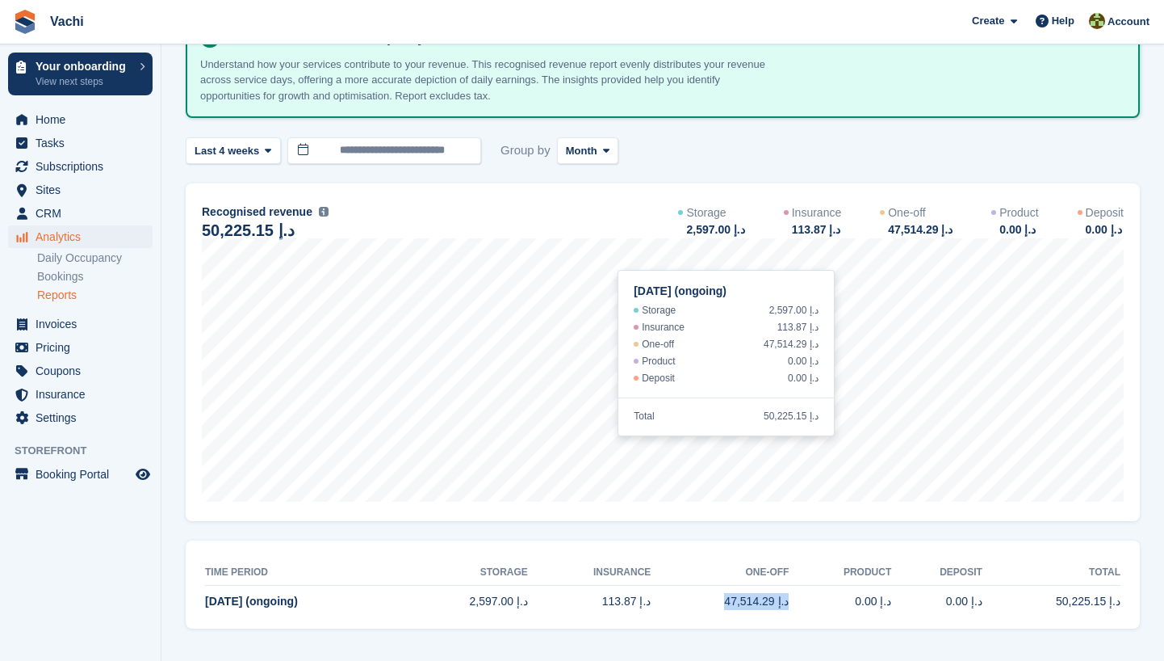
click at [789, 614] on td "47,514.29 د.إ" at bounding box center [720, 602] width 138 height 34
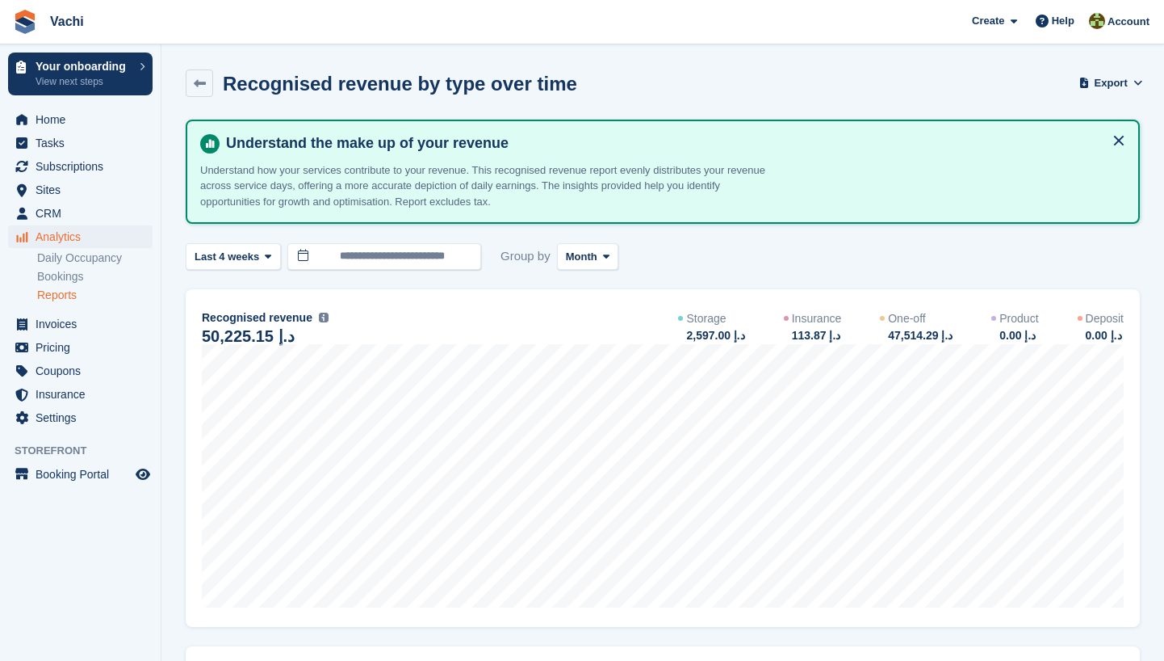
scroll to position [0, 0]
click at [198, 75] on link at bounding box center [199, 82] width 27 height 27
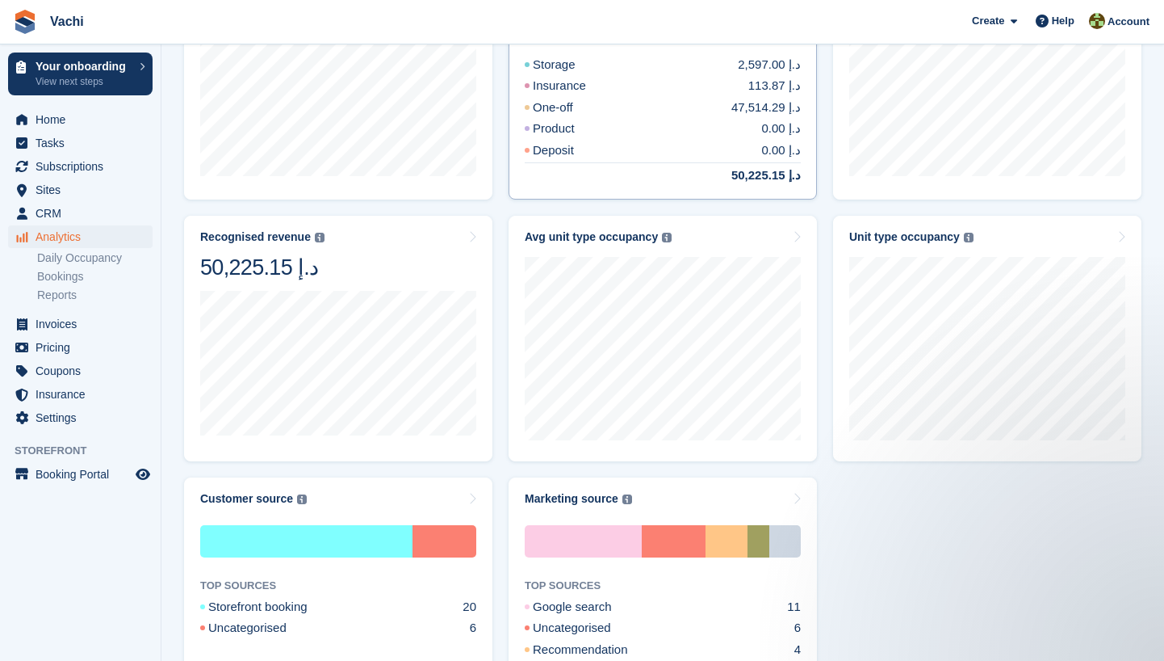
scroll to position [566, 0]
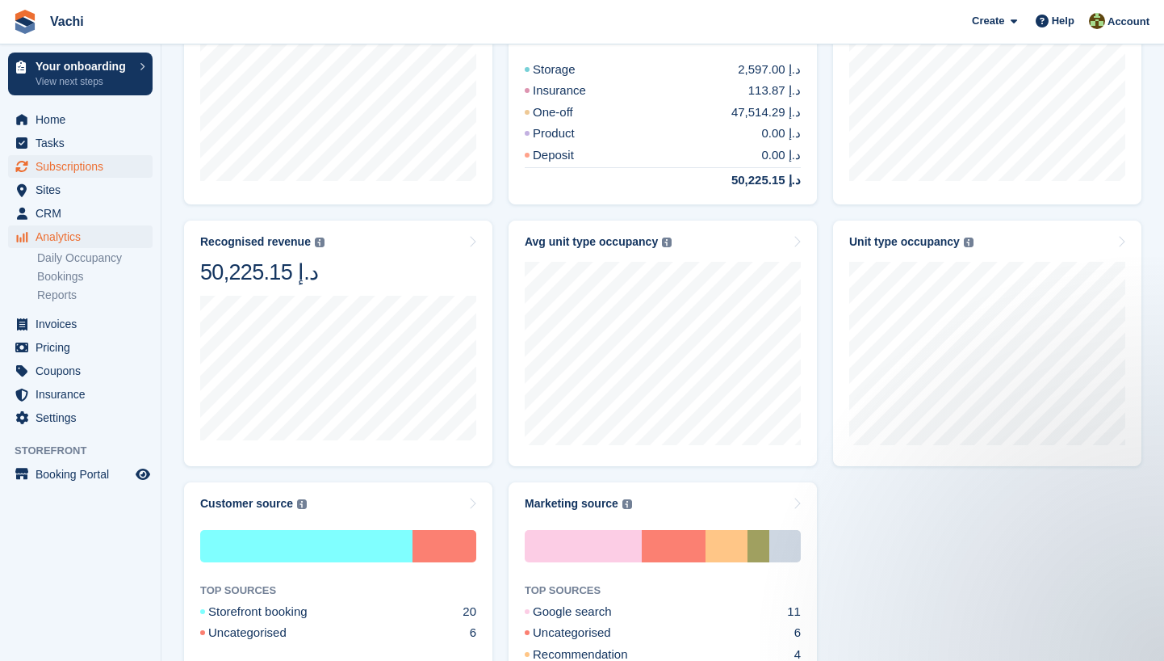
click at [94, 171] on span "Subscriptions" at bounding box center [84, 166] width 97 height 23
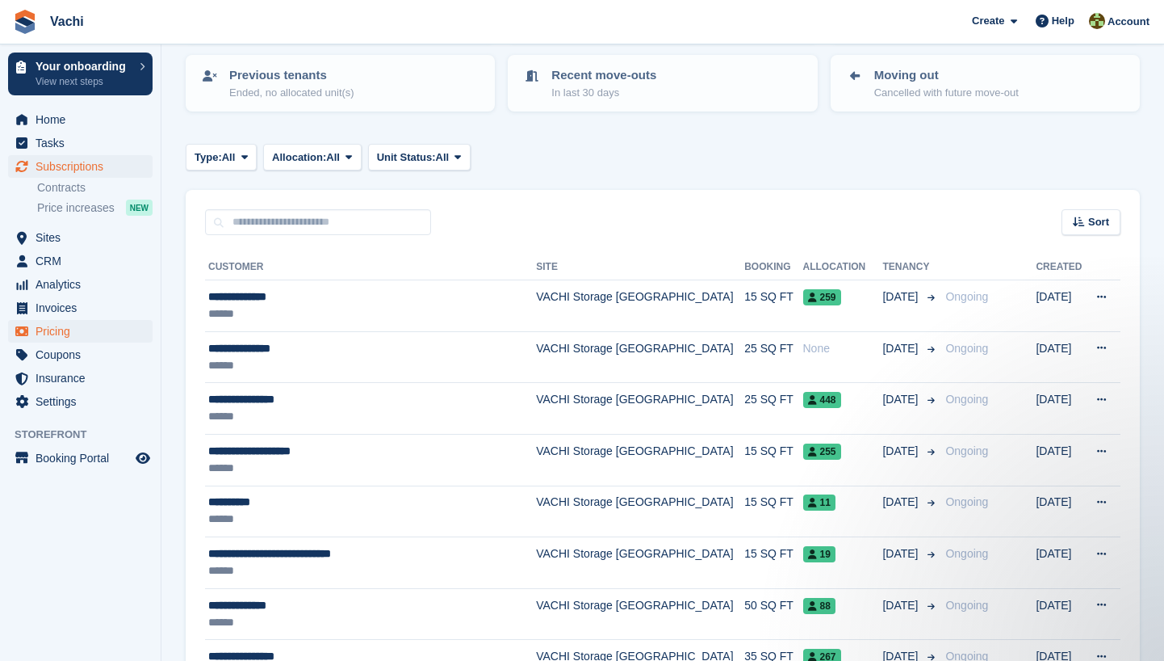
click at [100, 337] on span "Pricing" at bounding box center [84, 331] width 97 height 23
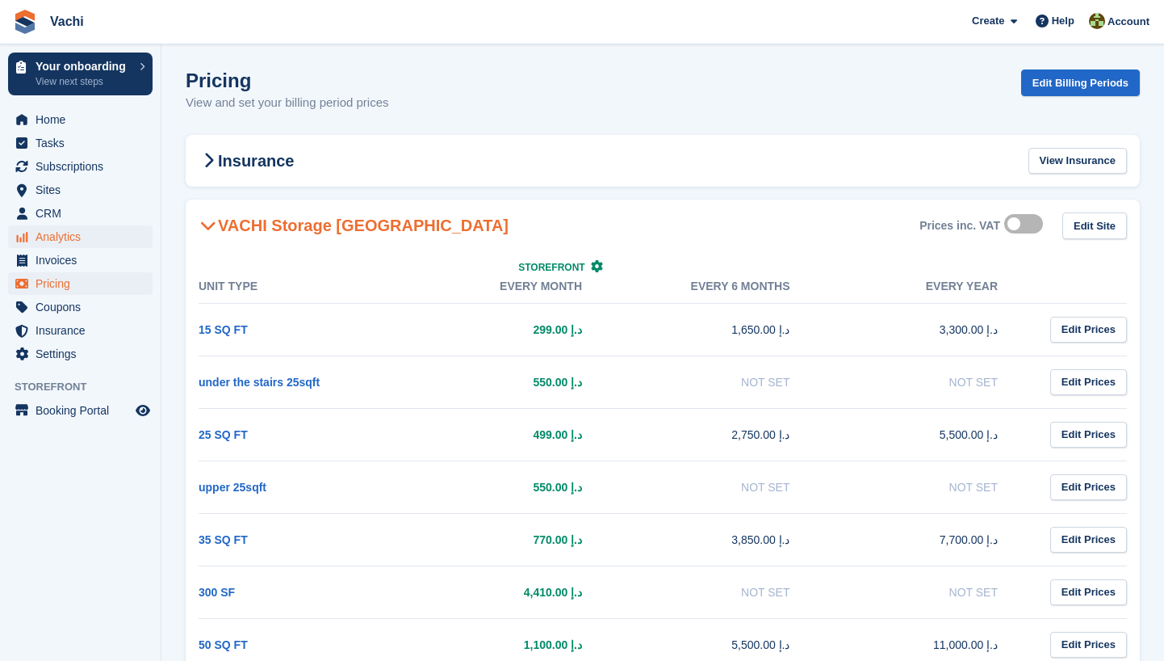
click at [104, 242] on span "Analytics" at bounding box center [84, 236] width 97 height 23
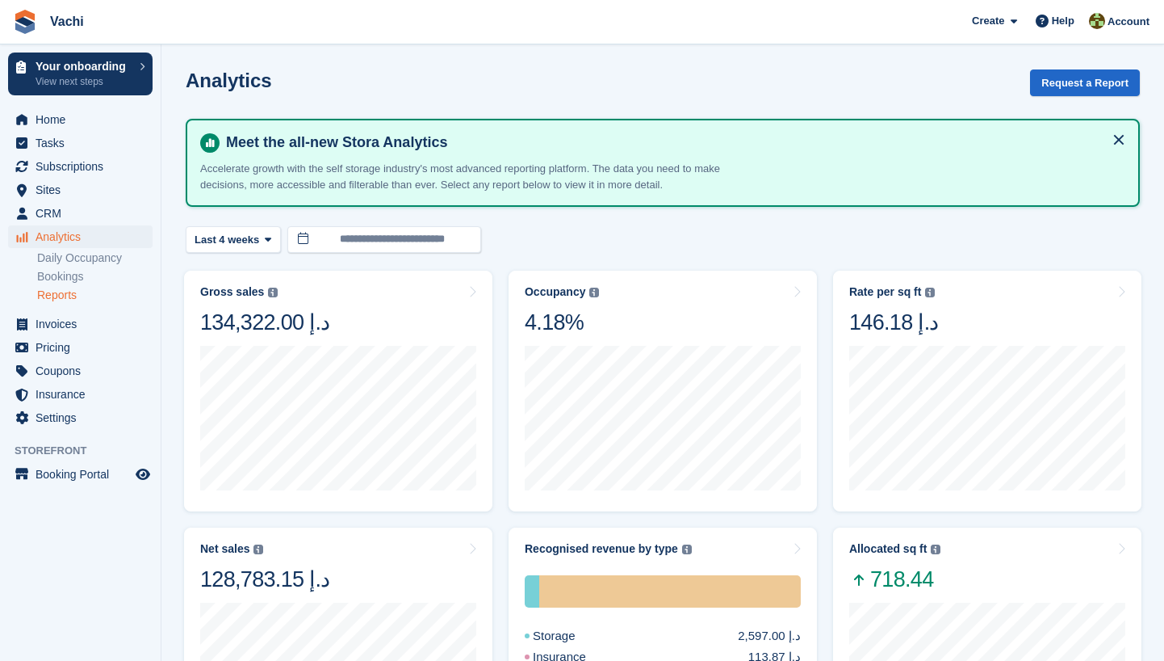
click at [89, 300] on link "Reports" at bounding box center [94, 294] width 115 height 15
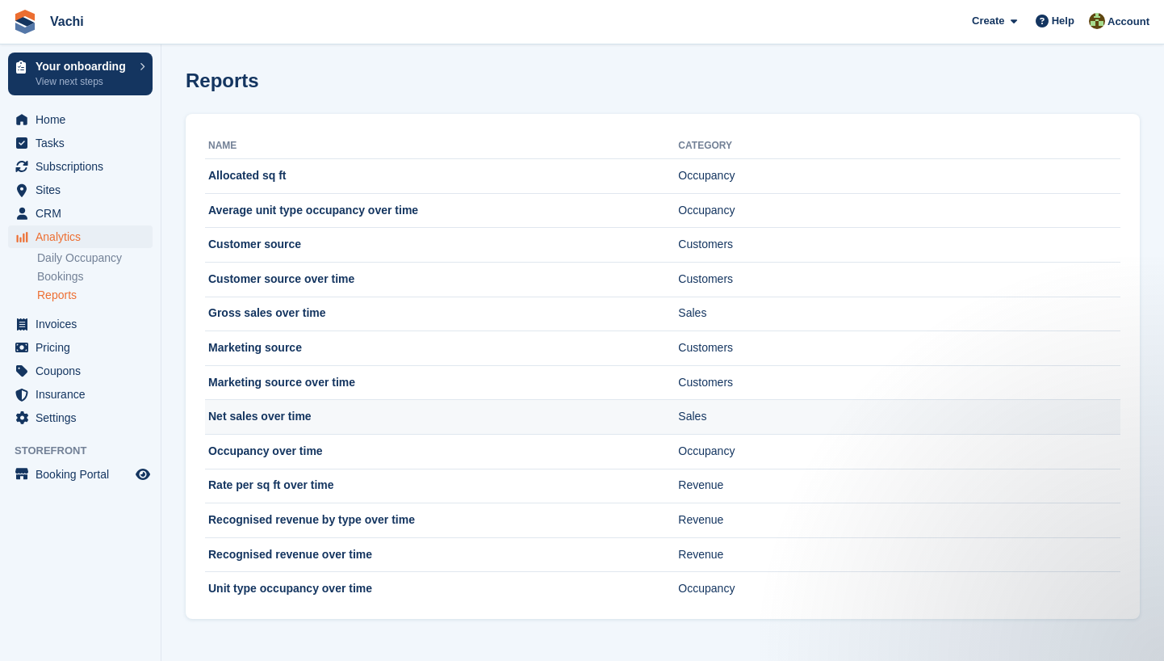
click at [304, 414] on td "Net sales over time" at bounding box center [441, 417] width 473 height 35
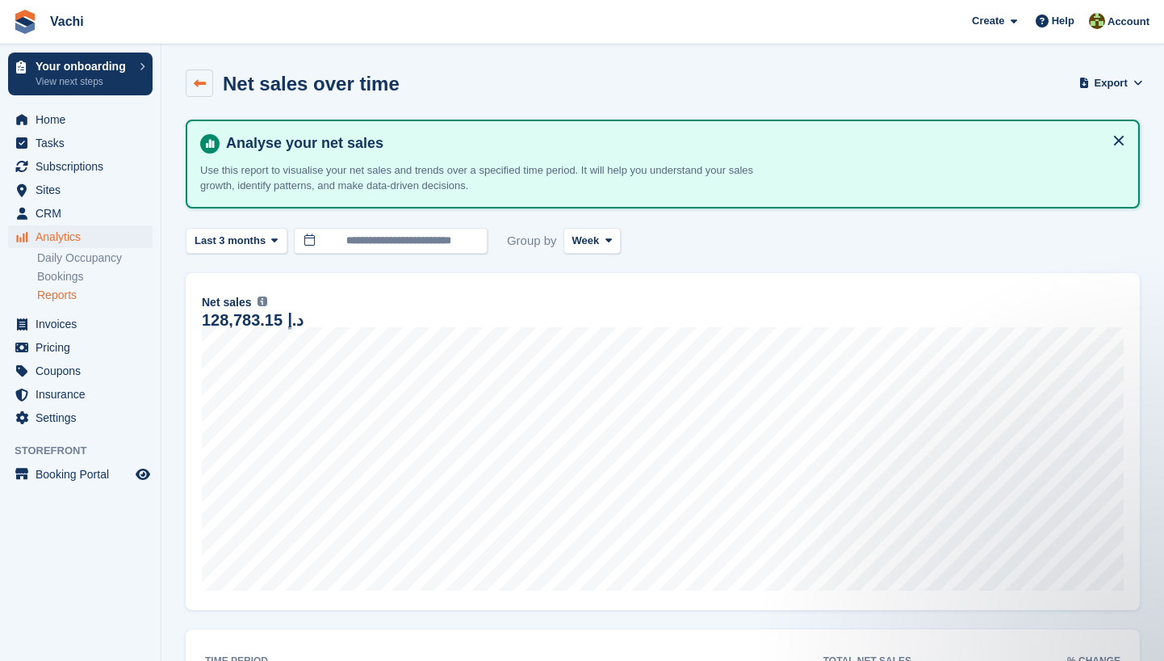
click at [207, 82] on link at bounding box center [199, 82] width 27 height 27
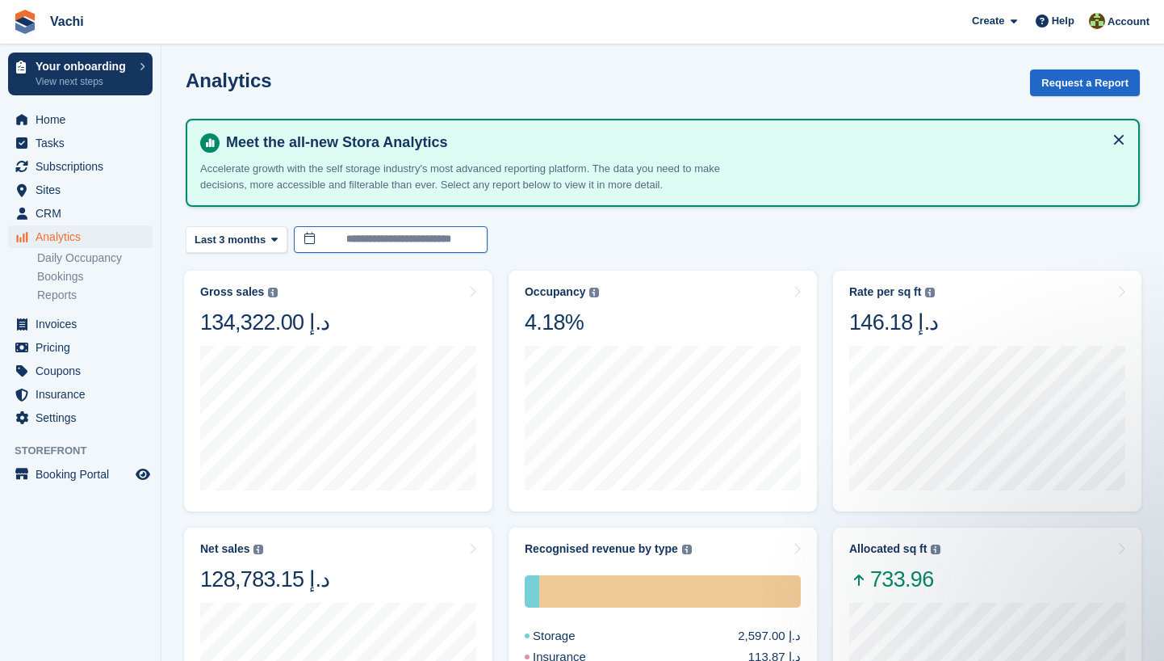
click at [383, 238] on input "**********" at bounding box center [391, 239] width 194 height 27
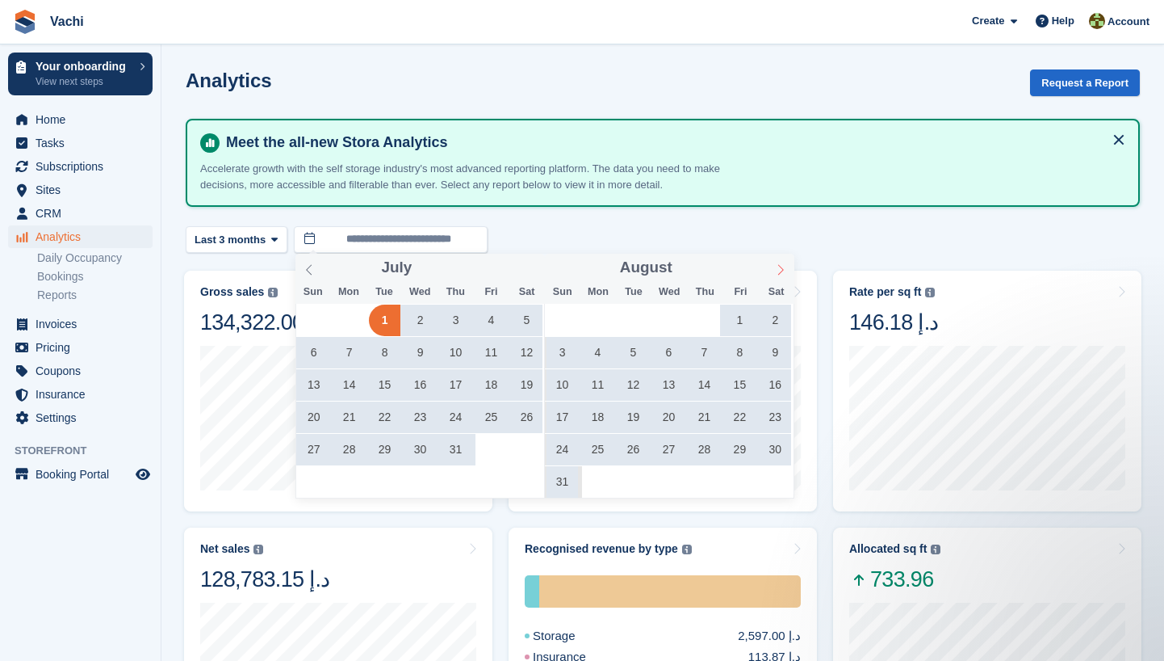
click at [784, 271] on icon at bounding box center [780, 269] width 11 height 11
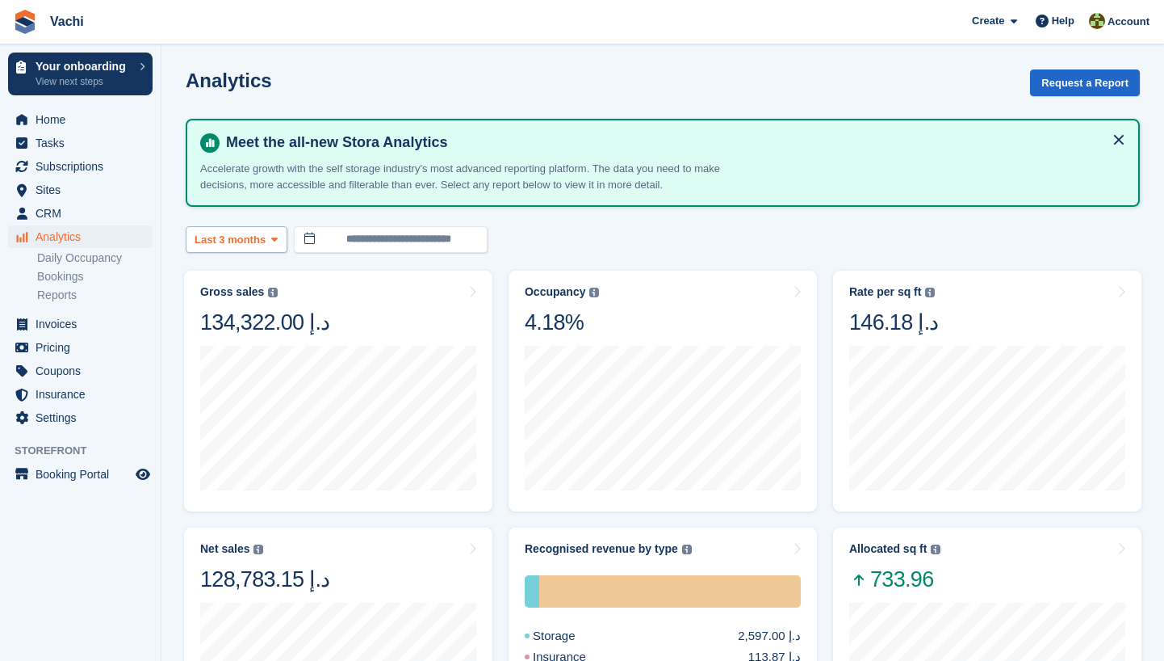
click at [224, 226] on button "Last 3 months" at bounding box center [237, 239] width 102 height 27
click at [241, 235] on icon at bounding box center [243, 239] width 6 height 10
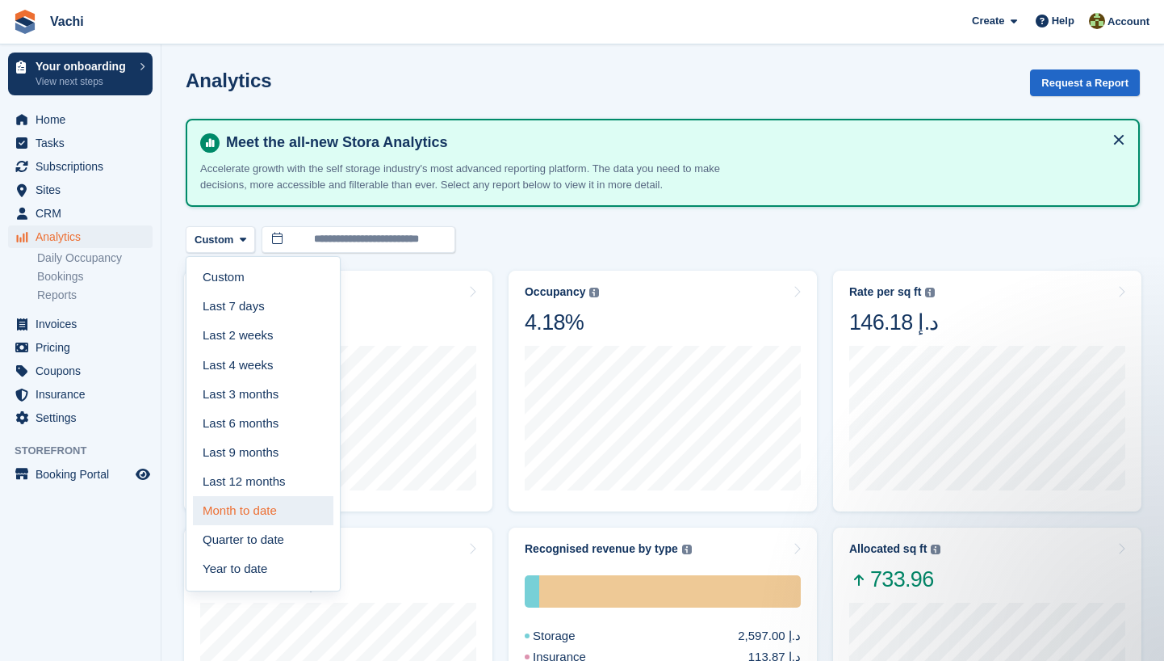
click at [266, 514] on link "Month to date" at bounding box center [263, 510] width 141 height 29
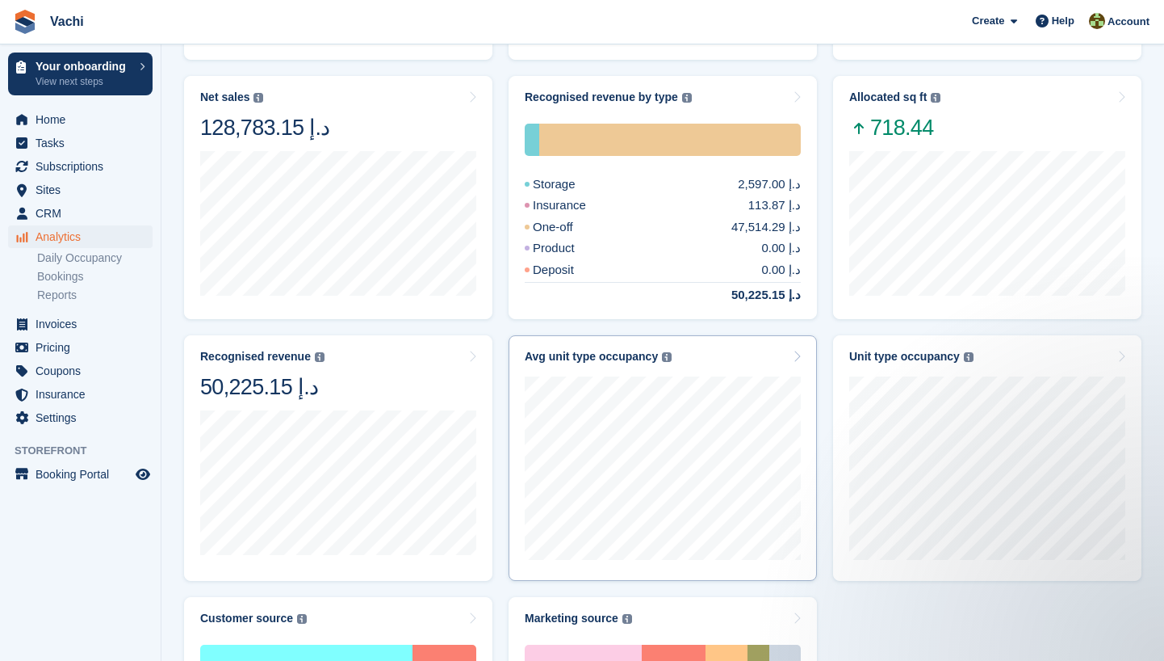
scroll to position [449, 0]
